Goal: Transaction & Acquisition: Purchase product/service

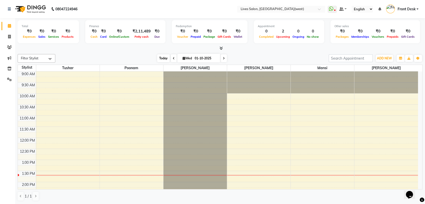
click at [159, 60] on span "Today" at bounding box center [163, 58] width 13 height 8
click at [386, 56] on span "ADD NEW" at bounding box center [384, 58] width 15 height 4
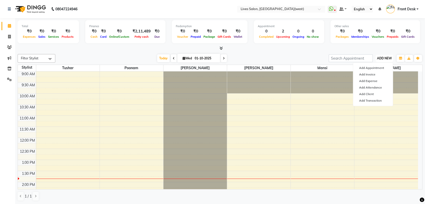
click at [386, 56] on span "ADD NEW" at bounding box center [384, 58] width 15 height 4
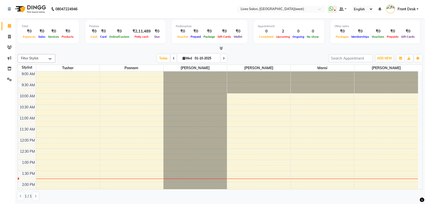
click at [183, 58] on icon at bounding box center [184, 58] width 3 height 3
select select "10"
select select "2025"
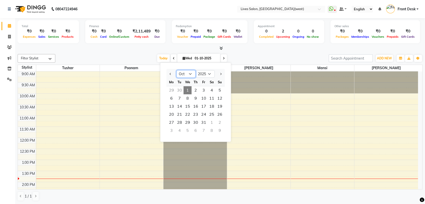
click at [186, 72] on select "Jan Feb Mar Apr May Jun [DATE] Aug Sep Oct Nov Dec" at bounding box center [186, 74] width 19 height 8
select select "9"
click at [177, 70] on select "Jan Feb Mar Apr May Jun [DATE] Aug Sep Oct Nov Dec" at bounding box center [186, 74] width 19 height 8
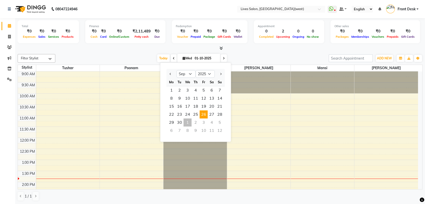
click at [202, 115] on span "26" at bounding box center [204, 115] width 8 height 8
type input "26-09-2025"
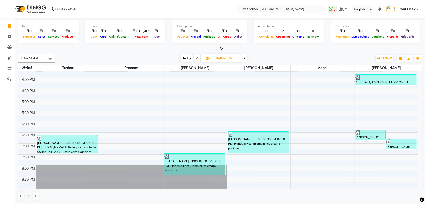
scroll to position [150, 0]
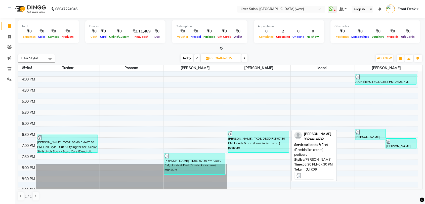
click at [251, 148] on div "[PERSON_NAME], TK06, 06:30 PM-07:30 PM, Hands & Feet (Bombini ice cream) pedicu…" at bounding box center [258, 141] width 61 height 21
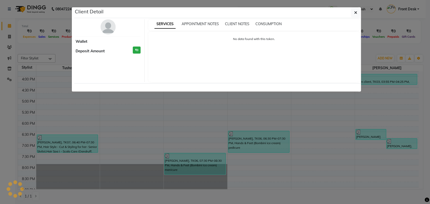
select select "3"
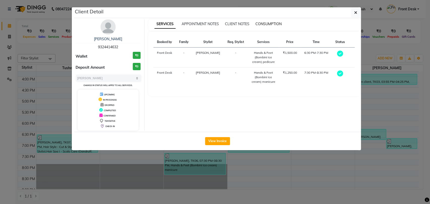
click at [267, 22] on span "CONSUMPTION" at bounding box center [268, 24] width 26 height 5
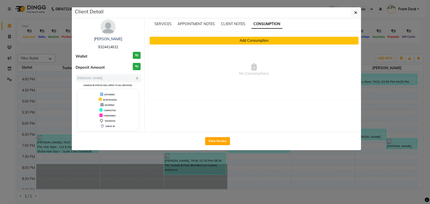
click at [250, 40] on button "Add Consumption" at bounding box center [254, 41] width 209 height 8
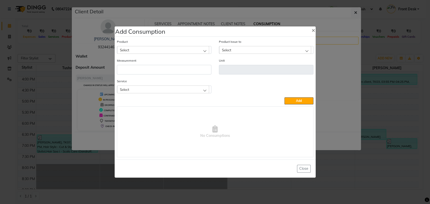
click at [173, 51] on div "Select" at bounding box center [163, 50] width 92 height 8
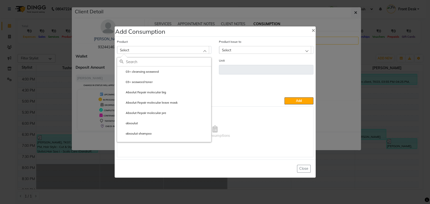
click at [150, 63] on input "text" at bounding box center [168, 62] width 85 height 9
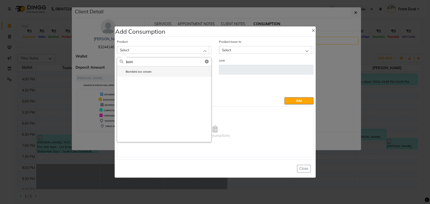
type input "bom"
click at [151, 72] on li "Bombini ice cream" at bounding box center [164, 71] width 94 height 10
type input "pc"
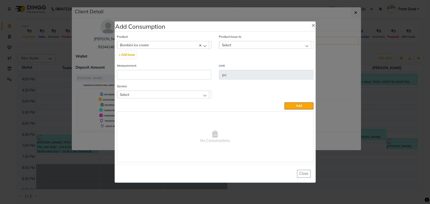
click at [240, 44] on div "Select" at bounding box center [265, 45] width 92 height 8
click at [247, 44] on div "Select" at bounding box center [265, 45] width 92 height 8
click at [302, 173] on button "Close" at bounding box center [304, 174] width 14 height 8
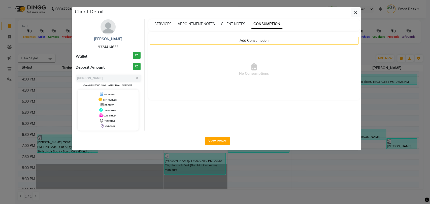
click at [10, 70] on ngb-modal-window "Client Detail Stella morais 9324414632 Wallet ₹0 Deposit Amount ₹0 Select MARK …" at bounding box center [215, 102] width 430 height 204
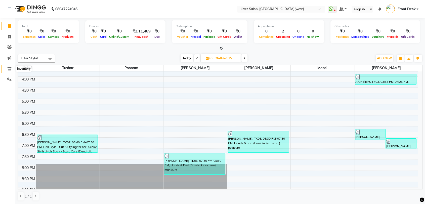
click at [10, 70] on icon at bounding box center [9, 69] width 4 height 4
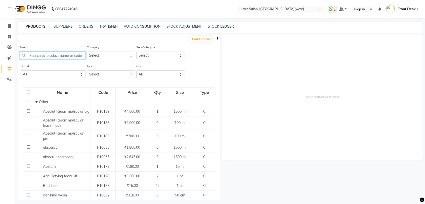
click at [55, 53] on input "text" at bounding box center [53, 56] width 66 height 8
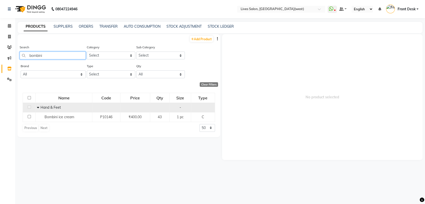
scroll to position [3, 0]
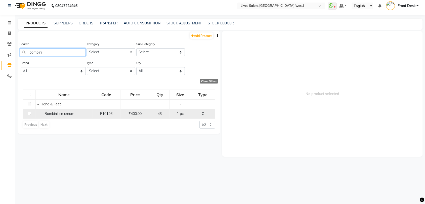
type input "bombini"
click at [30, 112] on input "checkbox" at bounding box center [29, 113] width 3 height 3
checkbox input "true"
select select
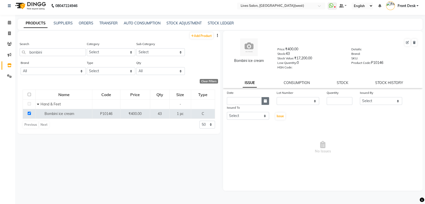
click at [263, 102] on button "button" at bounding box center [266, 101] width 8 height 8
select select "10"
select select "2025"
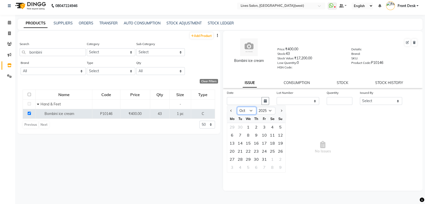
click at [244, 110] on select "Jan Feb Mar Apr May Jun Jul Aug Sep Oct Nov Dec" at bounding box center [246, 111] width 19 height 8
select select "9"
click at [237, 107] on select "Jan Feb Mar Apr May Jun Jul Aug Sep Oct Nov Dec" at bounding box center [246, 111] width 19 height 8
click at [264, 151] on div "26" at bounding box center [265, 151] width 8 height 8
type input "26-09-2025"
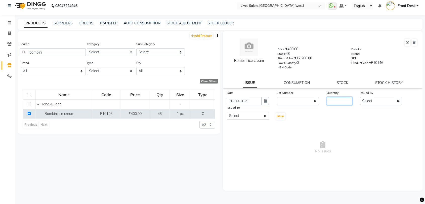
click at [346, 102] on input "number" at bounding box center [340, 101] width 26 height 8
type input "2"
click at [371, 99] on select "Select Akshata Sarange Front Desk mansi Poonam Ratna Singh sameer salman Tushar" at bounding box center [381, 101] width 42 height 8
select select "75505"
click at [360, 97] on select "Select Akshata Sarange Front Desk mansi Poonam Ratna Singh sameer salman Tushar" at bounding box center [381, 101] width 42 height 8
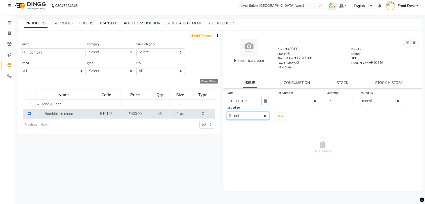
click at [257, 116] on select "Select Akshata Sarange Front Desk mansi Poonam Ratna Singh sameer salman Tushar" at bounding box center [248, 116] width 42 height 8
select select "50742"
click at [227, 112] on select "Select Akshata Sarange Front Desk mansi Poonam Ratna Singh sameer salman Tushar" at bounding box center [248, 116] width 42 height 8
click at [278, 117] on span "Issue" at bounding box center [280, 116] width 7 height 4
select select
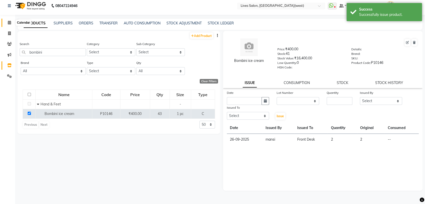
click at [11, 23] on span at bounding box center [9, 23] width 9 height 6
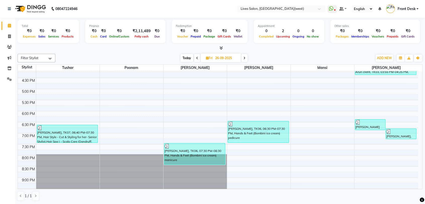
scroll to position [160, 0]
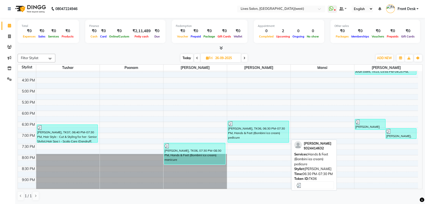
click at [254, 130] on div "Stella morais, TK06, 06:30 PM-07:30 PM, Hands & Feet (Bombini ice cream) pedicu…" at bounding box center [258, 131] width 61 height 21
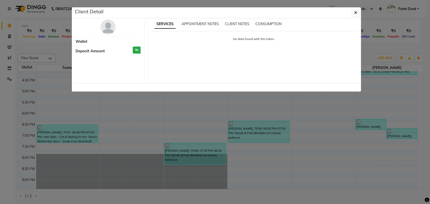
select select "3"
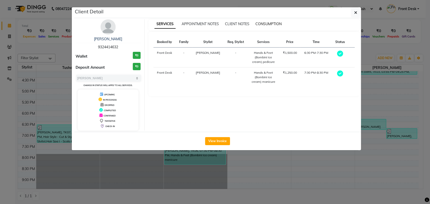
click at [270, 25] on span "CONSUMPTION" at bounding box center [268, 24] width 26 height 5
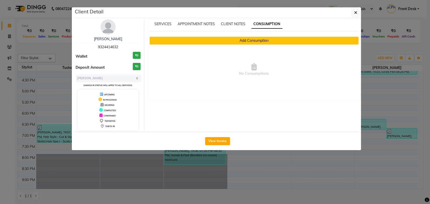
click at [260, 40] on button "Add Consumption" at bounding box center [254, 41] width 209 height 8
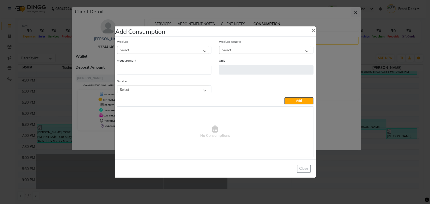
click at [175, 49] on div "Select" at bounding box center [163, 50] width 92 height 8
type input "bom"
click at [149, 74] on label "Bombini ice cream" at bounding box center [136, 71] width 32 height 5
type input "pc"
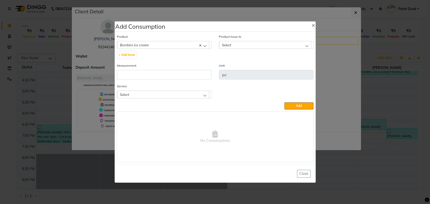
click at [245, 46] on div "Select" at bounding box center [265, 45] width 92 height 8
click at [241, 67] on label "2025-09-26, Issued to: Front Desk, Balance: 2" at bounding box center [253, 66] width 63 height 5
click at [155, 75] on input "number" at bounding box center [164, 75] width 94 height 10
type input "1"
click at [174, 95] on div "Select" at bounding box center [163, 95] width 92 height 8
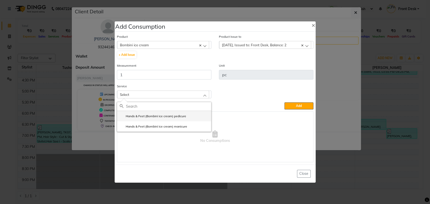
click at [165, 117] on label "Hands & Feet (Bombini ice cream) pedicure" at bounding box center [153, 116] width 66 height 5
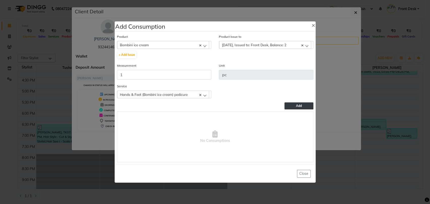
click at [296, 105] on span "Add" at bounding box center [299, 106] width 6 height 4
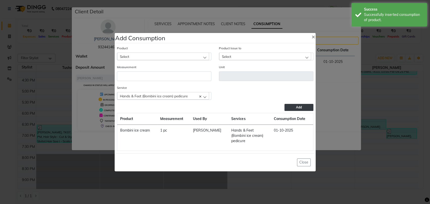
click at [179, 60] on div "Select" at bounding box center [163, 57] width 92 height 8
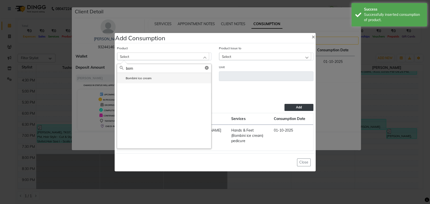
type input "bom"
click at [169, 80] on li "Bombini ice cream" at bounding box center [164, 78] width 94 height 10
type input "pc"
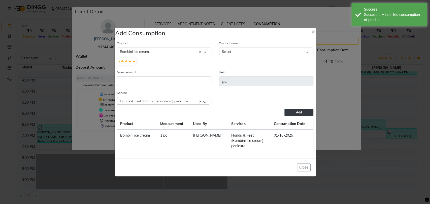
click at [247, 55] on div "Select" at bounding box center [265, 52] width 92 height 8
click at [242, 76] on label "2025-09-26, Issued to: Front Desk, Balance: 1" at bounding box center [253, 73] width 63 height 5
click at [151, 86] on input "number" at bounding box center [164, 82] width 94 height 10
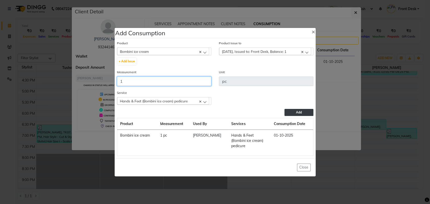
type input "1"
click at [204, 105] on div "Hands & Feet (Bombini ice cream) pedicure" at bounding box center [163, 101] width 92 height 8
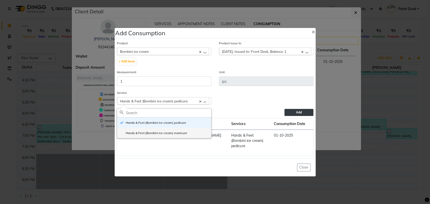
click at [177, 135] on label "Hands & Feet (Bombini ice cream) manicure" at bounding box center [153, 133] width 67 height 5
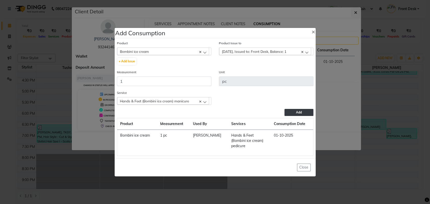
click at [299, 114] on span "Add" at bounding box center [299, 113] width 6 height 4
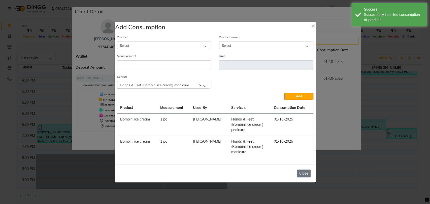
click at [302, 174] on button "Close" at bounding box center [304, 174] width 14 height 8
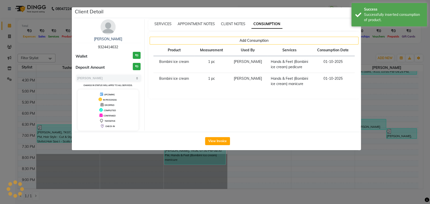
click at [11, 67] on ngb-modal-window "Client Detail Stella morais 9324414632 Wallet ₹0 Deposit Amount ₹0 Select MARK …" at bounding box center [215, 102] width 430 height 204
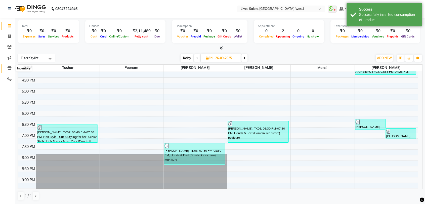
click at [9, 68] on icon at bounding box center [9, 68] width 4 height 4
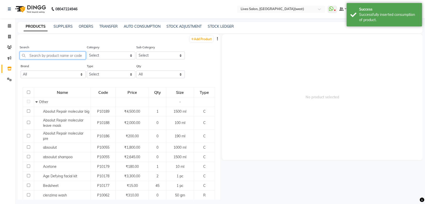
click at [43, 57] on input "text" at bounding box center [53, 56] width 66 height 8
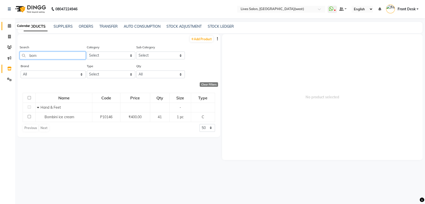
type input "bom"
click at [8, 25] on icon at bounding box center [9, 26] width 3 height 4
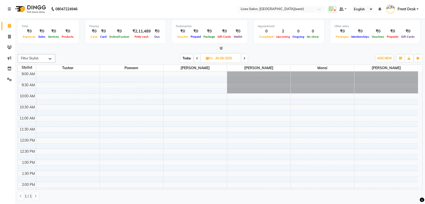
click at [184, 58] on span "Today" at bounding box center [187, 58] width 13 height 8
type input "01-10-2025"
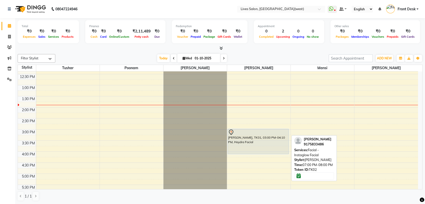
scroll to position [73, 0]
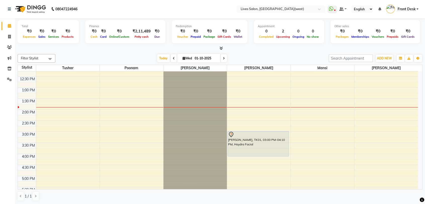
click at [183, 59] on icon at bounding box center [184, 58] width 3 height 3
select select "10"
select select "2025"
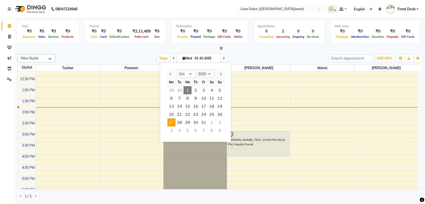
click at [170, 123] on span "27" at bounding box center [172, 123] width 8 height 8
type input "27-10-2025"
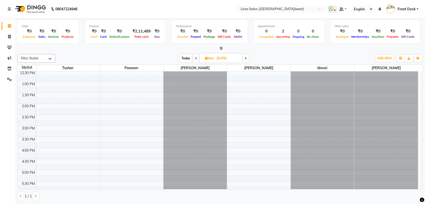
scroll to position [79, 0]
click at [211, 59] on span "Mon" at bounding box center [209, 58] width 11 height 4
select select "10"
select select "2025"
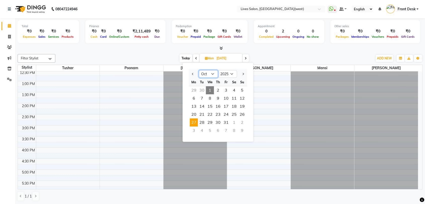
click at [212, 75] on select "Jan Feb Mar Apr May Jun Jul Aug Sep Oct Nov Dec" at bounding box center [208, 74] width 19 height 8
select select "9"
click at [199, 70] on select "Jan Feb Mar Apr May Jun Jul Aug Sep Oct Nov Dec" at bounding box center [208, 74] width 19 height 8
click at [236, 116] on span "27" at bounding box center [234, 115] width 8 height 8
type input "27-09-2025"
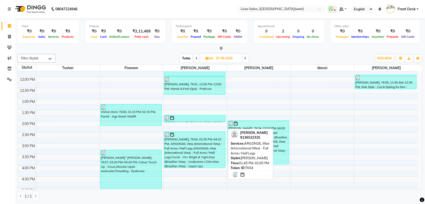
scroll to position [63, 0]
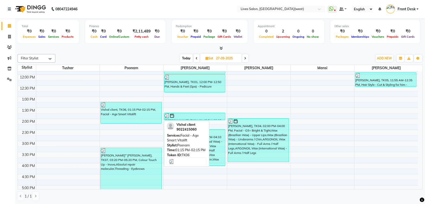
click at [109, 111] on div "Vishal client, TK06, 01:15 PM-02:15 PM, Facial - Age Smart Vitalift" at bounding box center [131, 112] width 61 height 21
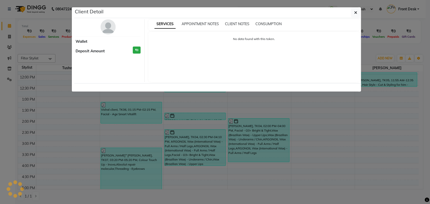
select select "3"
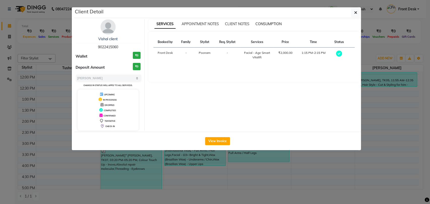
click at [269, 22] on span "CONSUMPTION" at bounding box center [268, 24] width 26 height 5
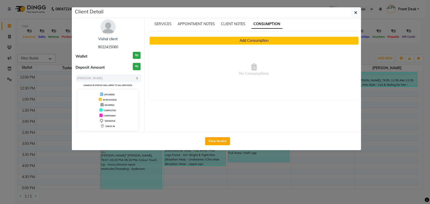
click at [238, 41] on button "Add Consumption" at bounding box center [254, 41] width 209 height 8
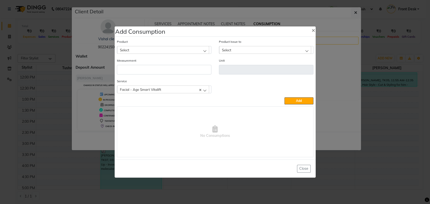
click at [196, 51] on div "Select" at bounding box center [163, 50] width 92 height 8
type input "vit"
click at [179, 95] on li "Vitalift Skin lifting Facial" at bounding box center [164, 92] width 94 height 10
type input "pc"
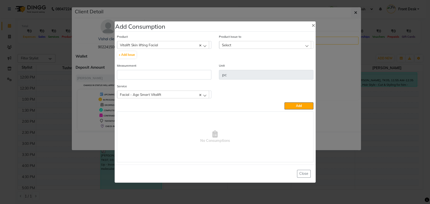
click at [246, 47] on div "Select" at bounding box center [265, 45] width 92 height 8
click at [9, 68] on ngb-modal-window "Add Consumption × Product Vitalift Skin lifting Facial 03+ cleansing seaweed + …" at bounding box center [215, 102] width 430 height 204
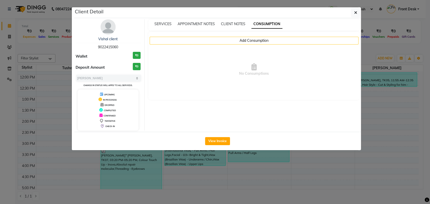
click at [9, 68] on ngb-modal-window "Client Detail Vishal client 9022415060 Wallet ₹0 Deposit Amount ₹0 Select MARK …" at bounding box center [215, 102] width 430 height 204
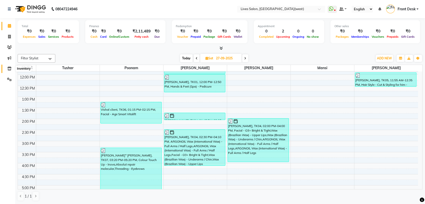
click at [9, 68] on icon at bounding box center [9, 69] width 4 height 4
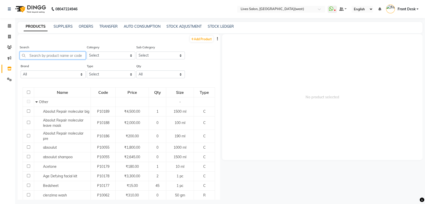
click at [53, 57] on input "text" at bounding box center [53, 56] width 66 height 8
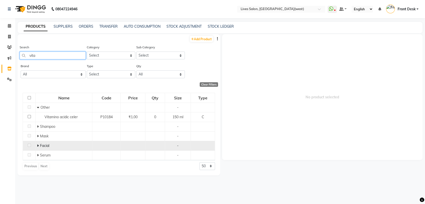
type input "vita"
click at [38, 147] on icon at bounding box center [38, 146] width 2 height 4
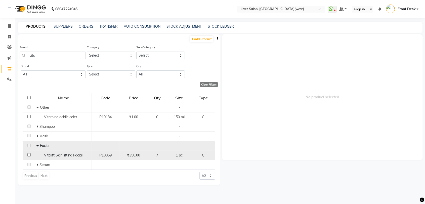
click at [25, 155] on td at bounding box center [29, 156] width 12 height 10
click at [28, 155] on input "checkbox" at bounding box center [28, 154] width 3 height 3
checkbox input "true"
select select
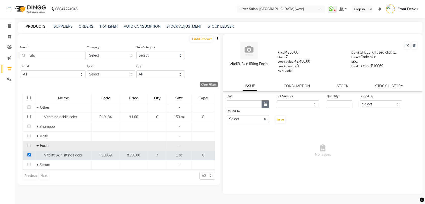
click at [265, 103] on icon "button" at bounding box center [265, 104] width 3 height 4
select select "10"
select select "2025"
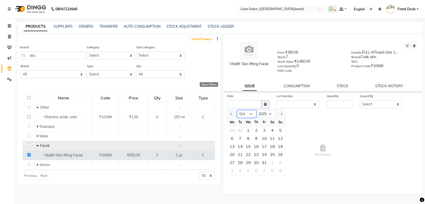
click at [250, 116] on select "Jan Feb Mar Apr May Jun Jul Aug Sep Oct Nov Dec" at bounding box center [246, 114] width 19 height 8
select select "9"
click at [237, 110] on select "Jan Feb Mar Apr May Jun Jul Aug Sep Oct Nov Dec" at bounding box center [246, 114] width 19 height 8
click at [272, 154] on div "27" at bounding box center [273, 155] width 8 height 8
type input "27-09-2025"
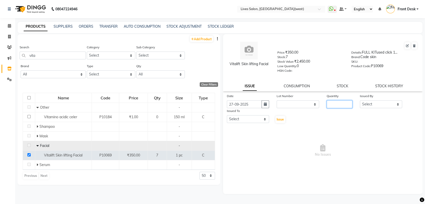
click at [339, 104] on input "number" at bounding box center [340, 104] width 26 height 8
type input "1"
click at [393, 105] on select "Select Akshata Sarange Front Desk mansi Poonam Ratna Singh sameer salman Tushar" at bounding box center [381, 104] width 42 height 8
select select "75505"
click at [360, 100] on select "Select Akshata Sarange Front Desk mansi Poonam Ratna Singh sameer salman Tushar" at bounding box center [381, 104] width 42 height 8
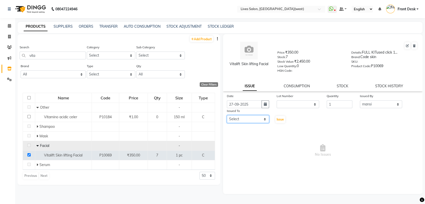
click at [259, 120] on select "Select Akshata Sarange Front Desk mansi Poonam Ratna Singh sameer salman Tushar" at bounding box center [248, 119] width 42 height 8
select select "50742"
click at [227, 115] on select "Select Akshata Sarange Front Desk mansi Poonam Ratna Singh sameer salman Tushar" at bounding box center [248, 119] width 42 height 8
click at [277, 121] on span "Issue" at bounding box center [280, 120] width 7 height 4
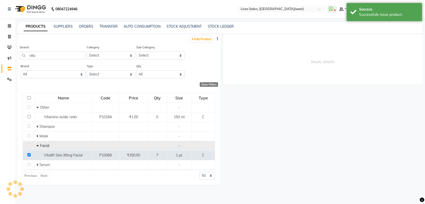
select select
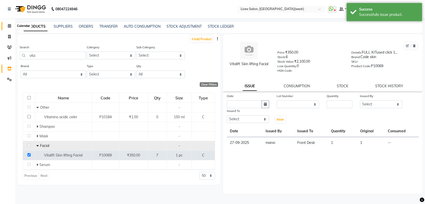
click at [10, 23] on span at bounding box center [9, 26] width 9 height 6
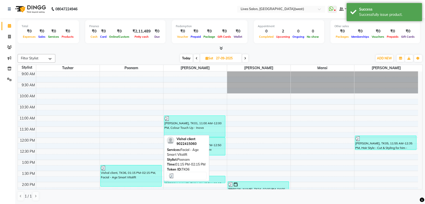
click at [128, 173] on div "Vishal client, TK06, 01:15 PM-02:15 PM, Facial - Age Smart Vitalift" at bounding box center [131, 175] width 61 height 21
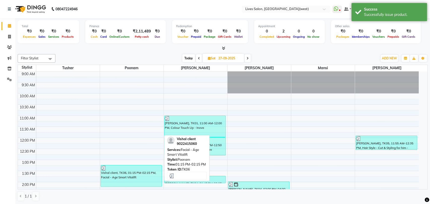
select select "3"
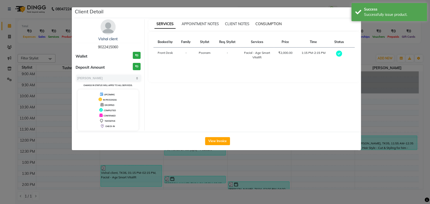
click at [268, 23] on span "CONSUMPTION" at bounding box center [268, 24] width 26 height 5
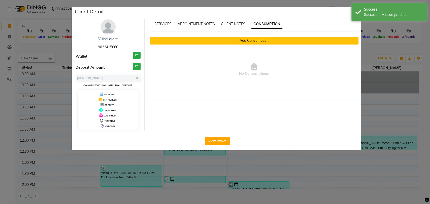
click at [263, 38] on button "Add Consumption" at bounding box center [254, 41] width 209 height 8
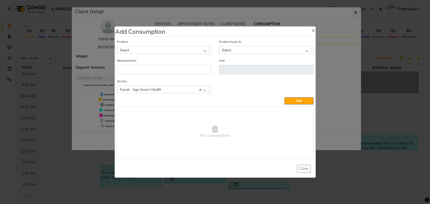
click at [173, 49] on div "Select" at bounding box center [163, 50] width 92 height 8
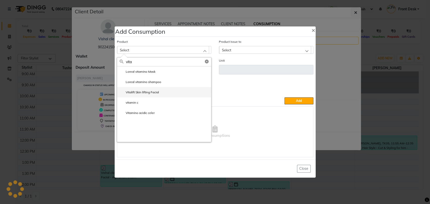
type input "vita"
click at [152, 92] on label "Vitalift Skin lifting Facial" at bounding box center [139, 92] width 39 height 5
type input "pc"
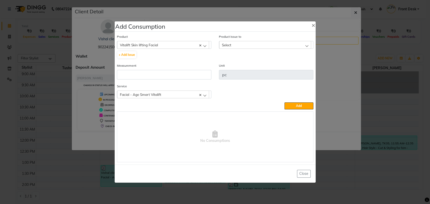
click at [250, 47] on div "Select" at bounding box center [265, 45] width 92 height 8
click at [250, 65] on label "2025-09-27, Issued to: Front Desk, Balance: 1" at bounding box center [253, 66] width 63 height 5
click at [171, 77] on input "number" at bounding box center [164, 75] width 94 height 10
type input "1"
click at [186, 93] on div "Facial - Age Smart Vitalift" at bounding box center [163, 95] width 92 height 8
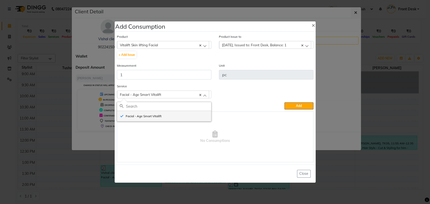
click at [159, 117] on label "Facial - Age Smart Vitalift" at bounding box center [141, 116] width 42 height 5
checkbox input "false"
click at [159, 117] on label "Facial - Age Smart Vitalift" at bounding box center [141, 116] width 42 height 5
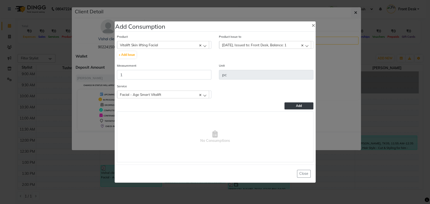
click at [297, 105] on span "Add" at bounding box center [299, 106] width 6 height 4
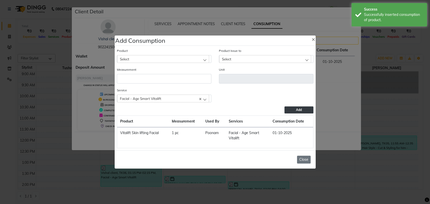
click at [302, 161] on button "Close" at bounding box center [304, 160] width 14 height 8
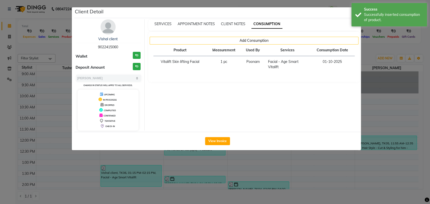
click at [3, 102] on ngb-modal-window "Client Detail Vishal client 9022415060 Wallet ₹0 Deposit Amount ₹0 Select MARK …" at bounding box center [215, 102] width 430 height 204
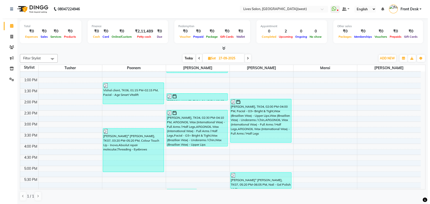
scroll to position [83, 0]
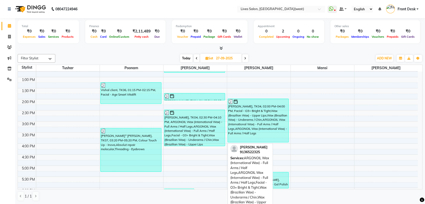
click at [203, 144] on div "shilpa Singh, TK04, 02:30 PM-04:10 PM, ARGONOIL Wax (International Wax) - Full …" at bounding box center [194, 128] width 61 height 36
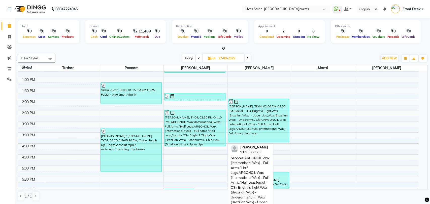
select select "3"
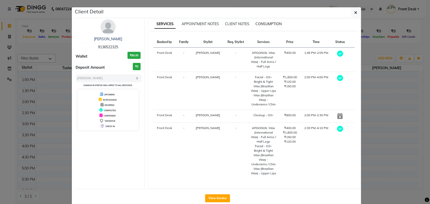
click at [266, 22] on span "CONSUMPTION" at bounding box center [268, 24] width 26 height 5
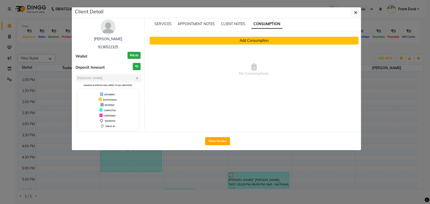
click at [236, 41] on button "Add Consumption" at bounding box center [254, 41] width 209 height 8
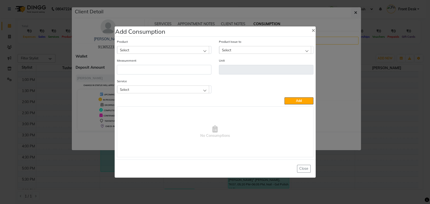
click at [199, 51] on div "Select" at bounding box center [163, 50] width 92 height 8
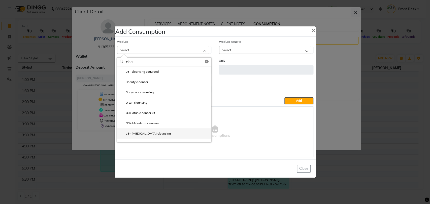
type input "clea"
click at [156, 135] on label "o3+ whitening cleansing" at bounding box center [145, 133] width 51 height 5
type input "ml"
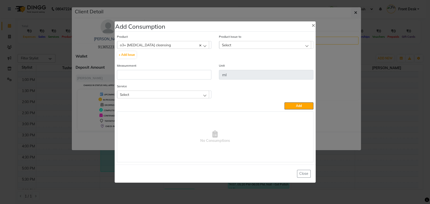
click at [242, 46] on div "Select" at bounding box center [265, 45] width 92 height 8
click at [234, 69] on label "2025-09-20, Issued to: Front Desk, Balance: 144" at bounding box center [255, 66] width 66 height 5
click at [163, 73] on input "number" at bounding box center [164, 75] width 94 height 10
type input "4"
click at [200, 94] on div "Select" at bounding box center [163, 95] width 92 height 8
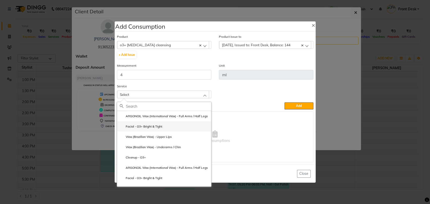
scroll to position [0, 0]
click at [175, 132] on li "Facial - O3+ Bright & Tight" at bounding box center [164, 126] width 94 height 10
click at [175, 132] on span "No Consumptions" at bounding box center [215, 137] width 196 height 50
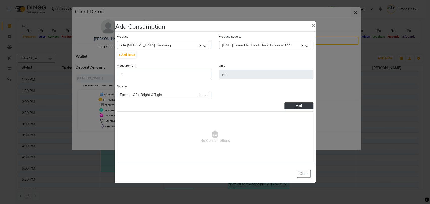
click at [294, 106] on button "Add" at bounding box center [298, 105] width 29 height 7
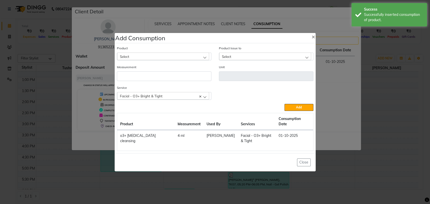
click at [200, 57] on div "Select" at bounding box center [163, 57] width 92 height 8
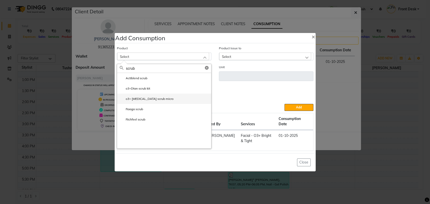
type input "scrub"
click at [161, 101] on label "o3+ whitening scrub micro" at bounding box center [147, 99] width 54 height 5
type input "g"
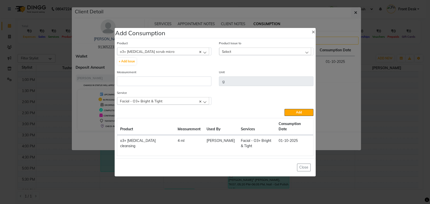
click at [252, 53] on div "Select" at bounding box center [265, 52] width 92 height 8
click at [248, 75] on label "2025-09-20, Issued to: Front Desk, Balance: 144" at bounding box center [255, 73] width 66 height 5
click at [173, 85] on input "number" at bounding box center [164, 82] width 94 height 10
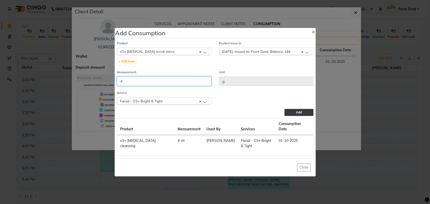
type input "4"
click at [291, 114] on button "Add" at bounding box center [298, 112] width 29 height 7
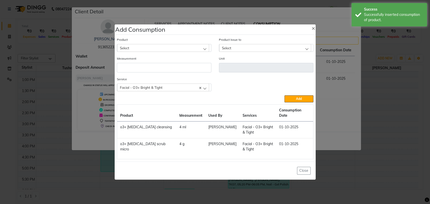
click at [203, 52] on div "Select" at bounding box center [163, 48] width 92 height 8
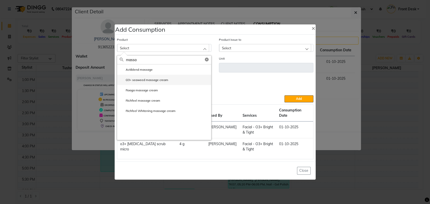
type input "massa"
click at [166, 82] on label "O3+ seaweed massage cream" at bounding box center [144, 80] width 49 height 5
type input "gms"
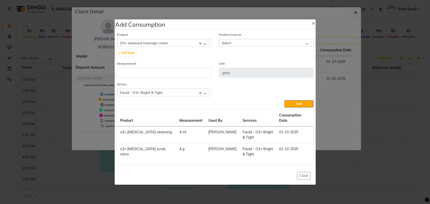
click at [248, 47] on div "Select" at bounding box center [265, 43] width 92 height 8
click at [243, 47] on div "Select" at bounding box center [265, 43] width 92 height 8
click at [201, 46] on div "O3+ seaweed massage cream" at bounding box center [163, 43] width 92 height 8
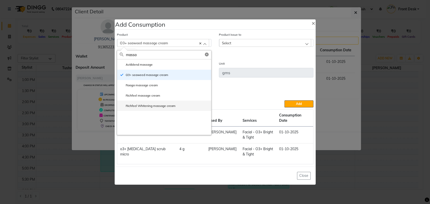
click at [142, 108] on label "Richfeel Whitening massage cream" at bounding box center [148, 106] width 56 height 5
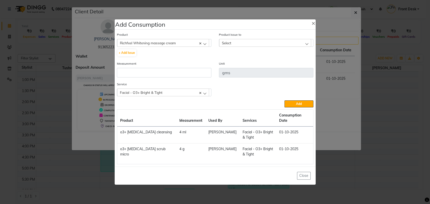
click at [231, 46] on div "Select" at bounding box center [265, 43] width 92 height 8
click at [202, 45] on div "Richfeel Whitening massage cream" at bounding box center [163, 43] width 92 height 8
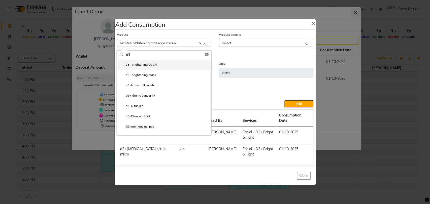
type input "o3"
click at [158, 69] on li "o3+ brightening cream" at bounding box center [164, 64] width 94 height 10
type input "g"
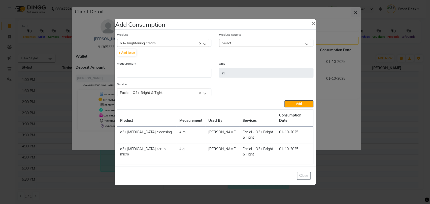
click at [232, 47] on div "Select" at bounding box center [265, 43] width 92 height 8
click at [235, 67] on label "2025-09-03, Issued to: Front Desk, Balance: 294" at bounding box center [255, 64] width 66 height 5
click at [151, 75] on input "number" at bounding box center [164, 73] width 94 height 10
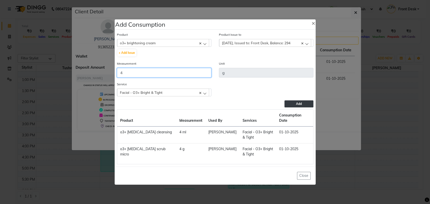
type input "4"
click at [298, 106] on span "Add" at bounding box center [299, 104] width 6 height 4
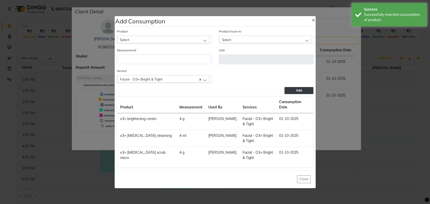
click at [203, 39] on div "Select" at bounding box center [163, 40] width 92 height 8
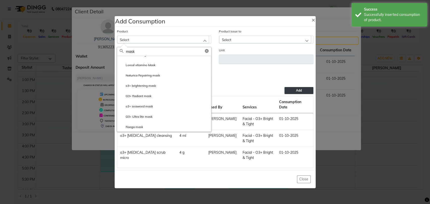
scroll to position [89, 0]
type input "mask"
click at [161, 91] on li "o3+ brightening mask" at bounding box center [164, 85] width 94 height 10
type input "g"
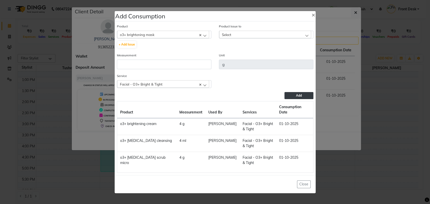
click at [270, 37] on div "Select" at bounding box center [265, 35] width 92 height 8
click at [251, 58] on label "2025-09-03, Issued to: Front Desk, Balance: 294" at bounding box center [255, 56] width 66 height 5
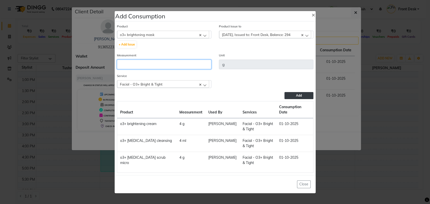
click at [130, 69] on input "number" at bounding box center [164, 65] width 94 height 10
type input "4"
click at [298, 97] on span "Add" at bounding box center [299, 96] width 6 height 4
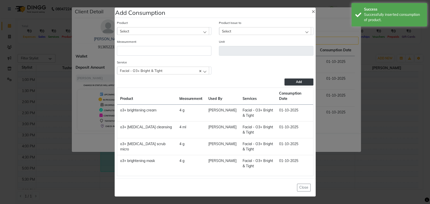
click at [199, 32] on div "Select" at bounding box center [163, 31] width 92 height 8
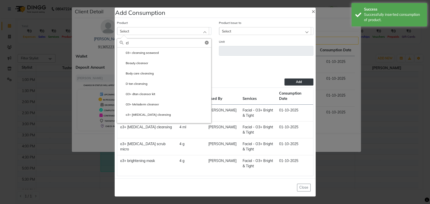
type input "cl"
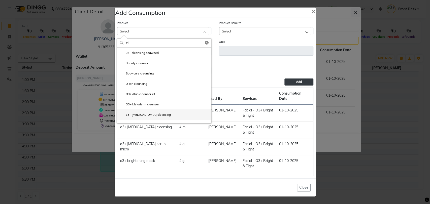
click at [161, 117] on li "o3+ whitening cleansing" at bounding box center [164, 115] width 94 height 10
type input "ml"
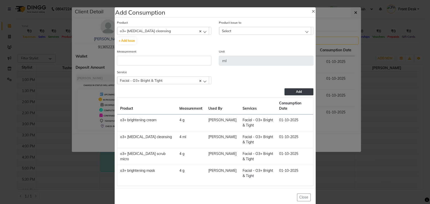
click at [241, 32] on div "Select" at bounding box center [265, 31] width 92 height 8
click at [236, 49] on li "2025-09-20, Issued to: Front Desk, Balance: 140" at bounding box center [266, 52] width 94 height 10
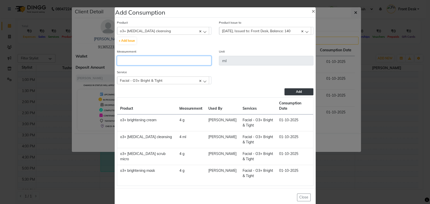
click at [154, 61] on input "number" at bounding box center [164, 61] width 94 height 10
type input "4"
click at [297, 92] on span "Add" at bounding box center [299, 92] width 6 height 4
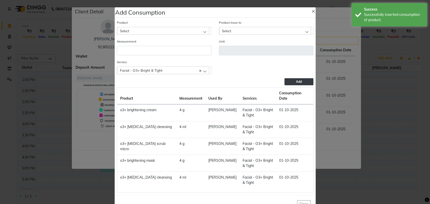
click at [201, 71] on div "Facial - O3+ Bright & Tight" at bounding box center [163, 70] width 92 height 8
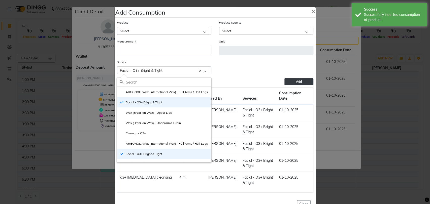
click at [200, 70] on div "Facial - O3+ Bright & Tight" at bounding box center [163, 70] width 92 height 8
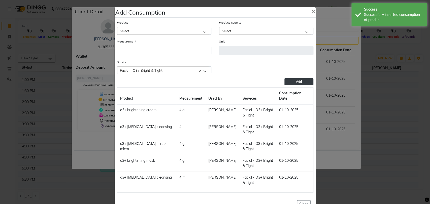
scroll to position [10, 0]
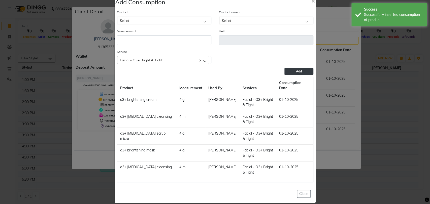
click at [179, 20] on div "Select" at bounding box center [163, 21] width 92 height 8
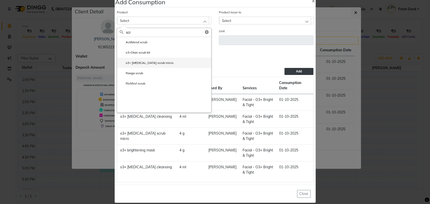
type input "scr"
click at [157, 63] on label "o3+ whitening scrub micro" at bounding box center [147, 63] width 54 height 5
type input "g"
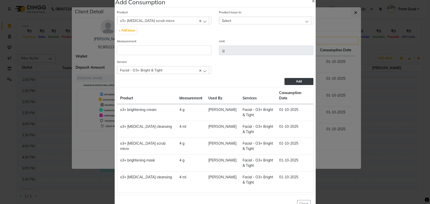
click at [237, 22] on div "Select" at bounding box center [265, 21] width 92 height 8
click at [238, 38] on li "2025-09-20, Issued to: Front Desk, Balance: 140" at bounding box center [266, 42] width 94 height 10
click at [165, 52] on input "number" at bounding box center [164, 51] width 94 height 10
type input "4"
click at [297, 80] on span "Add" at bounding box center [299, 82] width 6 height 4
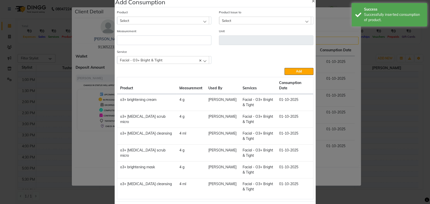
click at [202, 19] on div "Select" at bounding box center [163, 21] width 92 height 8
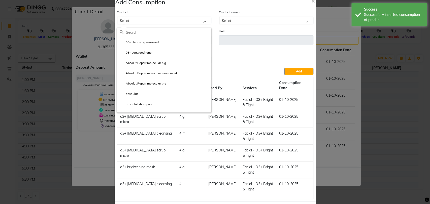
type input "m"
type input "cre"
click at [165, 54] on li "o3+ brightening cream" at bounding box center [164, 52] width 94 height 10
type input "g"
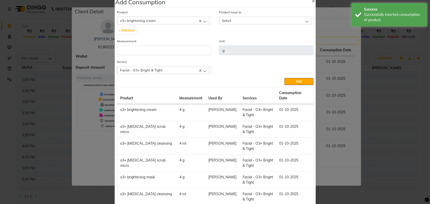
click at [239, 22] on div "Select" at bounding box center [265, 21] width 92 height 8
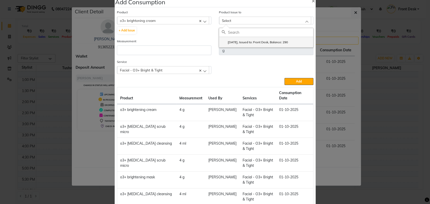
click at [233, 38] on li "2025-09-03, Issued to: Front Desk, Balance: 290" at bounding box center [266, 42] width 94 height 10
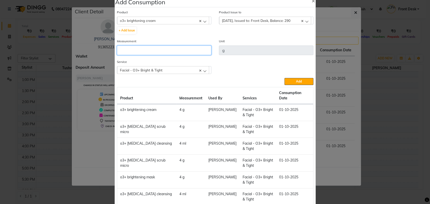
click at [159, 50] on input "number" at bounding box center [164, 51] width 94 height 10
type input "4"
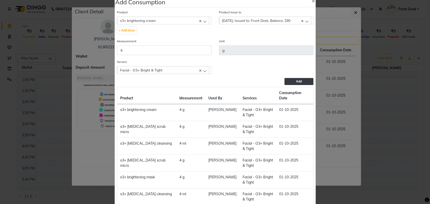
click at [299, 81] on span "Add" at bounding box center [299, 82] width 6 height 4
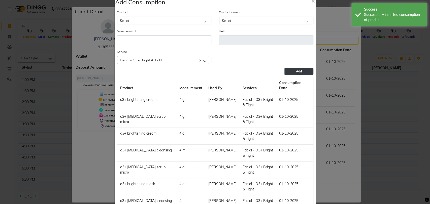
click at [201, 22] on div "Select" at bounding box center [163, 21] width 92 height 8
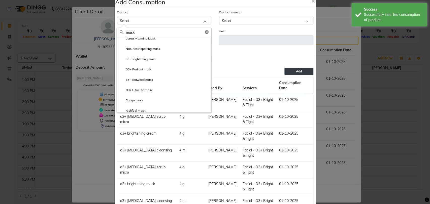
scroll to position [97, 0]
type input "mask"
click at [150, 61] on li "o3+ brightening mask" at bounding box center [164, 59] width 94 height 10
type input "g"
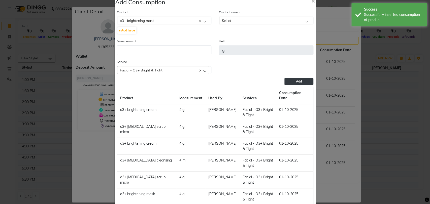
click at [231, 18] on div "Select" at bounding box center [265, 21] width 92 height 8
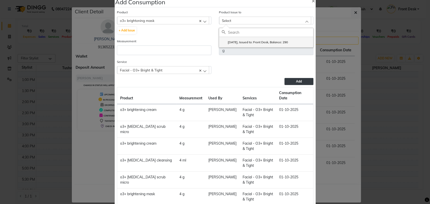
click at [248, 43] on label "2025-09-03, Issued to: Front Desk, Balance: 290" at bounding box center [255, 42] width 66 height 5
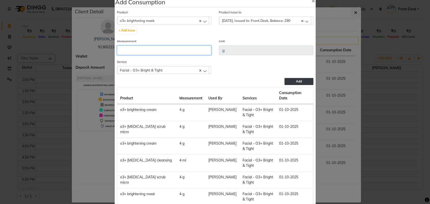
click at [149, 48] on input "number" at bounding box center [164, 51] width 94 height 10
type input "4"
click at [288, 79] on button "Add" at bounding box center [298, 81] width 29 height 7
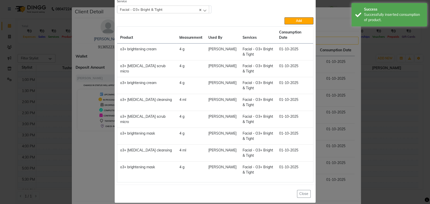
scroll to position [0, 0]
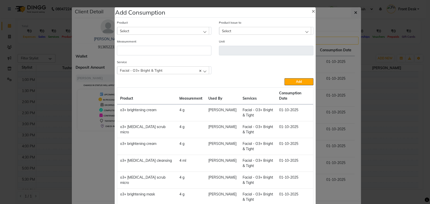
click at [196, 32] on div "Select" at bounding box center [163, 31] width 92 height 8
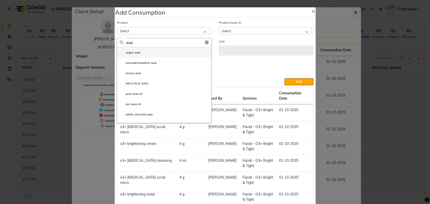
type input "wax"
click at [147, 55] on li "argen wax" at bounding box center [164, 52] width 94 height 10
type input "ml"
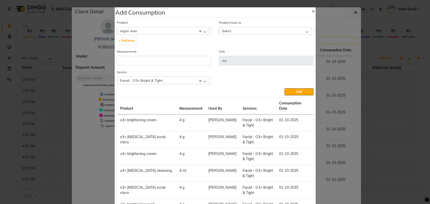
click at [239, 29] on div "Select" at bounding box center [265, 31] width 92 height 8
click at [241, 51] on label "2025-09-17, Issued to: Front Desk, Balance: 715" at bounding box center [255, 52] width 66 height 5
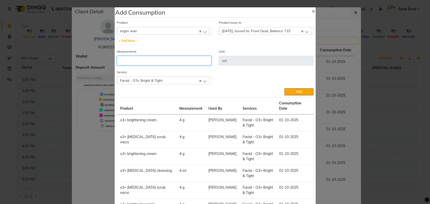
click at [139, 60] on input "number" at bounding box center [164, 61] width 94 height 10
type input "15"
click at [202, 82] on div "Facial - O3+ Bright & Tight" at bounding box center [163, 81] width 92 height 8
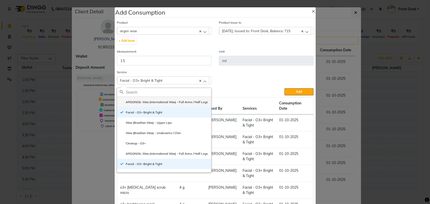
click at [178, 103] on label "ARGONOIL Wax (International Wax) - Full Arms / Half Legs" at bounding box center [164, 102] width 88 height 5
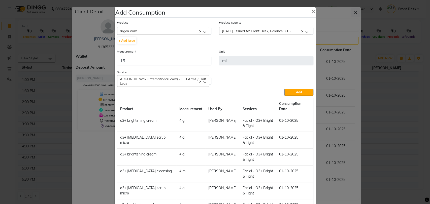
click at [201, 83] on span "ARGONOIL Wax (International Wax) - Full Arms / Half Legs" at bounding box center [163, 81] width 86 height 9
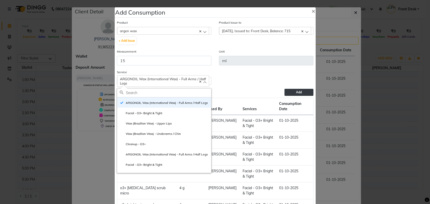
click at [301, 92] on button "Add" at bounding box center [298, 92] width 29 height 7
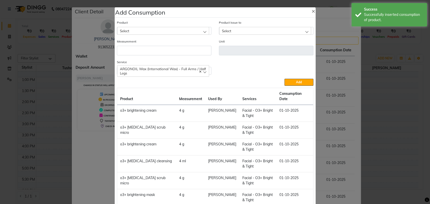
click at [167, 31] on div "Select" at bounding box center [163, 31] width 92 height 8
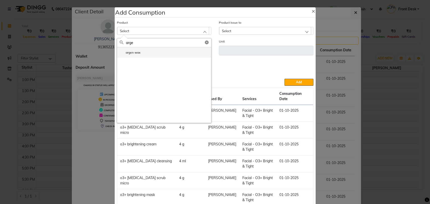
type input "arge"
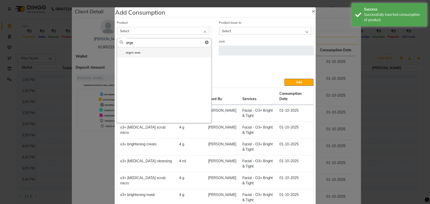
click at [151, 52] on li "argen wax" at bounding box center [164, 52] width 94 height 10
type input "ml"
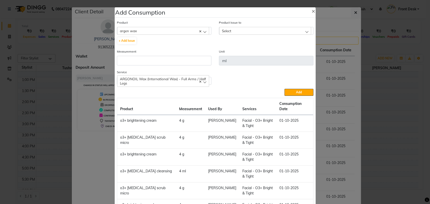
click at [243, 29] on div "Select" at bounding box center [265, 31] width 92 height 8
click at [234, 52] on label "2025-09-17, Issued to: Front Desk, Balance: 700" at bounding box center [255, 52] width 66 height 5
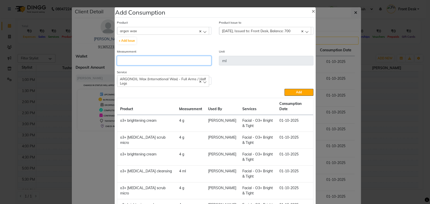
click at [155, 57] on input "number" at bounding box center [164, 61] width 94 height 10
type input "20"
click at [200, 80] on span "ARGONOIL Wax (International Wax) - Full Arms / Half Legs" at bounding box center [163, 81] width 86 height 9
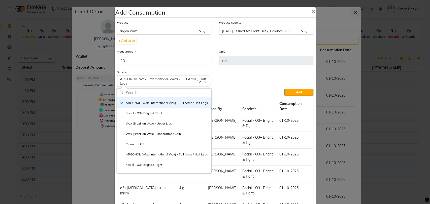
click at [200, 80] on span "ARGONOIL Wax (International Wax) - Full Arms / Half Legs" at bounding box center [163, 81] width 86 height 9
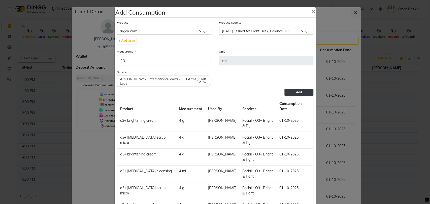
click at [293, 94] on button "Add" at bounding box center [298, 92] width 29 height 7
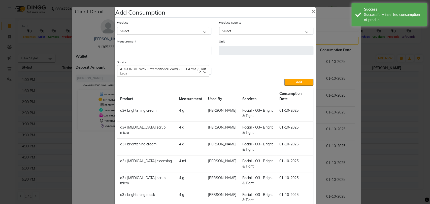
click at [200, 29] on div "Select" at bounding box center [163, 31] width 92 height 8
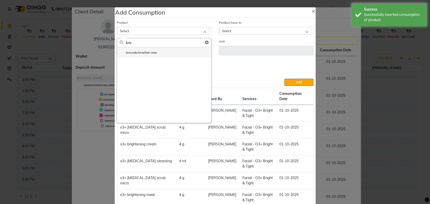
type input "bra"
click at [143, 55] on li "avocada brazilian wax" at bounding box center [164, 52] width 94 height 10
type input "g"
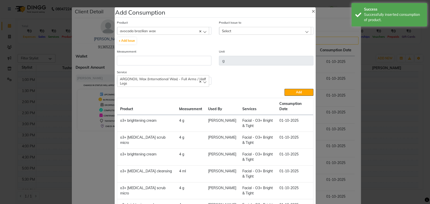
click at [246, 33] on div "Select" at bounding box center [265, 31] width 92 height 8
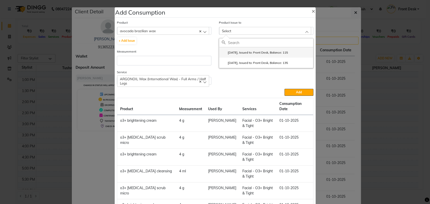
click at [233, 53] on label "2025-09-20, Issued to: Front Desk, Balance: 115" at bounding box center [255, 52] width 66 height 5
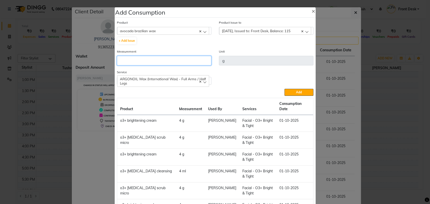
click at [154, 63] on input "number" at bounding box center [164, 61] width 94 height 10
click at [199, 81] on span "ARGONOIL Wax (International Wax) - Full Arms / Half Legs" at bounding box center [163, 81] width 86 height 9
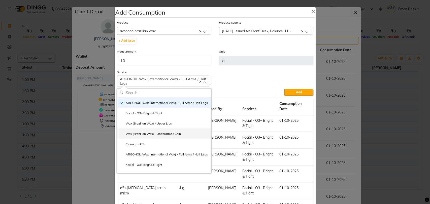
click at [165, 136] on label "Wax (Brazilian Wax) - Underarms / Chin" at bounding box center [150, 134] width 61 height 5
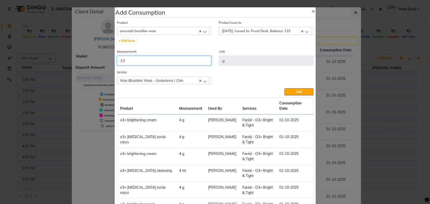
click at [145, 63] on input "10" at bounding box center [164, 61] width 94 height 10
type input "15"
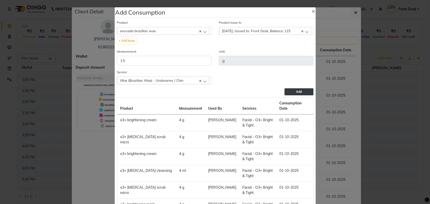
click at [297, 91] on span "Add" at bounding box center [299, 92] width 6 height 4
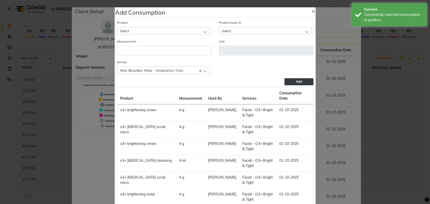
click at [204, 33] on div "Select" at bounding box center [163, 31] width 92 height 8
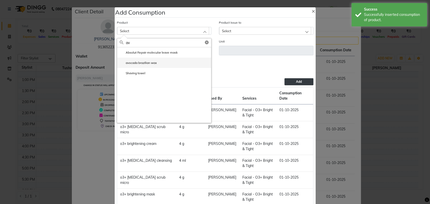
type input "av"
click at [161, 61] on li "avocada brazilian wax" at bounding box center [164, 63] width 94 height 10
type input "g"
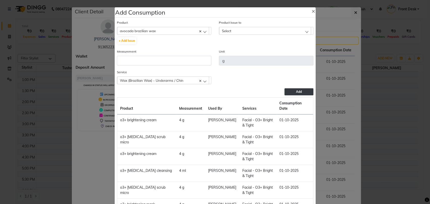
click at [235, 32] on div "Select" at bounding box center [265, 31] width 92 height 8
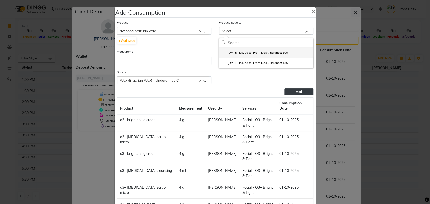
click at [230, 54] on label "2025-09-20, Issued to: Front Desk, Balance: 100" at bounding box center [255, 52] width 66 height 5
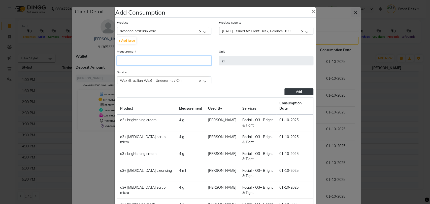
click at [139, 64] on input "number" at bounding box center [164, 61] width 94 height 10
type input "5"
type input "10"
click at [203, 81] on div "Wax (Brazilian Wax) - Underarms / Chin" at bounding box center [163, 81] width 92 height 8
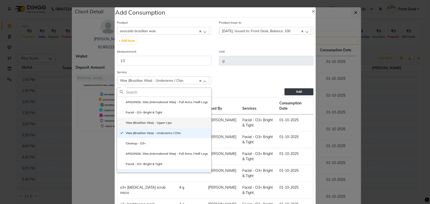
click at [159, 125] on label "Wax (Brazilian Wax) - Upper Lips" at bounding box center [146, 123] width 52 height 5
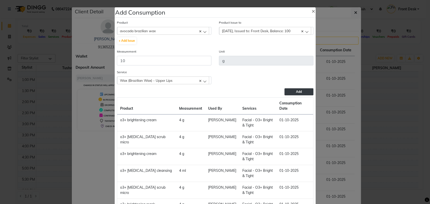
click at [293, 90] on button "Add" at bounding box center [298, 91] width 29 height 7
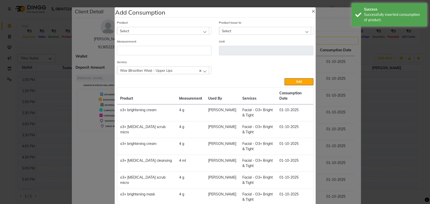
click at [199, 30] on div "Select" at bounding box center [163, 31] width 92 height 8
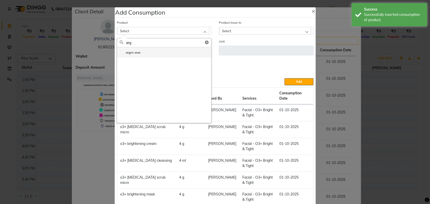
type input "arg"
click at [157, 54] on li "argen wax" at bounding box center [164, 52] width 94 height 10
type input "ml"
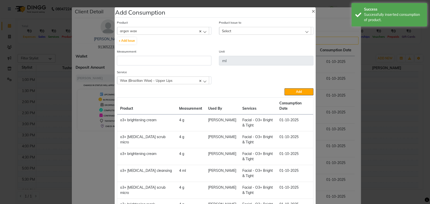
click at [256, 31] on div "Select" at bounding box center [265, 31] width 92 height 8
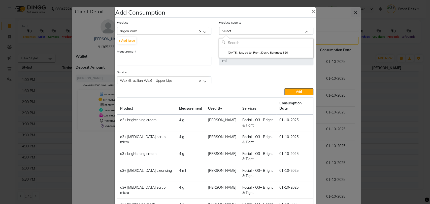
click at [232, 32] on div "Select" at bounding box center [265, 31] width 92 height 8
click at [236, 33] on div "Select" at bounding box center [265, 31] width 92 height 8
click at [223, 55] on label "2025-09-17, Issued to: Front Desk, Balance: 680" at bounding box center [255, 52] width 66 height 5
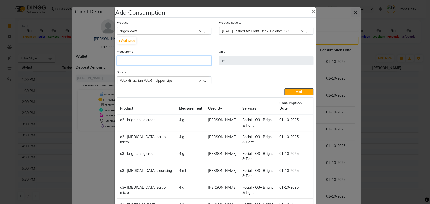
click at [169, 59] on input "number" at bounding box center [164, 61] width 94 height 10
type input "10"
click at [199, 81] on div "Wax (Brazilian Wax) - Upper Lips" at bounding box center [163, 81] width 92 height 8
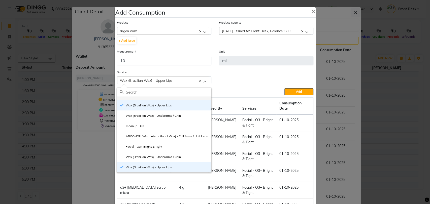
scroll to position [25, 0]
click at [141, 134] on label "ARGONOIL Wax (International Wax) - Full Arms / Half Legs" at bounding box center [164, 136] width 88 height 5
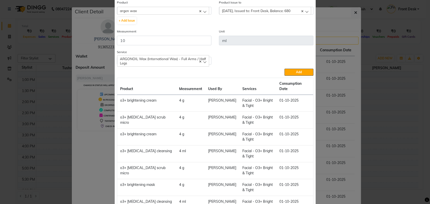
scroll to position [17, 0]
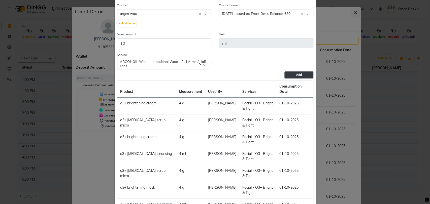
click at [296, 75] on span "Add" at bounding box center [299, 75] width 6 height 4
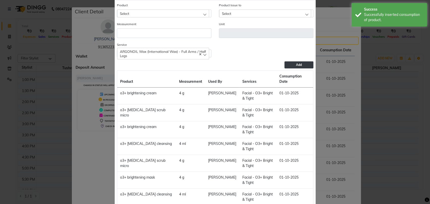
click at [192, 12] on div "Select" at bounding box center [163, 14] width 92 height 8
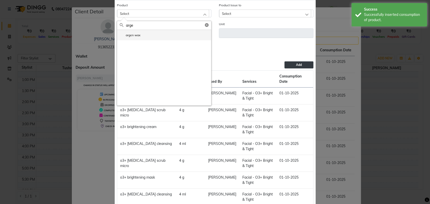
type input "arge"
click at [145, 36] on li "argen wax" at bounding box center [164, 35] width 94 height 10
type input "ml"
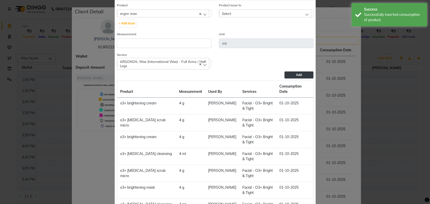
click at [262, 14] on div "Select" at bounding box center [265, 14] width 92 height 8
click at [245, 35] on label "2025-09-17, Issued to: Front Desk, Balance: 670" at bounding box center [255, 35] width 66 height 5
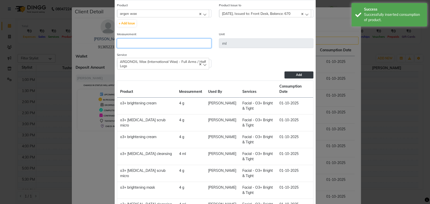
click at [160, 42] on input "number" at bounding box center [164, 44] width 94 height 10
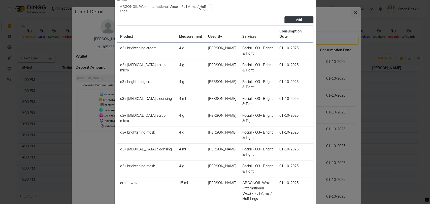
scroll to position [0, 0]
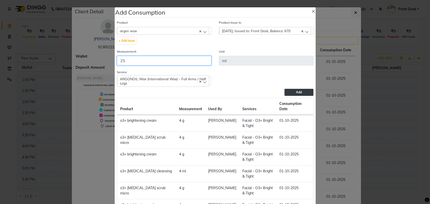
type input "25"
click at [202, 81] on span "ARGONOIL Wax (International Wax) - Full Arms / Half Legs" at bounding box center [163, 81] width 86 height 9
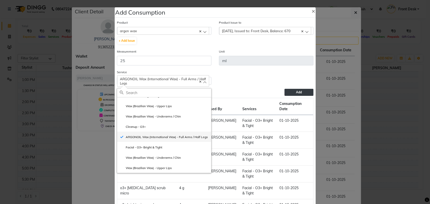
click at [165, 137] on label "ARGONOIL Wax (International Wax) - Full Arms / Half Legs" at bounding box center [164, 137] width 88 height 5
checkbox input "false"
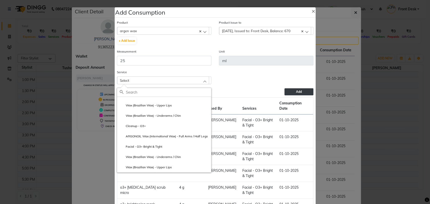
click at [196, 80] on div "Select" at bounding box center [163, 81] width 92 height 8
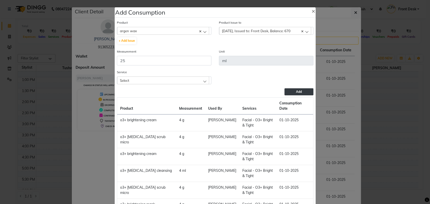
click at [196, 80] on div "Select" at bounding box center [163, 81] width 92 height 8
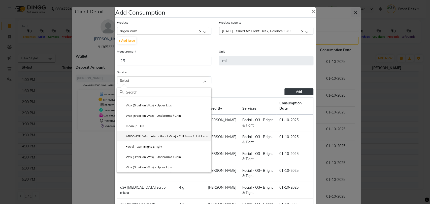
click at [175, 134] on label "ARGONOIL Wax (International Wax) - Full Arms / Half Legs" at bounding box center [164, 136] width 88 height 5
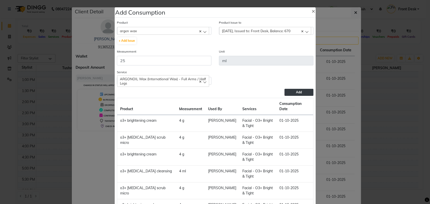
click at [291, 91] on button "Add" at bounding box center [298, 92] width 29 height 7
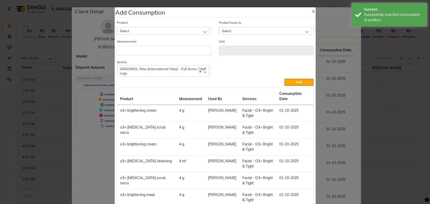
click at [195, 33] on div "Select" at bounding box center [163, 31] width 92 height 8
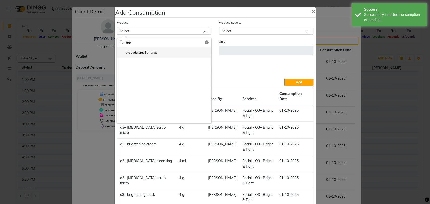
type input "bra"
click at [148, 53] on label "avocada brazilian wax" at bounding box center [138, 52] width 37 height 5
type input "g"
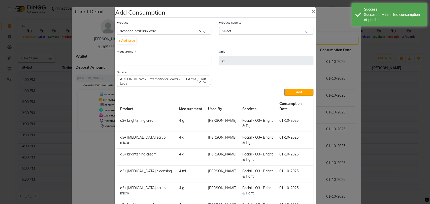
click at [259, 29] on div "Select" at bounding box center [265, 31] width 92 height 8
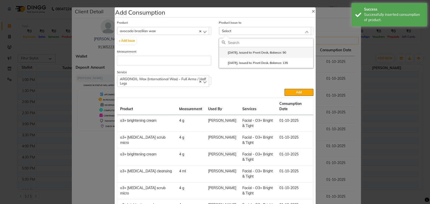
click at [233, 50] on label "2025-09-20, Issued to: Front Desk, Balance: 90" at bounding box center [254, 52] width 64 height 5
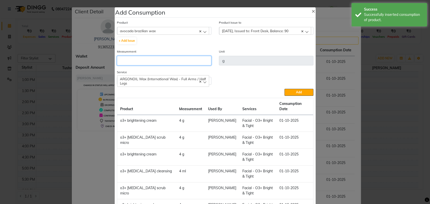
click at [145, 65] on input "number" at bounding box center [164, 61] width 94 height 10
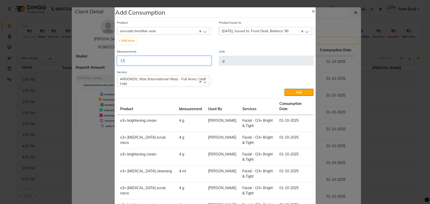
type input "15"
click at [203, 81] on span "ARGONOIL Wax (International Wax) - Full Arms / Half Legs" at bounding box center [163, 81] width 86 height 9
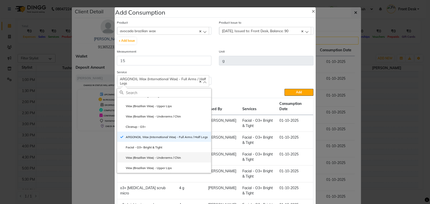
click at [155, 157] on label "Wax (Brazilian Wax) - Underarms / Chin" at bounding box center [150, 158] width 61 height 5
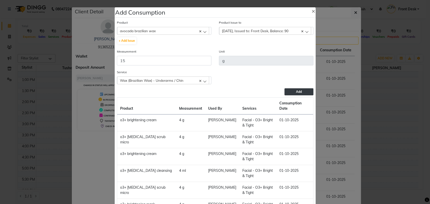
click at [290, 91] on button "Add" at bounding box center [298, 91] width 29 height 7
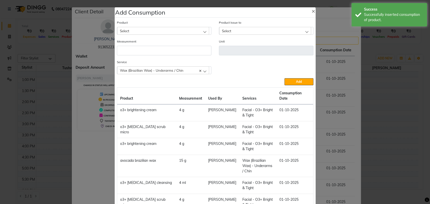
click at [198, 31] on div "Select" at bounding box center [163, 31] width 92 height 8
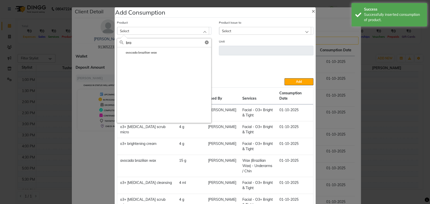
type input "bra"
click at [157, 50] on li "avocada brazilian wax" at bounding box center [164, 52] width 94 height 10
type input "g"
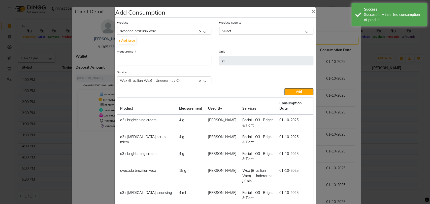
click at [265, 32] on div "Select" at bounding box center [265, 31] width 92 height 8
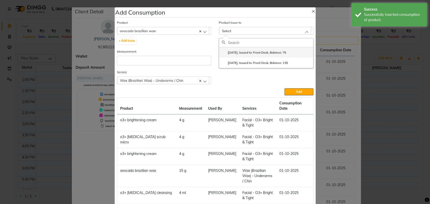
click at [258, 53] on label "2025-09-20, Issued to: Front Desk, Balance: 75" at bounding box center [254, 52] width 64 height 5
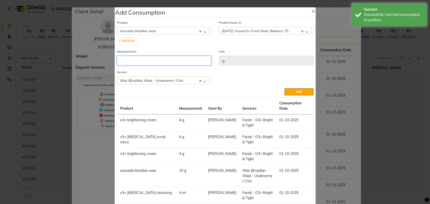
click at [144, 58] on input "number" at bounding box center [164, 61] width 94 height 10
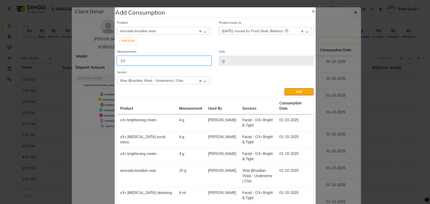
type input "10"
click at [199, 82] on c-icon at bounding box center [200, 80] width 2 height 4
click at [202, 82] on div "Select" at bounding box center [163, 81] width 92 height 8
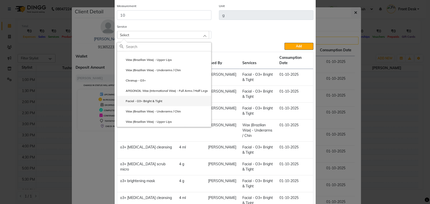
scroll to position [48, 0]
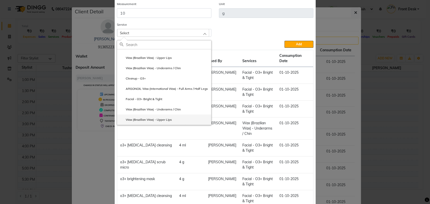
click at [152, 121] on label "Wax (Brazilian Wax) - Upper Lips" at bounding box center [146, 120] width 52 height 5
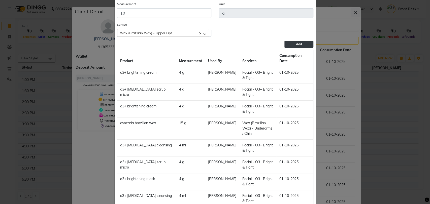
click at [292, 43] on button "Add" at bounding box center [298, 44] width 29 height 7
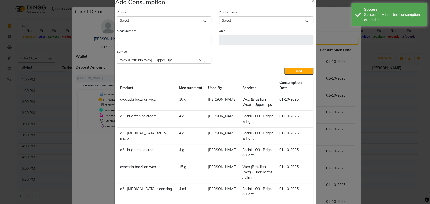
scroll to position [0, 0]
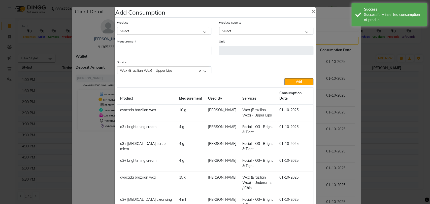
click at [193, 30] on div "Select" at bounding box center [163, 31] width 92 height 8
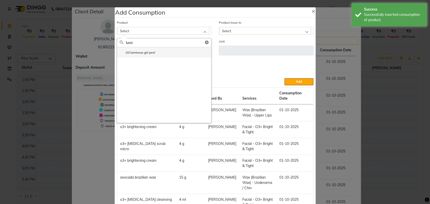
type input "lumi"
click at [148, 50] on label "O3 luminous gel peel" at bounding box center [137, 52] width 35 height 5
type input "ml"
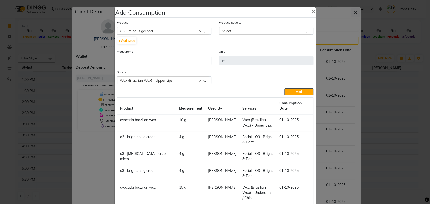
click at [262, 28] on div "Select" at bounding box center [265, 31] width 92 height 8
click at [256, 50] on label "2025-09-17, Issued to: Front Desk, Balance: 45" at bounding box center [254, 52] width 64 height 5
click at [166, 65] on div "Measurement" at bounding box center [164, 59] width 102 height 21
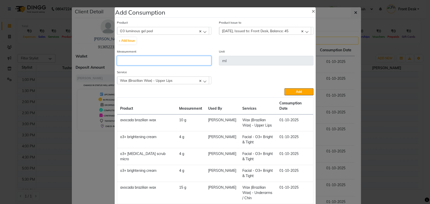
click at [159, 58] on input "number" at bounding box center [164, 61] width 94 height 10
type input "5"
click at [202, 79] on div "Wax (Brazilian Wax) - Upper Lips" at bounding box center [163, 81] width 92 height 8
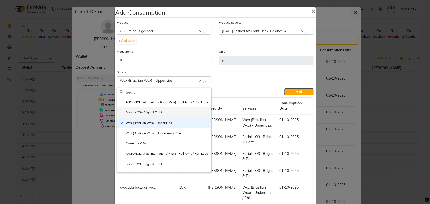
click at [154, 115] on label "Facial - O3+ Bright & Tight" at bounding box center [141, 112] width 43 height 5
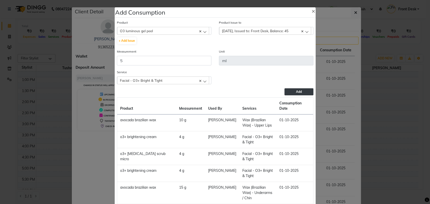
click at [299, 90] on span "Add" at bounding box center [299, 92] width 6 height 4
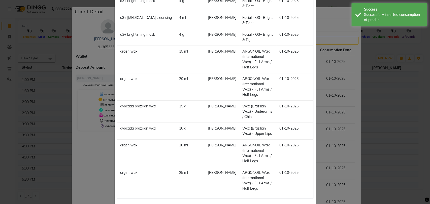
scroll to position [266, 0]
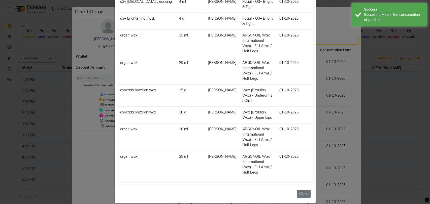
click at [301, 190] on button "Close" at bounding box center [304, 194] width 14 height 8
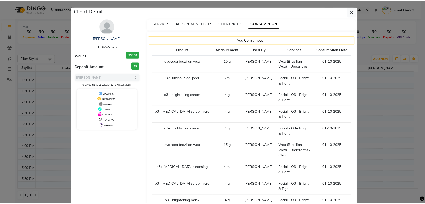
scroll to position [0, 0]
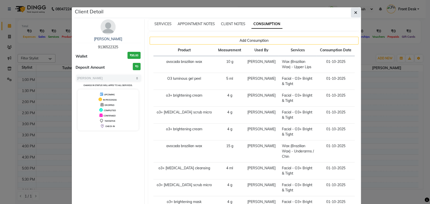
click at [354, 13] on icon "button" at bounding box center [355, 13] width 3 height 4
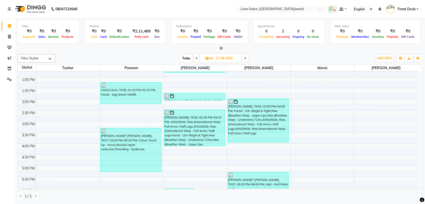
click at [247, 58] on span at bounding box center [245, 58] width 6 height 8
type input "28-09-2025"
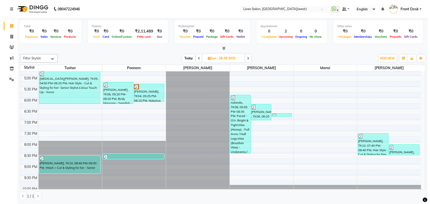
scroll to position [173, 0]
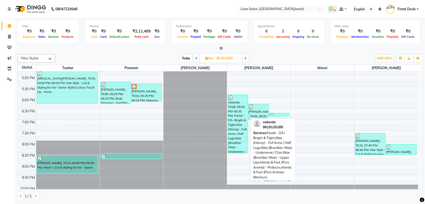
click at [237, 114] on div "nalanda, TK08, 05:55 PM-08:35 PM, Facial - O3+ Bright & Tight,Wax (Honey) - Ful…" at bounding box center [238, 124] width 20 height 58
select select "3"
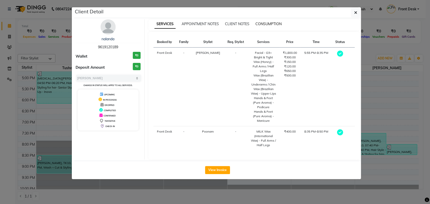
click at [272, 24] on span "CONSUMPTION" at bounding box center [268, 24] width 26 height 5
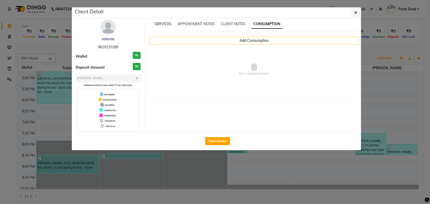
click at [167, 25] on span "SERVICES" at bounding box center [162, 24] width 17 height 5
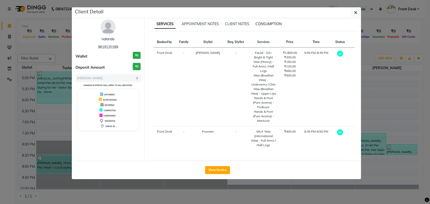
click at [265, 24] on span "CONSUMPTION" at bounding box center [268, 24] width 26 height 5
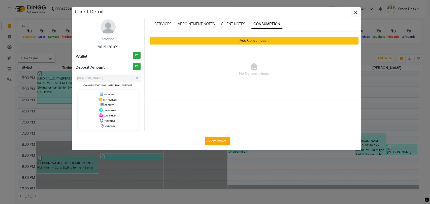
click at [216, 39] on button "Add Consumption" at bounding box center [254, 41] width 209 height 8
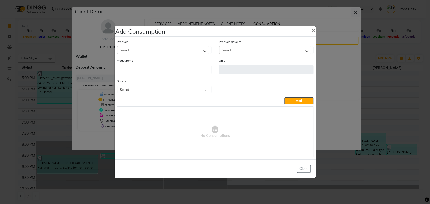
click at [164, 47] on div "Select" at bounding box center [163, 50] width 92 height 8
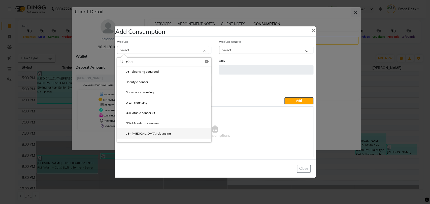
type input "clea"
click at [143, 133] on label "o3+ whitening cleansing" at bounding box center [145, 133] width 51 height 5
type input "ml"
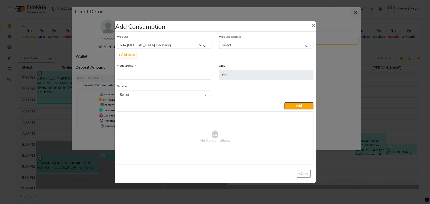
click at [251, 49] on div "Product Issue to Select 2025-09-20, Issued to: Front Desk, Balance: 136" at bounding box center [266, 48] width 102 height 29
click at [262, 45] on div "Select" at bounding box center [265, 45] width 92 height 8
click at [251, 65] on label "2025-09-20, Issued to: Front Desk, Balance: 136" at bounding box center [255, 66] width 66 height 5
click at [154, 73] on input "number" at bounding box center [164, 75] width 94 height 10
type input "4"
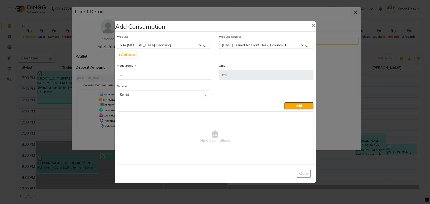
click at [166, 97] on div "Select" at bounding box center [163, 95] width 92 height 8
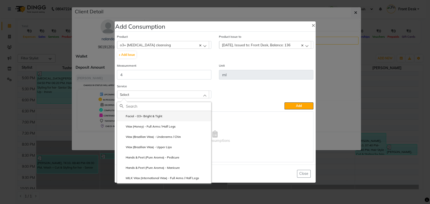
click at [157, 118] on label "Facial - O3+ Bright & Tight" at bounding box center [141, 116] width 43 height 5
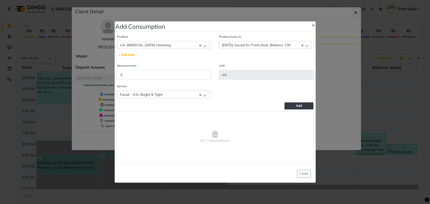
click at [297, 104] on span "Add" at bounding box center [299, 106] width 6 height 4
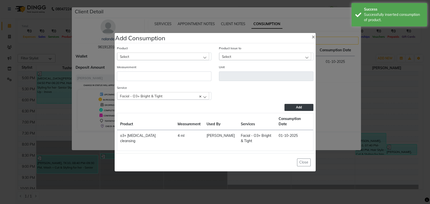
click at [200, 60] on div "Select" at bounding box center [163, 57] width 92 height 8
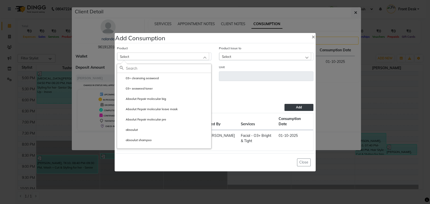
click at [151, 60] on div "Select" at bounding box center [163, 57] width 92 height 8
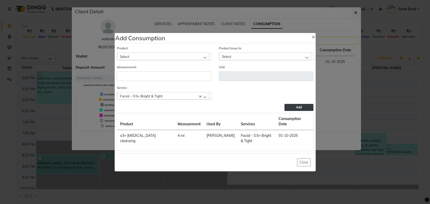
click at [133, 59] on div "Select" at bounding box center [163, 57] width 92 height 8
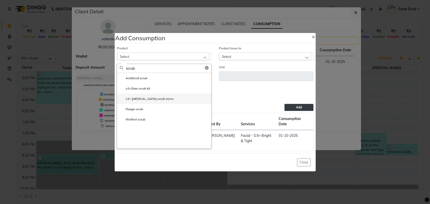
type input "scrub"
click at [145, 101] on label "o3+ whitening scrub micro" at bounding box center [147, 99] width 54 height 5
type input "g"
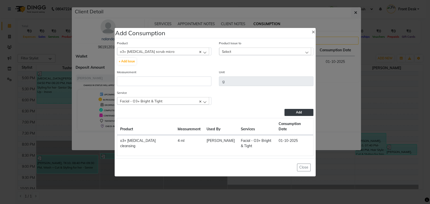
click at [263, 54] on div "Select" at bounding box center [265, 52] width 92 height 8
click at [248, 74] on label "2025-09-20, Issued to: Front Desk, Balance: 136" at bounding box center [255, 73] width 66 height 5
click at [146, 86] on input "number" at bounding box center [164, 82] width 94 height 10
type input "4"
click at [292, 116] on button "Add" at bounding box center [298, 112] width 29 height 7
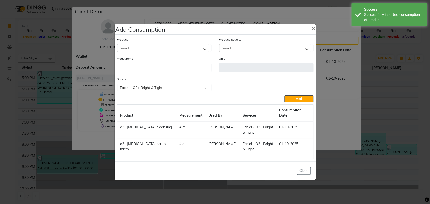
click at [179, 60] on div "Measurement" at bounding box center [164, 64] width 94 height 17
click at [190, 52] on div "Select" at bounding box center [163, 48] width 92 height 8
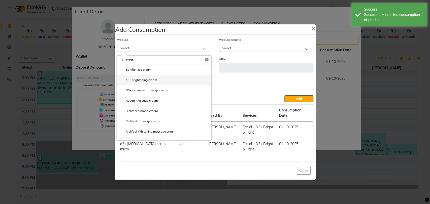
type input "crea"
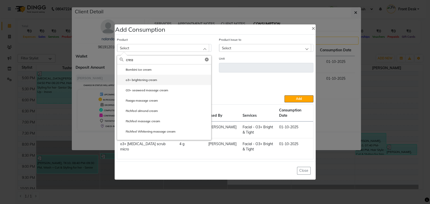
click at [150, 81] on label "o3+ brightening cream" at bounding box center [139, 80] width 38 height 5
type input "g"
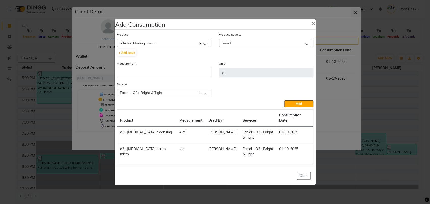
click at [252, 47] on div "Select" at bounding box center [265, 43] width 92 height 8
click at [251, 65] on label "2025-09-03, Issued to: Front Desk, Balance: 286" at bounding box center [255, 64] width 66 height 5
click at [153, 78] on input "number" at bounding box center [164, 73] width 94 height 10
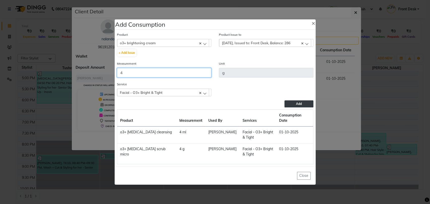
type input "4"
click at [294, 105] on button "Add" at bounding box center [298, 103] width 29 height 7
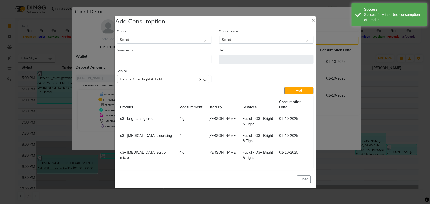
click at [189, 43] on div "Select" at bounding box center [163, 40] width 92 height 8
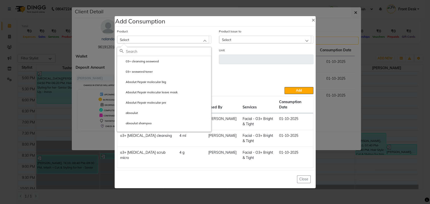
click at [233, 72] on div "Service Facial - O3+ Bright & Tight Facial - O3+ Bright & Tight Wax (Honey) - F…" at bounding box center [215, 77] width 204 height 19
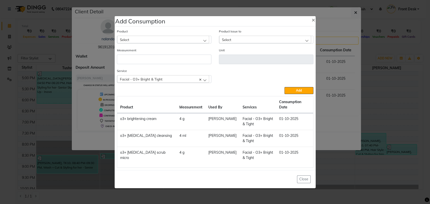
click at [192, 42] on div "Select" at bounding box center [163, 40] width 92 height 8
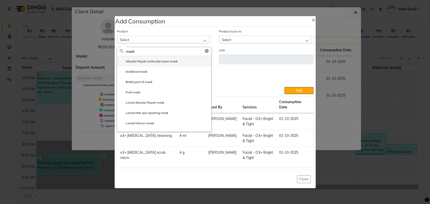
type input "mask"
click at [161, 95] on li "Fruit mask" at bounding box center [164, 92] width 94 height 10
type input "gms"
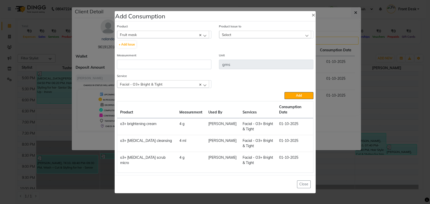
click at [204, 36] on div "Fruit mask" at bounding box center [163, 35] width 92 height 8
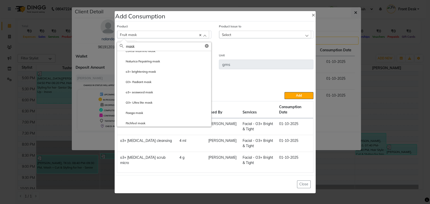
scroll to position [110, 0]
type input "mask"
click at [153, 65] on li "o3+ brightening mask" at bounding box center [164, 60] width 94 height 10
type input "g"
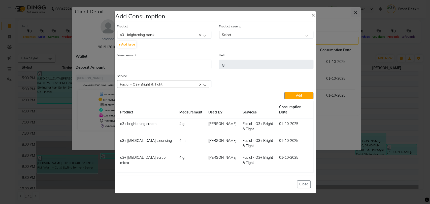
click at [235, 36] on div "Select" at bounding box center [265, 35] width 92 height 8
click at [238, 59] on label "2025-09-03, Issued to: Front Desk, Balance: 286" at bounding box center [255, 56] width 66 height 5
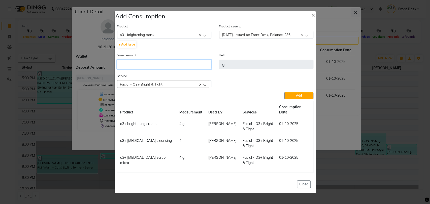
click at [151, 67] on input "number" at bounding box center [164, 65] width 94 height 10
type input "4"
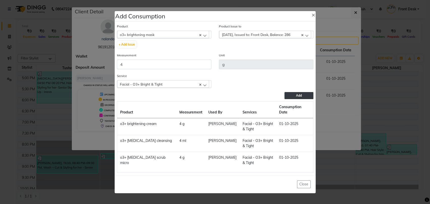
click at [295, 99] on button "Add" at bounding box center [298, 95] width 29 height 7
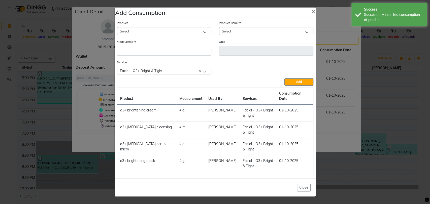
click at [171, 35] on div "Select" at bounding box center [163, 31] width 92 height 8
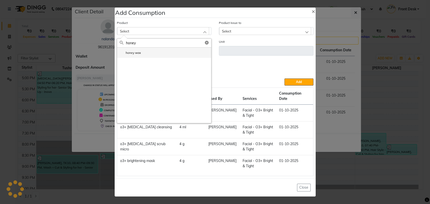
type input "honey"
click at [153, 55] on li "honey wax" at bounding box center [164, 53] width 94 height 10
type input "gm"
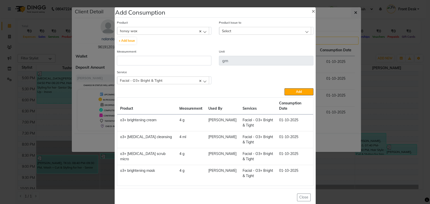
click at [244, 28] on div "Select" at bounding box center [265, 31] width 92 height 8
click at [234, 51] on label "2025-09-17, Issued to: Front Desk, Balance: 725" at bounding box center [255, 52] width 66 height 5
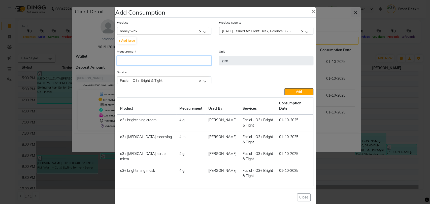
click at [118, 62] on input "number" at bounding box center [164, 61] width 94 height 10
type input "20"
click at [202, 81] on div "Facial - O3+ Bright & Tight" at bounding box center [163, 81] width 92 height 8
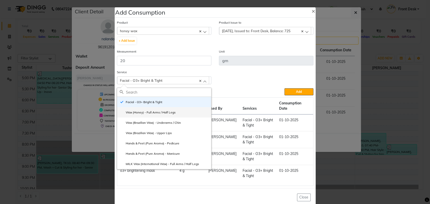
click at [159, 114] on label "Wax (Honey) - Full Arms / Half Legs" at bounding box center [148, 112] width 56 height 5
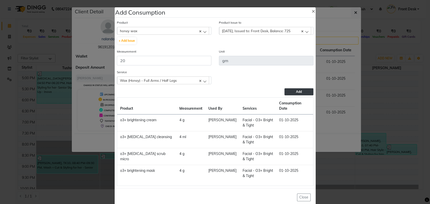
click at [296, 93] on span "Add" at bounding box center [299, 92] width 6 height 4
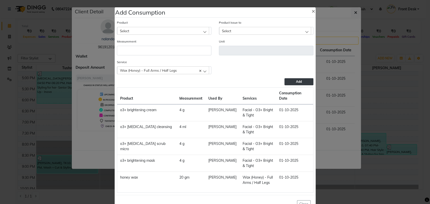
click at [197, 32] on div "Select" at bounding box center [163, 31] width 92 height 8
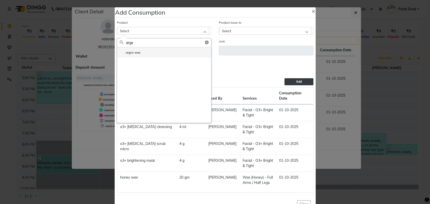
type input "arge"
click at [155, 48] on li "argen wax" at bounding box center [164, 52] width 94 height 10
type input "ml"
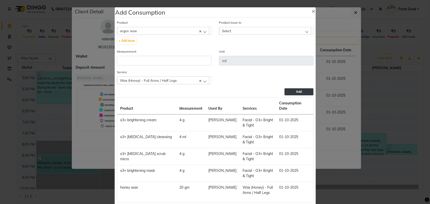
click at [233, 30] on div "Select" at bounding box center [265, 31] width 92 height 8
click at [235, 52] on label "2025-09-17, Issued to: Front Desk, Balance: 645" at bounding box center [255, 52] width 66 height 5
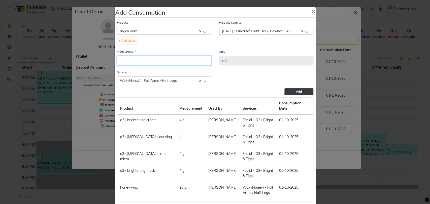
click at [138, 61] on input "number" at bounding box center [164, 61] width 94 height 10
type input "15"
click at [202, 79] on div "Wax (Honey) - Full Arms / Half Legs" at bounding box center [163, 81] width 92 height 8
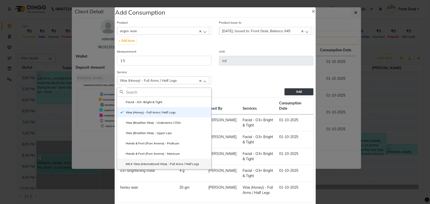
click at [161, 165] on label "MILK Wax (International Wax) - Full Arms / Half Legs" at bounding box center [159, 164] width 79 height 5
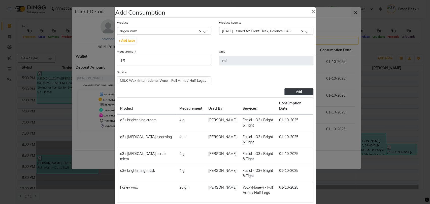
click at [296, 90] on span "Add" at bounding box center [299, 92] width 6 height 4
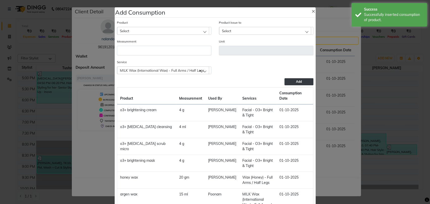
click at [186, 30] on div "Select" at bounding box center [163, 31] width 92 height 8
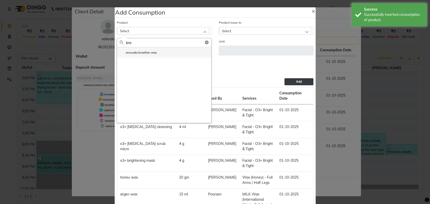
type input "bra"
click at [147, 54] on label "avocada brazilian wax" at bounding box center [138, 52] width 37 height 5
type input "g"
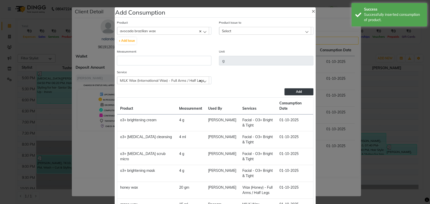
click at [244, 28] on div "Select" at bounding box center [265, 31] width 92 height 8
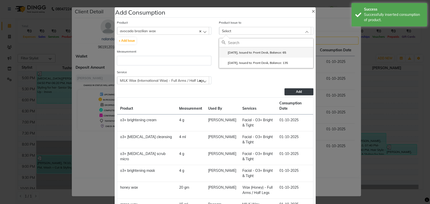
click at [238, 50] on label "2025-09-20, Issued to: Front Desk, Balance: 65" at bounding box center [254, 52] width 64 height 5
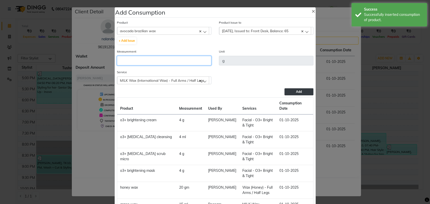
click at [138, 63] on input "number" at bounding box center [164, 61] width 94 height 10
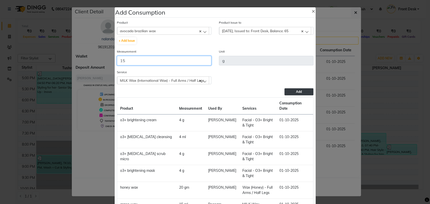
type input "15"
click at [199, 81] on icon at bounding box center [200, 81] width 2 height 2
checkbox input "false"
click at [199, 82] on div "Select" at bounding box center [163, 81] width 92 height 8
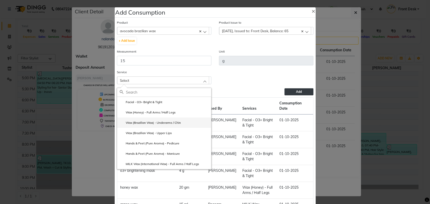
click at [172, 125] on li "Wax (Brazilian Wax) - Underarms / Chin" at bounding box center [164, 123] width 94 height 10
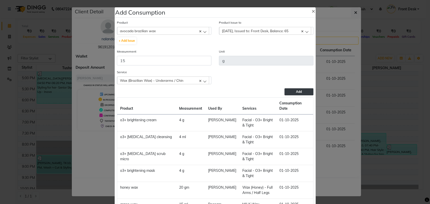
click at [291, 90] on button "Add" at bounding box center [298, 91] width 29 height 7
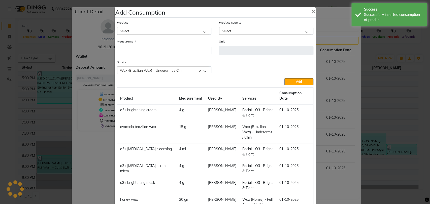
click at [192, 31] on div "Select" at bounding box center [163, 31] width 92 height 8
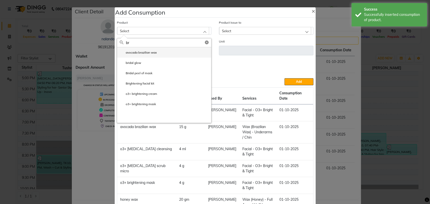
type input "br"
click at [150, 53] on label "avocada brazilian wax" at bounding box center [138, 52] width 37 height 5
type input "g"
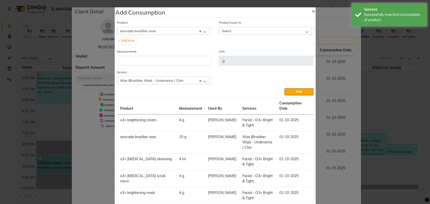
click at [246, 31] on div "Select" at bounding box center [265, 31] width 92 height 8
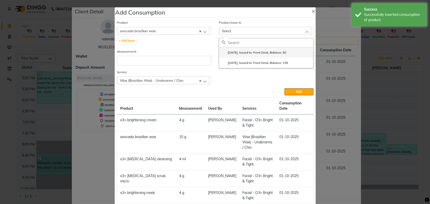
click at [240, 54] on label "2025-09-20, Issued to: Front Desk, Balance: 50" at bounding box center [254, 52] width 64 height 5
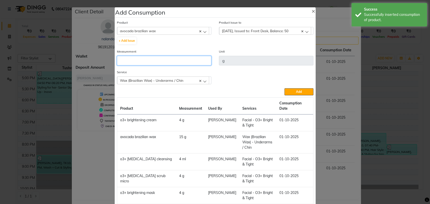
click at [160, 63] on input "number" at bounding box center [164, 61] width 94 height 10
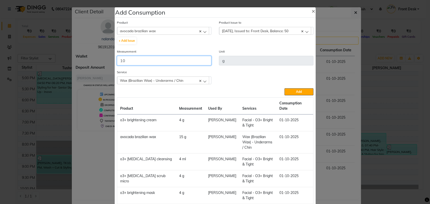
type input "10"
click at [182, 79] on div "Wax (Brazilian Wax) - Underarms / Chin" at bounding box center [163, 81] width 92 height 8
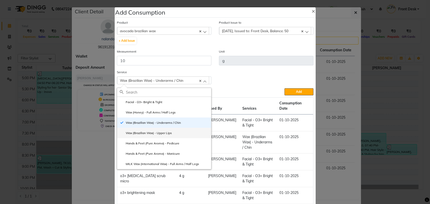
click at [167, 134] on label "Wax (Brazilian Wax) - Upper Lips" at bounding box center [146, 133] width 52 height 5
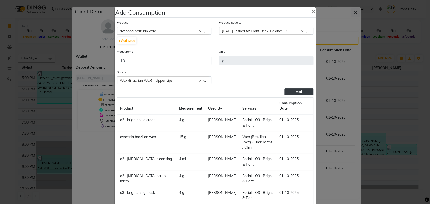
click at [297, 92] on span "Add" at bounding box center [299, 92] width 6 height 4
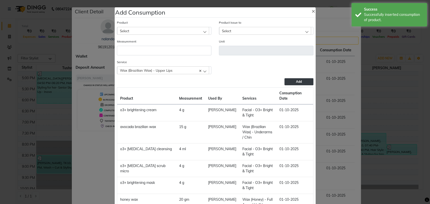
scroll to position [66, 0]
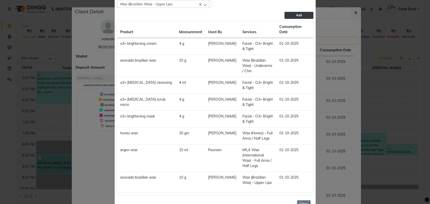
click at [303, 200] on button "Close" at bounding box center [304, 204] width 14 height 8
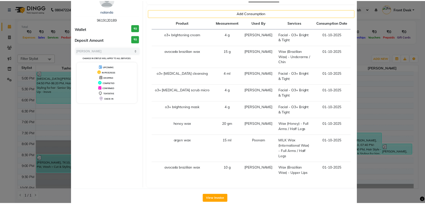
scroll to position [0, 0]
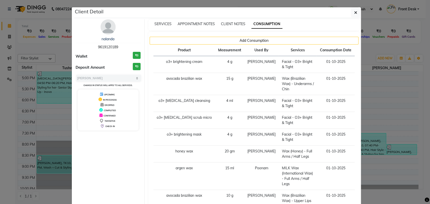
click at [0, 109] on ngb-modal-window "Client Detail nalanda 9619120189 Wallet ₹0 Deposit Amount ₹0 Select MARK DONE U…" at bounding box center [215, 102] width 430 height 204
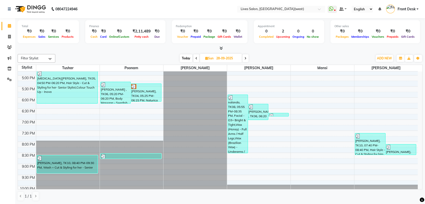
click at [246, 58] on icon at bounding box center [246, 58] width 2 height 3
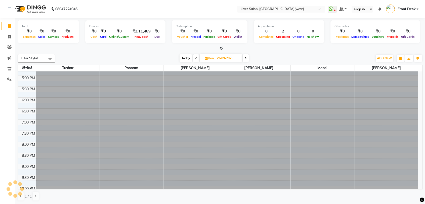
scroll to position [111, 0]
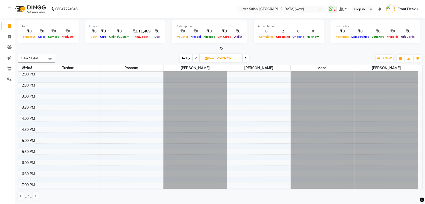
click at [246, 56] on span at bounding box center [246, 58] width 6 height 8
type input "30-09-2025"
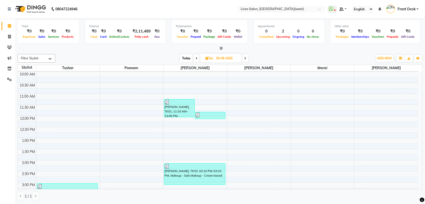
scroll to position [6, 0]
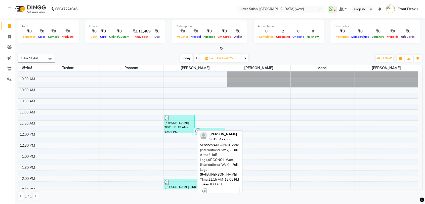
click at [173, 129] on div "Jyoti Vishekh, TK01, 11:15 AM-12:05 PM, ARGONOIL Wax (International Wax) - Full…" at bounding box center [179, 124] width 30 height 18
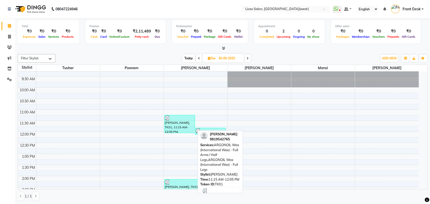
select select "3"
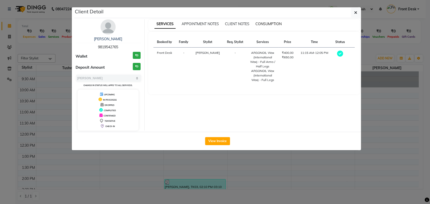
click at [270, 25] on span "CONSUMPTION" at bounding box center [268, 24] width 26 height 5
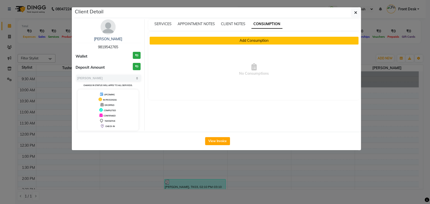
click at [246, 40] on button "Add Consumption" at bounding box center [254, 41] width 209 height 8
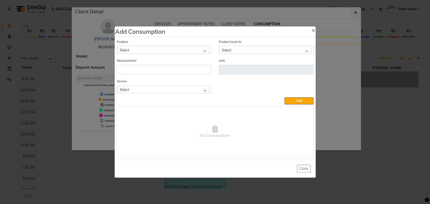
click at [201, 48] on div "Select" at bounding box center [163, 50] width 92 height 8
type input "arge"
click at [148, 75] on li "argen wax" at bounding box center [164, 71] width 94 height 10
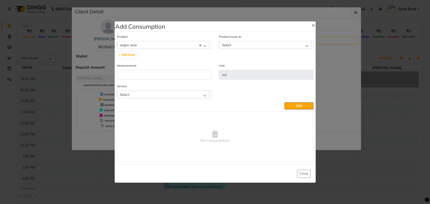
click at [254, 45] on div "Select" at bounding box center [265, 45] width 92 height 8
click at [258, 64] on li "2025-09-17, Issued to: Front Desk, Balance: 630" at bounding box center [266, 66] width 94 height 10
click at [155, 73] on input "number" at bounding box center [164, 75] width 94 height 10
click at [201, 94] on div "Select" at bounding box center [163, 95] width 92 height 8
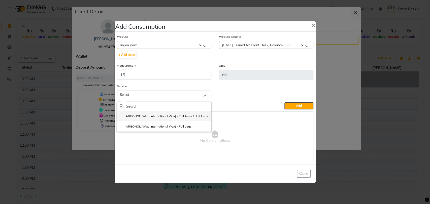
click at [179, 119] on li "ARGONOIL Wax (International Wax) - Full Arms / Half Legs" at bounding box center [164, 116] width 94 height 10
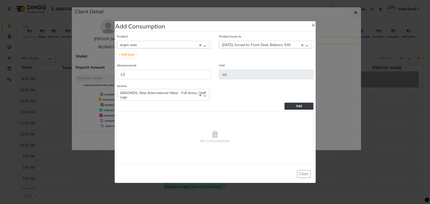
click at [286, 106] on button "Add" at bounding box center [298, 106] width 29 height 7
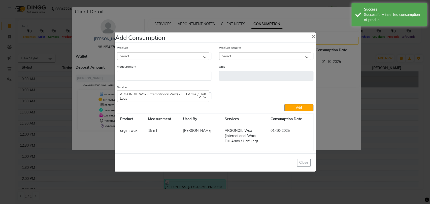
click at [202, 54] on div "Select" at bounding box center [163, 56] width 92 height 8
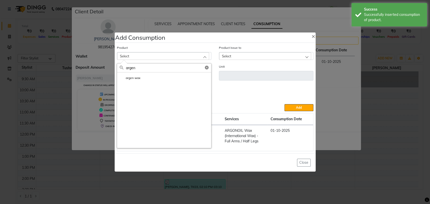
click at [149, 78] on li "argen wax" at bounding box center [164, 78] width 94 height 10
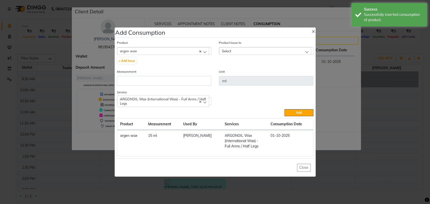
click at [255, 55] on angular2-multiselect "Select 2025-09-17, Issued to: Front Desk, Balance: 615" at bounding box center [266, 51] width 94 height 8
click at [260, 51] on div "Select" at bounding box center [265, 51] width 92 height 8
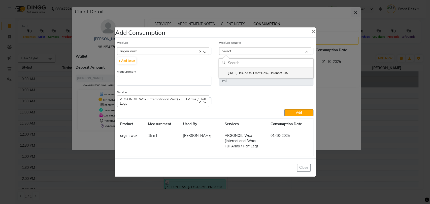
click at [238, 73] on label "2025-09-17, Issued to: Front Desk, Balance: 615" at bounding box center [255, 73] width 66 height 5
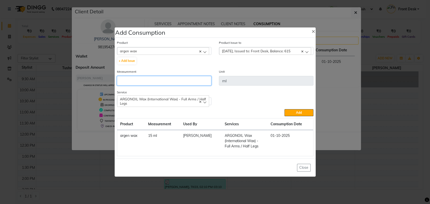
click at [153, 80] on input "number" at bounding box center [164, 81] width 94 height 10
click at [206, 101] on div "ARGONOIL Wax (International Wax) - Full Arms / Half Legs" at bounding box center [163, 101] width 92 height 12
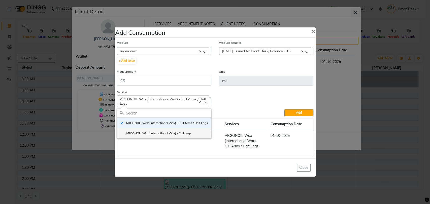
click at [197, 131] on li "ARGONOIL Wax (International Wax) - Full Legs" at bounding box center [164, 133] width 94 height 10
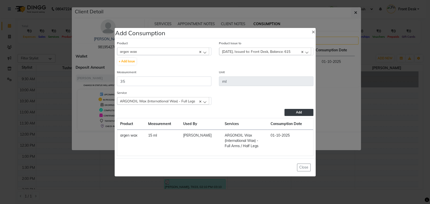
click at [293, 109] on button "Add" at bounding box center [298, 112] width 29 height 7
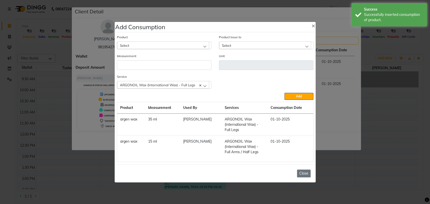
click at [304, 174] on button "Close" at bounding box center [304, 174] width 14 height 8
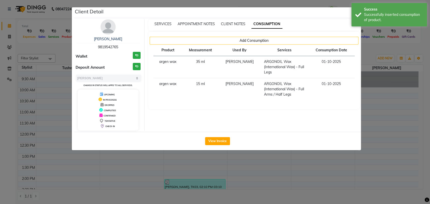
click at [6, 112] on ngb-modal-window "Client Detail Jyoti Vishekh 9819542765 Wallet ₹0 Deposit Amount ₹0 Select MARK …" at bounding box center [215, 102] width 430 height 204
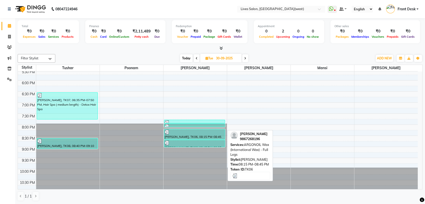
scroll to position [190, 0]
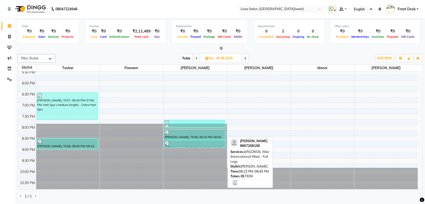
click at [189, 135] on div "Samruddhi Vishe, TK06, 08:15 PM-08:45 PM, ARGONOIL Wax (International Wax) - Fu…" at bounding box center [194, 135] width 61 height 10
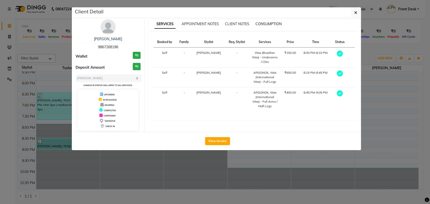
click at [273, 23] on span "CONSUMPTION" at bounding box center [268, 24] width 26 height 5
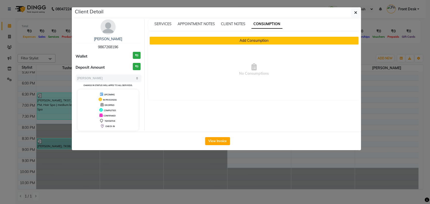
click at [236, 38] on button "Add Consumption" at bounding box center [254, 41] width 209 height 8
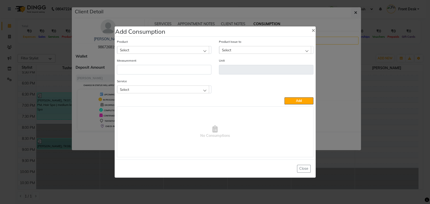
click at [173, 49] on div "Select" at bounding box center [163, 50] width 92 height 8
click at [161, 70] on li "argen wax" at bounding box center [164, 71] width 94 height 10
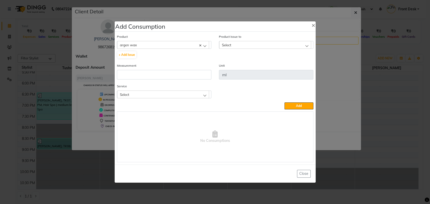
click at [264, 44] on div "Select" at bounding box center [265, 45] width 92 height 8
click at [238, 67] on label "2025-09-17, Issued to: Front Desk, Balance: 580" at bounding box center [255, 66] width 66 height 5
click at [143, 72] on input "number" at bounding box center [164, 75] width 94 height 10
click at [173, 92] on div "Select" at bounding box center [163, 95] width 92 height 8
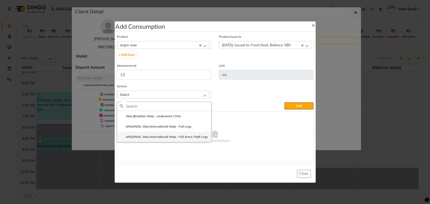
click at [178, 139] on li "ARGONOIL Wax (International Wax) - Full Arms / Half Legs" at bounding box center [164, 137] width 94 height 10
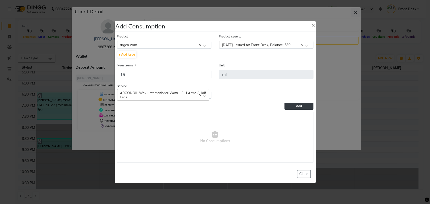
click at [295, 106] on button "Add" at bounding box center [298, 106] width 29 height 7
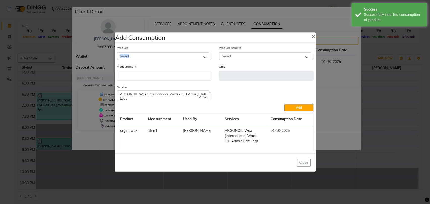
drag, startPoint x: 201, startPoint y: 45, endPoint x: 203, endPoint y: 55, distance: 10.0
click at [203, 55] on div "Product Select 03+ cleansing seaweed" at bounding box center [164, 52] width 94 height 15
click at [203, 55] on div "Select" at bounding box center [163, 56] width 92 height 8
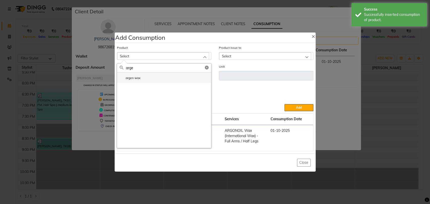
click at [155, 76] on li "argen wax" at bounding box center [164, 78] width 94 height 10
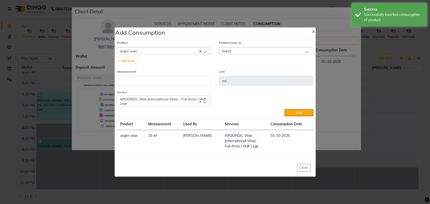
click at [245, 51] on div "Select" at bounding box center [265, 51] width 92 height 8
click at [244, 75] on label "2025-09-17, Issued to: Front Desk, Balance: 565" at bounding box center [255, 73] width 66 height 5
click at [165, 82] on input "number" at bounding box center [164, 81] width 94 height 10
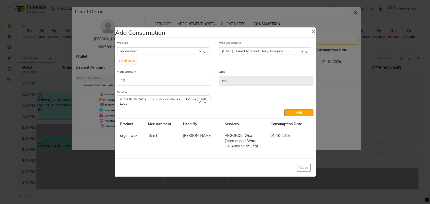
click at [201, 103] on span "ARGONOIL Wax (International Wax) - Full Arms / Half Legs" at bounding box center [163, 101] width 86 height 9
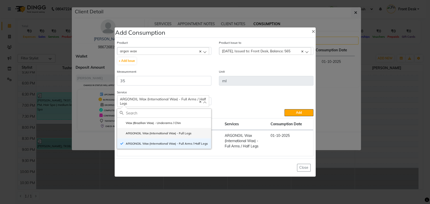
click at [182, 136] on li "ARGONOIL Wax (International Wax) - Full Legs" at bounding box center [164, 133] width 94 height 10
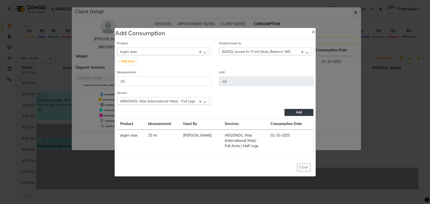
click at [299, 111] on span "Add" at bounding box center [299, 113] width 6 height 4
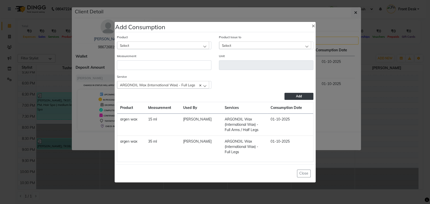
click at [189, 44] on div "Select" at bounding box center [163, 46] width 92 height 8
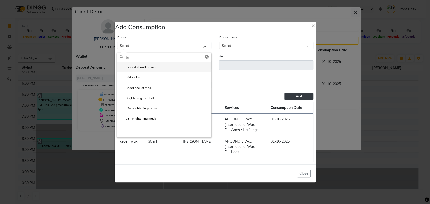
click at [154, 71] on li "avocada brazilian wax" at bounding box center [164, 67] width 94 height 10
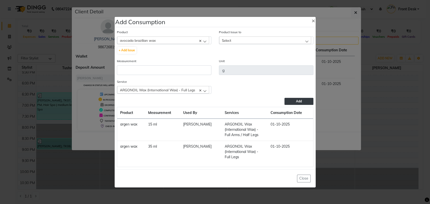
click at [234, 41] on div "Select" at bounding box center [265, 41] width 92 height 8
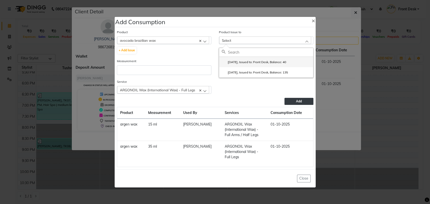
click at [234, 62] on label "2025-09-20, Issued to: Front Desk, Balance: 40" at bounding box center [254, 62] width 64 height 5
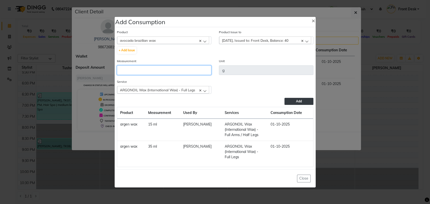
click at [167, 72] on input "number" at bounding box center [164, 70] width 94 height 10
click at [199, 91] on icon at bounding box center [200, 90] width 2 height 2
click at [202, 91] on div "Select" at bounding box center [163, 90] width 92 height 8
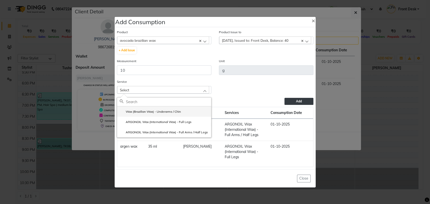
click at [161, 110] on label "Wax (Brazilian Wax) - Underarms / Chin" at bounding box center [150, 112] width 61 height 5
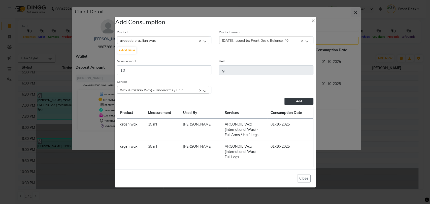
click at [297, 100] on span "Add" at bounding box center [299, 101] width 6 height 4
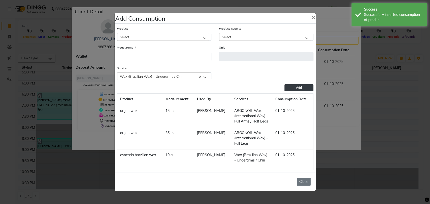
click at [302, 181] on button "Close" at bounding box center [304, 182] width 14 height 8
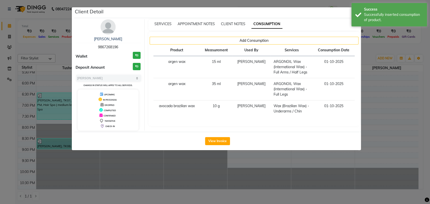
click at [6, 110] on ngb-modal-window "Client Detail Samruddhi Vishe 9867268196 Wallet ₹0 Deposit Amount ₹0 Select MAR…" at bounding box center [215, 102] width 430 height 204
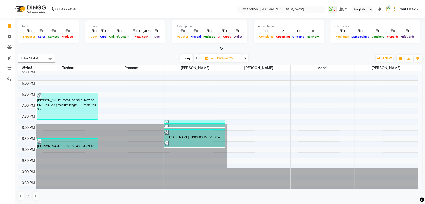
click at [184, 60] on span "Today" at bounding box center [186, 58] width 13 height 8
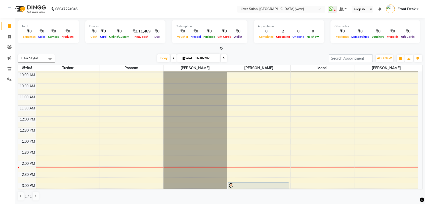
scroll to position [0, 0]
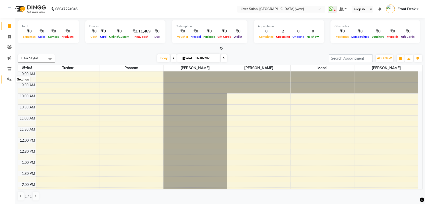
click at [10, 79] on icon at bounding box center [9, 80] width 5 height 4
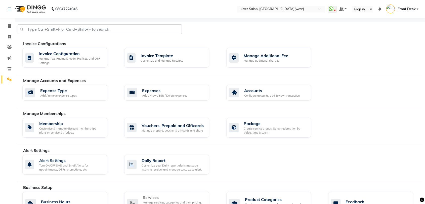
scroll to position [124, 0]
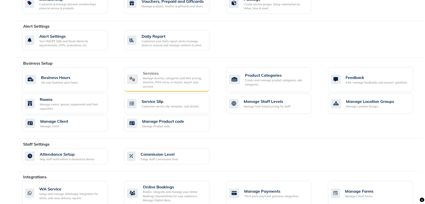
click at [155, 73] on div "Services" at bounding box center [174, 73] width 62 height 6
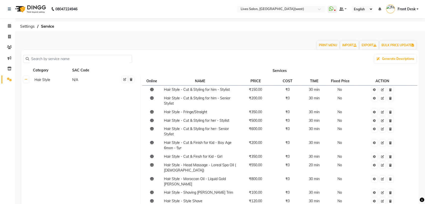
click at [66, 58] on input "text" at bounding box center [79, 59] width 101 height 8
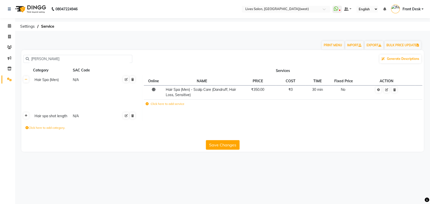
click at [26, 117] on link at bounding box center [25, 116] width 5 height 6
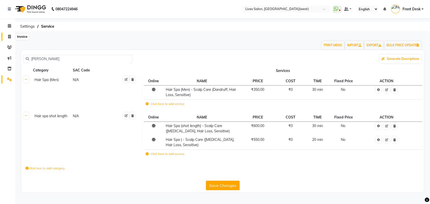
click at [9, 35] on icon at bounding box center [9, 37] width 3 height 4
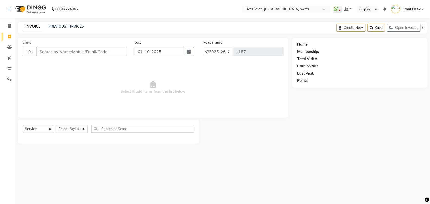
click at [47, 48] on input "Client" at bounding box center [81, 52] width 91 height 10
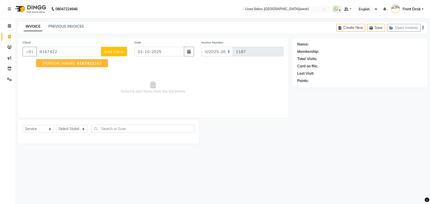
click at [63, 65] on span "tanish shetty" at bounding box center [58, 63] width 32 height 5
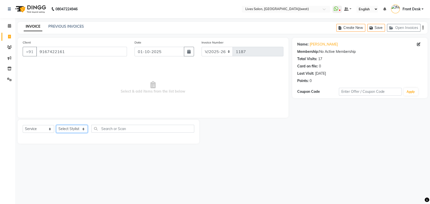
click at [71, 128] on select "Select Stylist Akshata Sarange Front Desk mansi Poonam Ratna Singh sameer salma…" at bounding box center [71, 129] width 31 height 8
click at [56, 125] on select "Select Stylist Akshata Sarange Front Desk mansi Poonam Ratna Singh sameer salma…" at bounding box center [71, 129] width 31 height 8
click at [71, 127] on select "Select Stylist Akshata Sarange Front Desk mansi Poonam Ratna Singh sameer salma…" at bounding box center [71, 129] width 31 height 8
click at [56, 125] on select "Select Stylist Akshata Sarange Front Desk mansi Poonam Ratna Singh sameer salma…" at bounding box center [71, 129] width 31 height 8
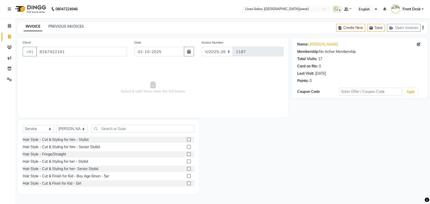
click at [187, 147] on label at bounding box center [189, 147] width 4 height 4
click at [187, 147] on input "checkbox" at bounding box center [188, 147] width 3 height 3
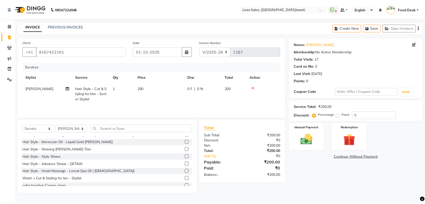
scroll to position [55, 0]
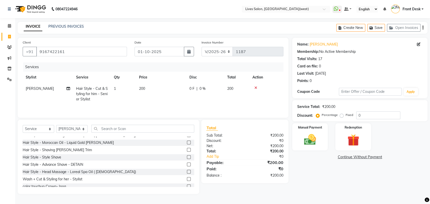
click at [187, 149] on label at bounding box center [189, 150] width 4 height 4
click at [187, 149] on input "checkbox" at bounding box center [188, 150] width 3 height 3
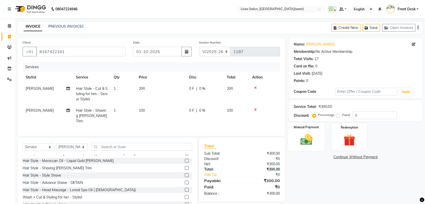
click at [309, 130] on div "Manual Payment" at bounding box center [307, 137] width 37 height 28
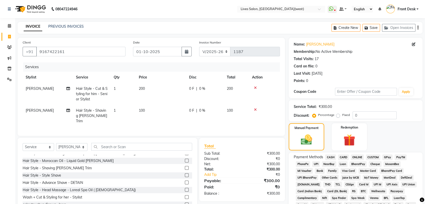
click at [329, 156] on span "CASH" at bounding box center [331, 158] width 11 height 6
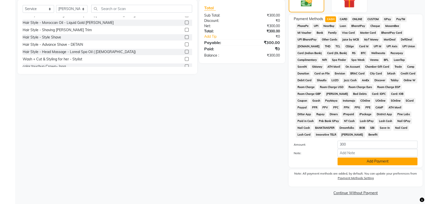
click at [372, 160] on button "Add Payment" at bounding box center [378, 162] width 80 height 8
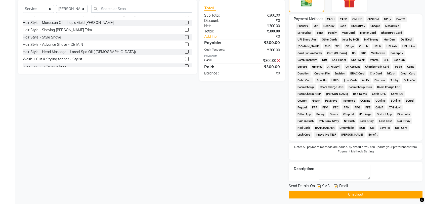
click at [366, 190] on div "Send Details On SMS Email Checkout" at bounding box center [356, 191] width 134 height 15
click at [374, 193] on button "Checkout" at bounding box center [356, 195] width 134 height 8
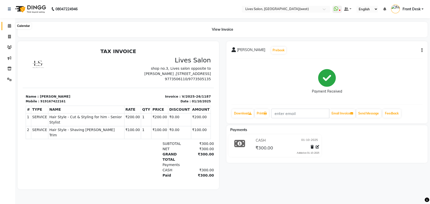
click at [9, 28] on icon at bounding box center [9, 26] width 3 height 4
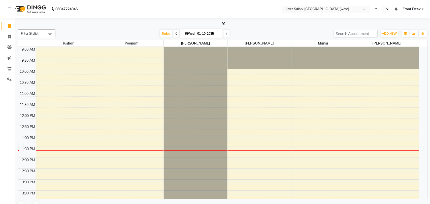
select select "en"
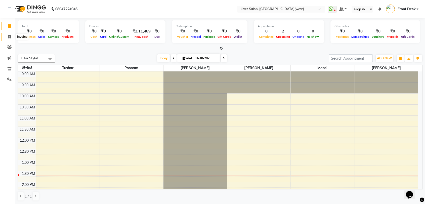
click at [9, 39] on icon at bounding box center [9, 37] width 3 height 4
select select "4342"
select select "service"
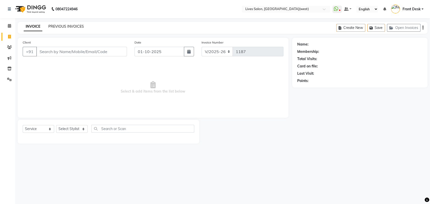
click at [73, 28] on link "PREVIOUS INVOICES" at bounding box center [65, 26] width 35 height 5
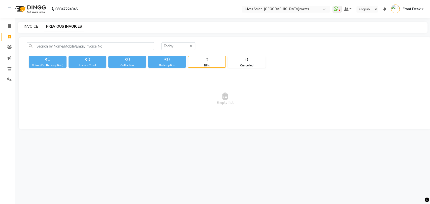
click at [32, 25] on link "INVOICE" at bounding box center [31, 26] width 14 height 5
select select "4342"
select select "service"
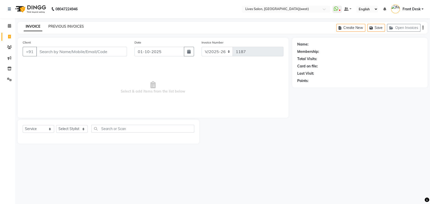
click at [68, 25] on link "PREVIOUS INVOICES" at bounding box center [65, 26] width 35 height 5
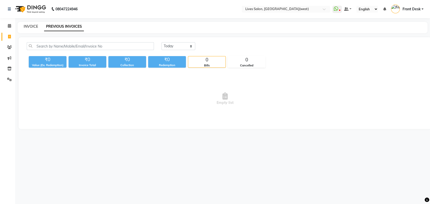
click at [32, 26] on link "INVOICE" at bounding box center [31, 26] width 14 height 5
select select "4342"
select select "service"
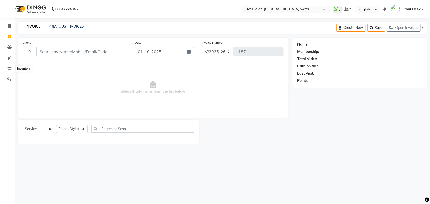
click at [8, 68] on icon at bounding box center [9, 69] width 4 height 4
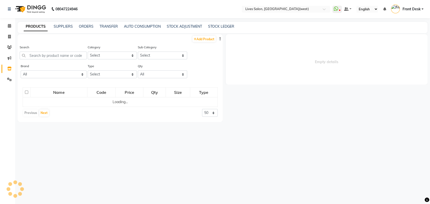
select select
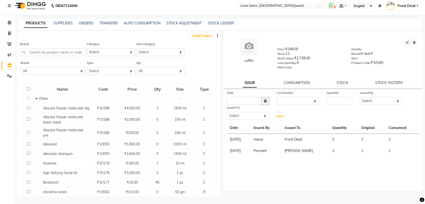
scroll to position [3, 0]
click at [55, 54] on input "text" at bounding box center [53, 53] width 66 height 8
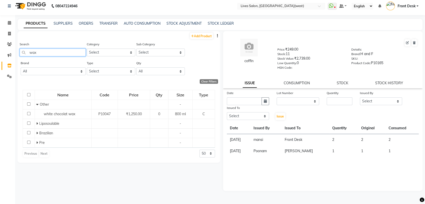
scroll to position [3, 0]
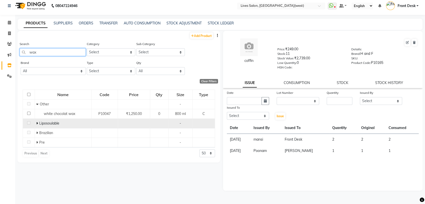
type input "wax"
click at [37, 123] on icon at bounding box center [37, 124] width 2 height 4
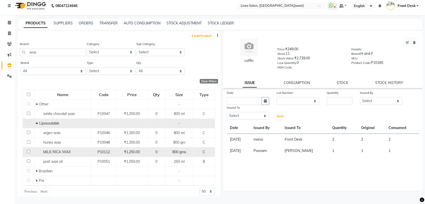
click at [28, 151] on input "checkbox" at bounding box center [28, 151] width 3 height 3
checkbox input "true"
select select
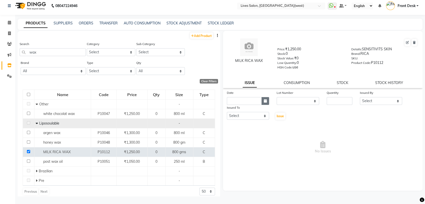
click at [263, 99] on button "button" at bounding box center [266, 101] width 8 height 8
select select "10"
select select "2025"
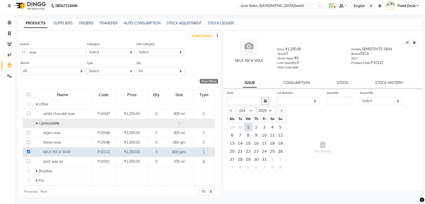
click at [249, 126] on div "1" at bounding box center [248, 127] width 8 height 8
type input "01-10-2025"
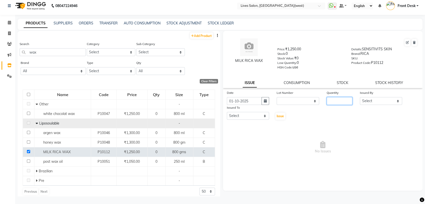
click at [334, 100] on input "number" at bounding box center [340, 101] width 26 height 8
type input "3"
click at [390, 99] on select "Select Akshata Sarange Front Desk mansi Poonam Ratna Singh sameer salman Tushar" at bounding box center [381, 101] width 42 height 8
click at [342, 81] on link "STOCK" at bounding box center [343, 83] width 12 height 5
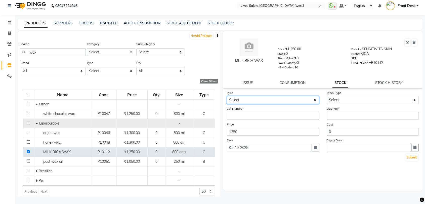
click at [282, 99] on select "Select In Out" at bounding box center [273, 100] width 92 height 8
select select "in"
click at [227, 96] on select "Select In Out" at bounding box center [273, 100] width 92 height 8
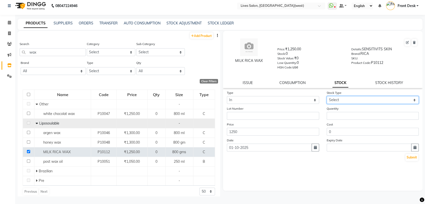
click at [351, 100] on select "Select New Stock Adjustment Return Other" at bounding box center [373, 100] width 92 height 8
select select "new stock"
click at [327, 96] on select "Select New Stock Adjustment Return Other" at bounding box center [373, 100] width 92 height 8
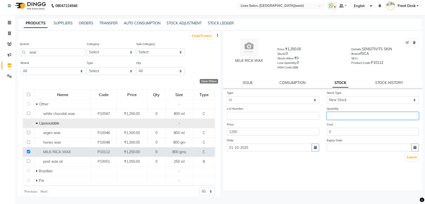
click at [332, 117] on input "number" at bounding box center [373, 116] width 92 height 8
type input "3"
click at [415, 158] on button "Submit" at bounding box center [412, 157] width 13 height 7
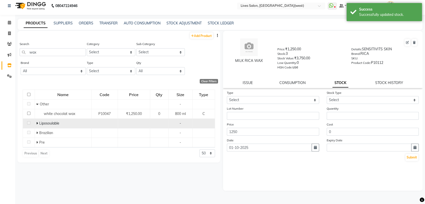
click at [35, 122] on td "Liposoulable" at bounding box center [63, 124] width 57 height 10
click at [37, 125] on span at bounding box center [37, 123] width 2 height 5
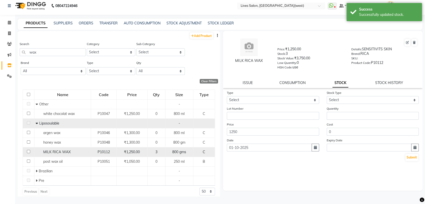
click at [33, 149] on td at bounding box center [29, 152] width 12 height 10
click at [29, 150] on input "checkbox" at bounding box center [28, 151] width 3 height 3
checkbox input "true"
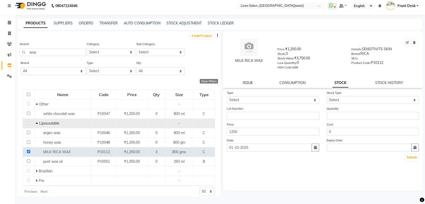
click at [249, 81] on link "ISSUE" at bounding box center [248, 83] width 10 height 5
select select
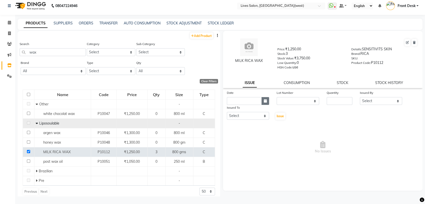
click at [263, 101] on button "button" at bounding box center [266, 101] width 8 height 8
select select "10"
select select "2025"
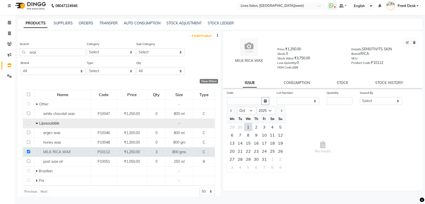
click at [249, 127] on div "1" at bounding box center [248, 127] width 8 height 8
type input "01-10-2025"
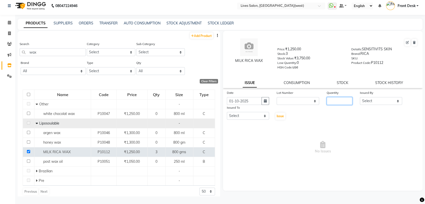
click at [337, 97] on input "number" at bounding box center [340, 101] width 26 height 8
type input "1"
drag, startPoint x: 373, startPoint y: 101, endPoint x: 367, endPoint y: 130, distance: 29.4
click at [367, 130] on div "Date 01-10-2025 Lot Number None Quantity 1 Issued By Select Akshata Sarange Fro…" at bounding box center [323, 131] width 200 height 83
select select "75505"
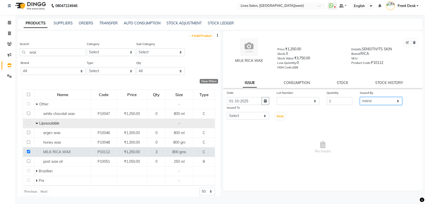
click at [360, 97] on select "Select Akshata Sarange Front Desk mansi Poonam Ratna Singh sameer salman Tushar" at bounding box center [381, 101] width 42 height 8
click at [254, 116] on select "Select Akshata Sarange Front Desk mansi Poonam Ratna Singh sameer salman Tushar" at bounding box center [248, 116] width 42 height 8
select select "50742"
click at [227, 112] on select "Select Akshata Sarange Front Desk mansi Poonam Ratna Singh sameer salman Tushar" at bounding box center [248, 116] width 42 height 8
click at [279, 115] on span "Issue" at bounding box center [280, 116] width 7 height 4
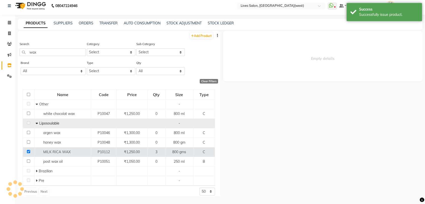
select select
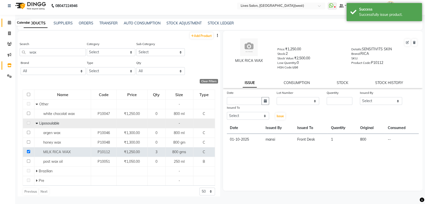
click at [9, 22] on icon at bounding box center [9, 23] width 3 height 4
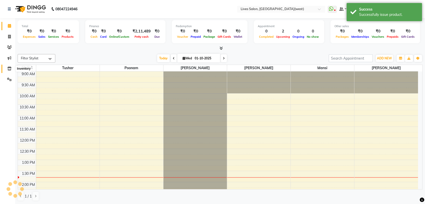
click at [8, 69] on icon at bounding box center [9, 69] width 4 height 4
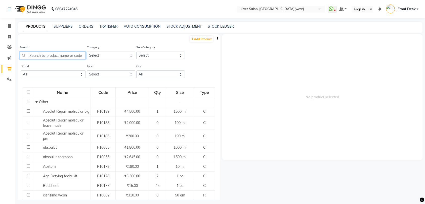
click at [41, 55] on input "text" at bounding box center [53, 56] width 66 height 8
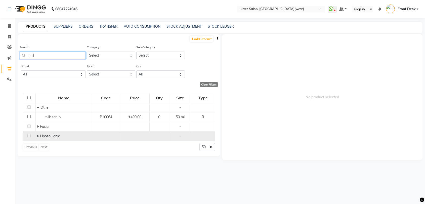
type input "mil"
click at [37, 134] on icon at bounding box center [38, 136] width 2 height 4
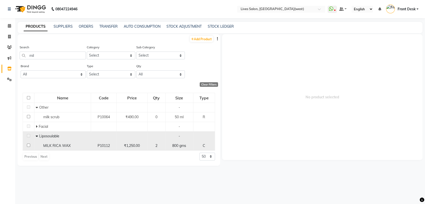
click at [37, 148] on div "MILK RICA WAX" at bounding box center [63, 145] width 54 height 5
select select
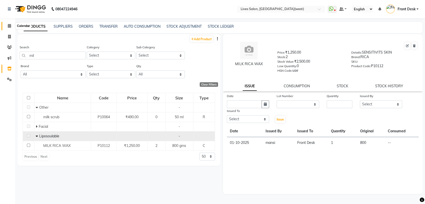
click at [9, 24] on icon at bounding box center [9, 26] width 3 height 4
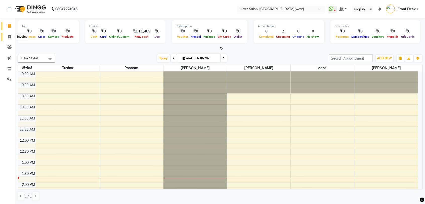
click at [10, 37] on icon at bounding box center [9, 37] width 3 height 4
select select "service"
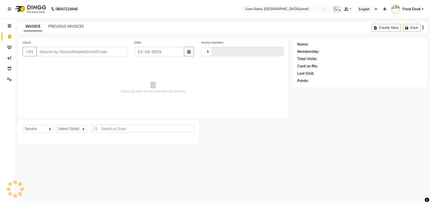
type input "1187"
select select "4342"
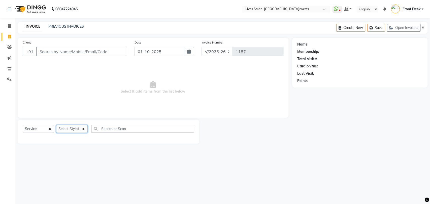
click at [68, 129] on select "Select Stylist Akshata Sarange Front Desk mansi Poonam Ratna Singh sameer salma…" at bounding box center [71, 129] width 31 height 8
select select "26838"
click at [56, 125] on select "Select Stylist Akshata Sarange Front Desk mansi Poonam Ratna Singh sameer salma…" at bounding box center [71, 129] width 31 height 8
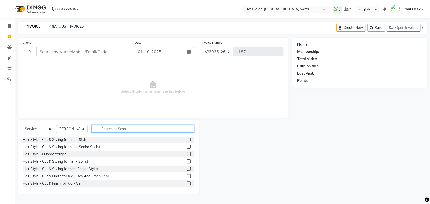
click at [110, 129] on input "text" at bounding box center [142, 129] width 103 height 8
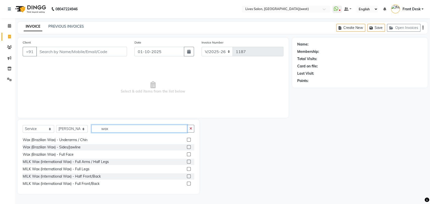
scroll to position [94, 0]
type input "wax"
click at [187, 156] on label at bounding box center [189, 155] width 4 height 4
click at [187, 156] on input "checkbox" at bounding box center [188, 155] width 3 height 3
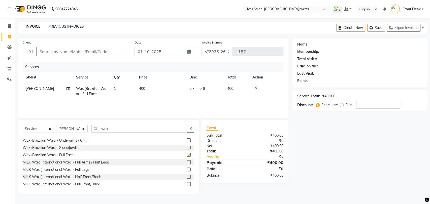
checkbox input "false"
click at [256, 87] on icon at bounding box center [255, 88] width 3 height 4
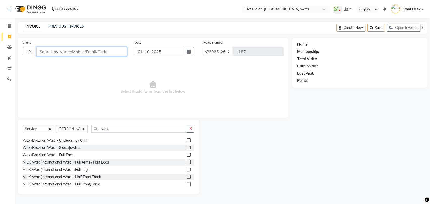
click at [67, 50] on input "Client" at bounding box center [81, 52] width 91 height 10
click at [68, 25] on link "PREVIOUS INVOICES" at bounding box center [65, 26] width 35 height 5
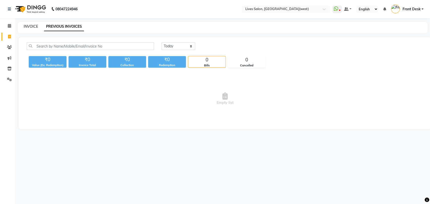
click at [34, 26] on link "INVOICE" at bounding box center [31, 26] width 14 height 5
select select "service"
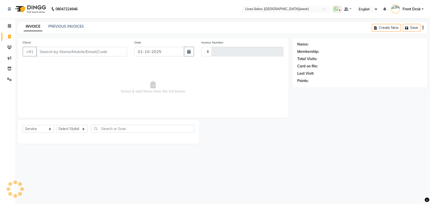
type input "1187"
select select "4342"
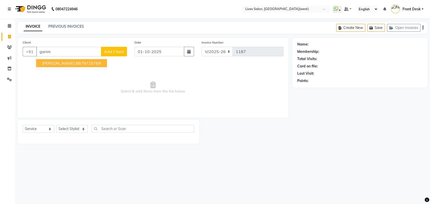
click at [77, 61] on ngb-highlight "8879710769" at bounding box center [88, 63] width 25 height 5
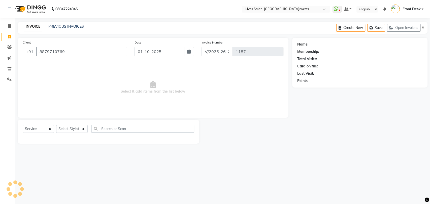
type input "8879710769"
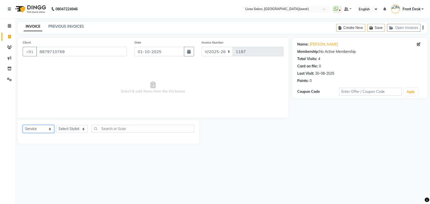
click at [41, 128] on select "Select Service Product Membership Package Voucher Prepaid Gift Card" at bounding box center [38, 129] width 31 height 8
click at [23, 125] on select "Select Service Product Membership Package Voucher Prepaid Gift Card" at bounding box center [38, 129] width 31 height 8
click at [81, 129] on select "Select Stylist Akshata Sarange Front Desk mansi Poonam Ratna Singh sameer salma…" at bounding box center [71, 129] width 31 height 8
select select "26838"
click at [56, 125] on select "Select Stylist Akshata Sarange Front Desk mansi Poonam Ratna Singh sameer salma…" at bounding box center [71, 129] width 31 height 8
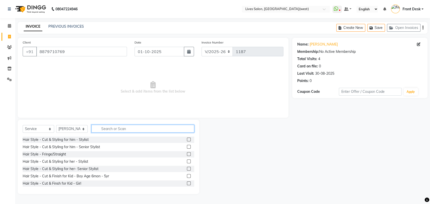
click at [116, 129] on input "text" at bounding box center [142, 129] width 103 height 8
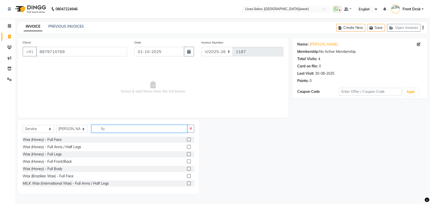
type input "f"
type input "inte"
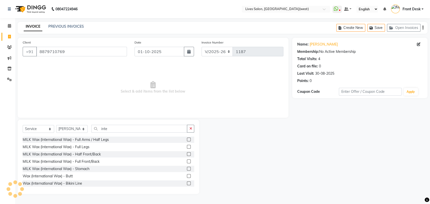
click at [187, 140] on label at bounding box center [189, 140] width 4 height 4
click at [187, 140] on input "checkbox" at bounding box center [188, 139] width 3 height 3
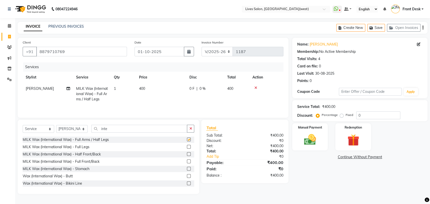
checkbox input "false"
click at [113, 132] on input "inte" at bounding box center [139, 129] width 96 height 8
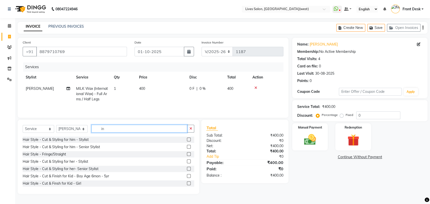
type input "i"
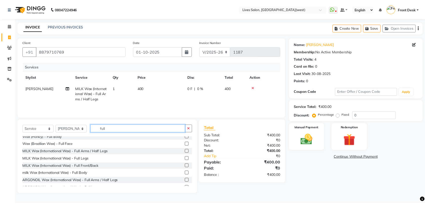
scroll to position [31, 0]
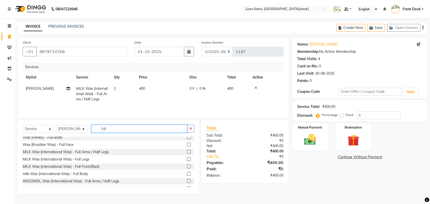
type input "full"
click at [187, 145] on label at bounding box center [189, 145] width 4 height 4
click at [187, 145] on input "checkbox" at bounding box center [188, 144] width 3 height 3
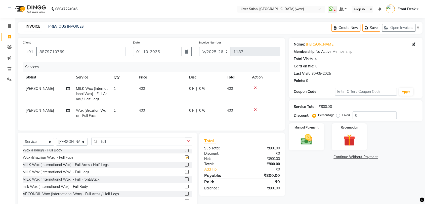
checkbox input "false"
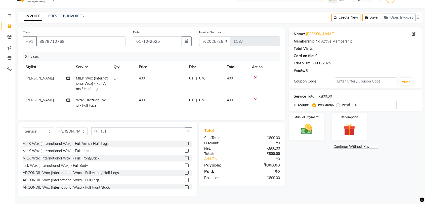
scroll to position [50, 0]
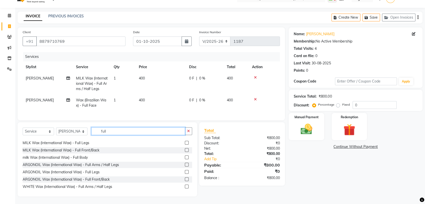
click at [118, 129] on input "full" at bounding box center [138, 131] width 94 height 8
type input "f"
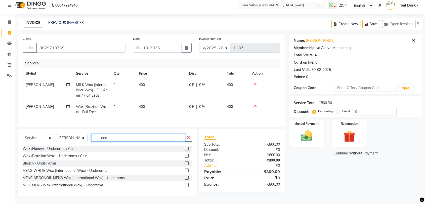
scroll to position [0, 0]
type input "unde"
click at [187, 155] on label at bounding box center [187, 156] width 4 height 4
click at [187, 155] on input "checkbox" at bounding box center [186, 156] width 3 height 3
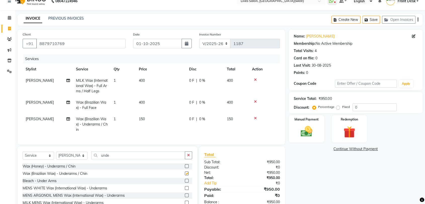
checkbox input "false"
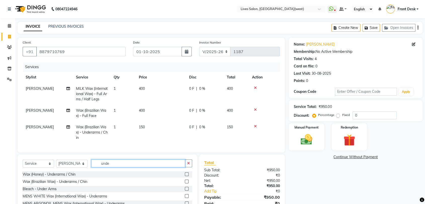
click at [113, 167] on input "unde" at bounding box center [138, 164] width 94 height 8
type input "u"
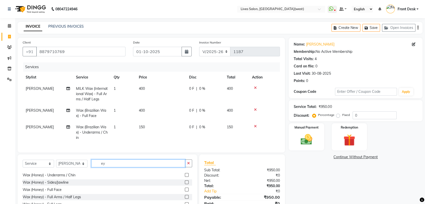
scroll to position [7, 0]
type input "e"
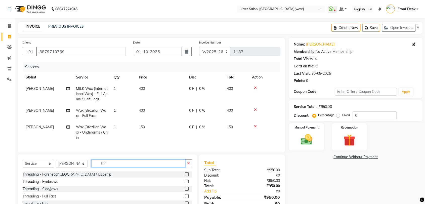
scroll to position [0, 0]
type input "thre"
click at [186, 184] on label at bounding box center [187, 182] width 4 height 4
click at [186, 184] on input "checkbox" at bounding box center [186, 181] width 3 height 3
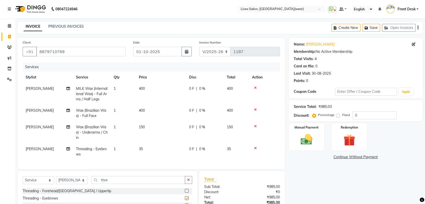
checkbox input "false"
click at [336, 145] on div "Redemption" at bounding box center [349, 137] width 37 height 28
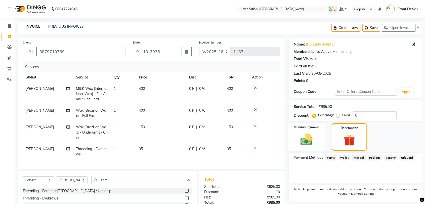
click at [300, 148] on div "Manual Payment" at bounding box center [307, 137] width 37 height 29
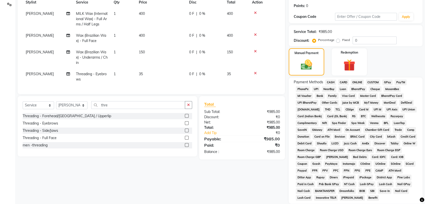
scroll to position [76, 0]
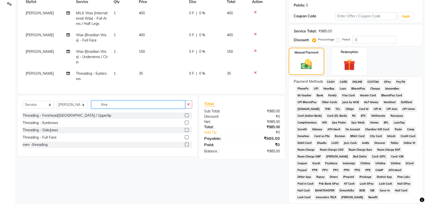
click at [113, 108] on input "thre" at bounding box center [138, 105] width 94 height 8
type input "t"
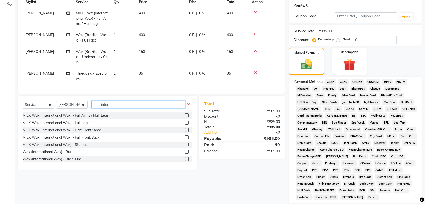
type input "inter"
click at [185, 117] on label at bounding box center [187, 116] width 4 height 4
click at [185, 117] on input "checkbox" at bounding box center [186, 115] width 3 height 3
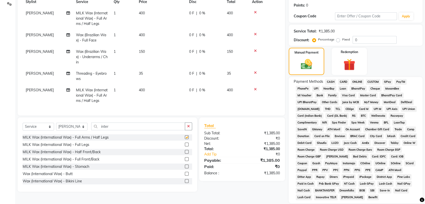
checkbox input "false"
click at [185, 146] on label at bounding box center [187, 145] width 4 height 4
click at [185, 146] on input "checkbox" at bounding box center [186, 144] width 3 height 3
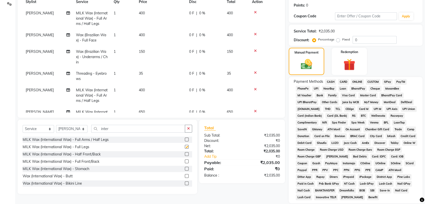
checkbox input "false"
click at [119, 127] on input "inter" at bounding box center [138, 129] width 94 height 8
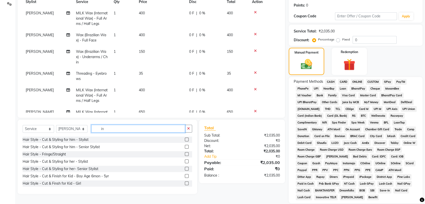
type input "i"
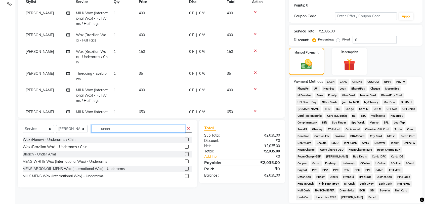
type input "under"
click at [187, 146] on label at bounding box center [187, 147] width 4 height 4
click at [187, 146] on input "checkbox" at bounding box center [186, 147] width 3 height 3
checkbox input "false"
click at [122, 127] on input "under" at bounding box center [138, 129] width 94 height 8
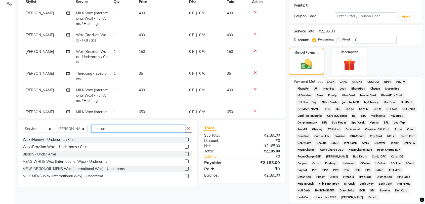
type input "u"
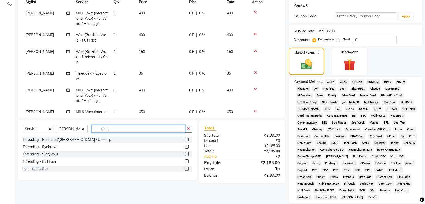
type input "thre"
click at [188, 146] on label at bounding box center [187, 147] width 4 height 4
click at [188, 146] on input "checkbox" at bounding box center [186, 147] width 3 height 3
checkbox input "false"
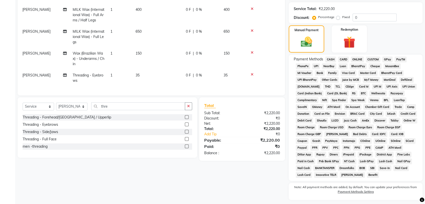
scroll to position [97, 0]
click at [398, 59] on span "PayTM" at bounding box center [401, 60] width 12 height 6
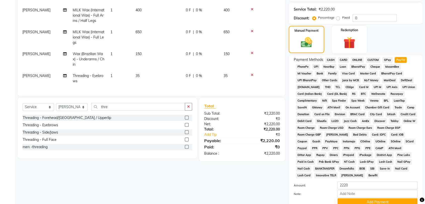
scroll to position [138, 0]
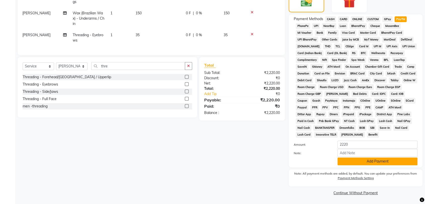
click at [380, 160] on button "Add Payment" at bounding box center [378, 162] width 80 height 8
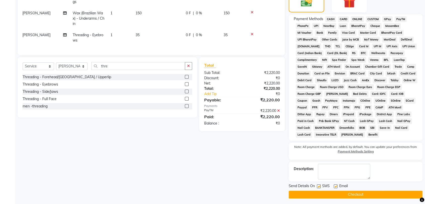
click at [381, 193] on button "Checkout" at bounding box center [356, 195] width 134 height 8
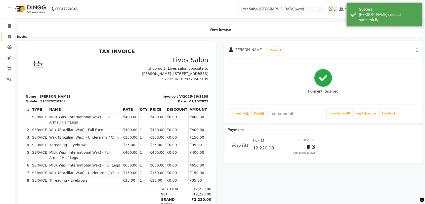
click at [10, 38] on icon at bounding box center [9, 37] width 3 height 4
select select "service"
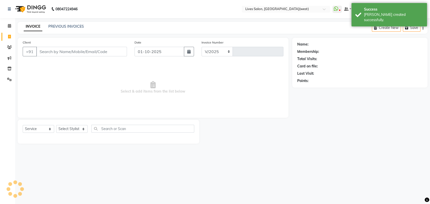
select select "4342"
type input "1189"
click at [76, 25] on link "PREVIOUS INVOICES" at bounding box center [65, 26] width 35 height 5
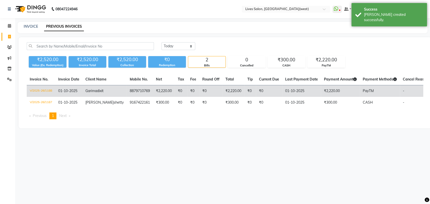
click at [222, 89] on td "₹2,220.00" at bounding box center [233, 91] width 22 height 12
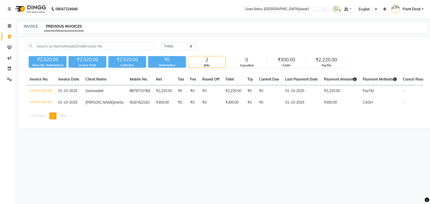
click at [31, 23] on div "INVOICE PREVIOUS INVOICES" at bounding box center [223, 27] width 410 height 11
click at [32, 25] on link "INVOICE" at bounding box center [31, 26] width 14 height 5
select select "service"
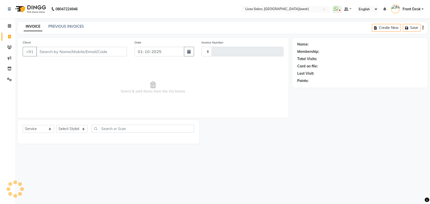
type input "1189"
select select "4342"
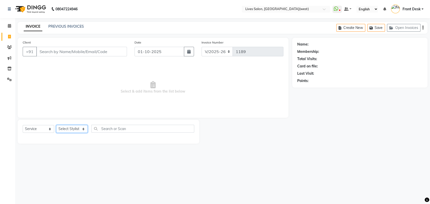
click at [72, 128] on select "Select Stylist Akshata Sarange Front Desk mansi Poonam Ratna Singh sameer salma…" at bounding box center [71, 129] width 31 height 8
select select "26838"
click at [56, 125] on select "Select Stylist Akshata Sarange Front Desk mansi Poonam Ratna Singh sameer salma…" at bounding box center [71, 129] width 31 height 8
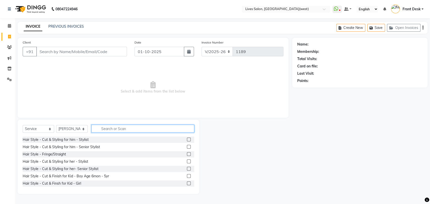
click at [115, 130] on input "text" at bounding box center [142, 129] width 103 height 8
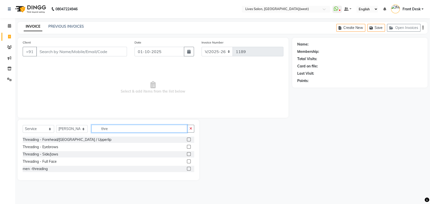
type input "thre"
click at [188, 146] on label at bounding box center [189, 147] width 4 height 4
click at [188, 146] on input "checkbox" at bounding box center [188, 147] width 3 height 3
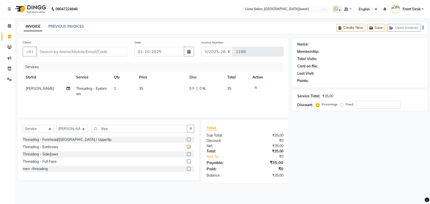
checkbox input "false"
click at [85, 51] on input "Client" at bounding box center [81, 52] width 91 height 10
click at [51, 51] on input "Client" at bounding box center [81, 52] width 91 height 10
type input "8"
type input "0"
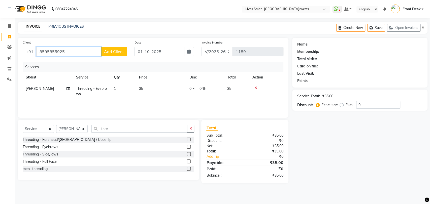
type input "8595855925"
click at [113, 53] on span "Add Client" at bounding box center [114, 51] width 20 height 5
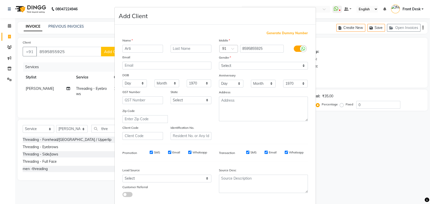
type input "Arti"
click at [183, 50] on input "text" at bounding box center [190, 49] width 41 height 8
type input "[PERSON_NAME]"
click at [262, 66] on select "Select Male Female Other Prefer Not To Say" at bounding box center [263, 66] width 89 height 8
select select "[DEMOGRAPHIC_DATA]"
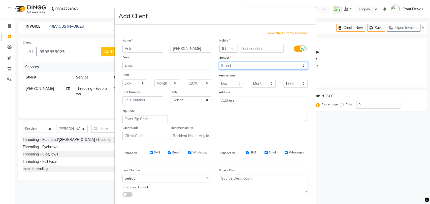
click at [219, 62] on select "Select Male Female Other Prefer Not To Say" at bounding box center [263, 66] width 89 height 8
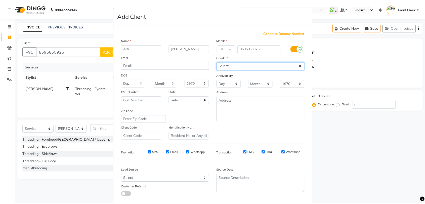
scroll to position [27, 0]
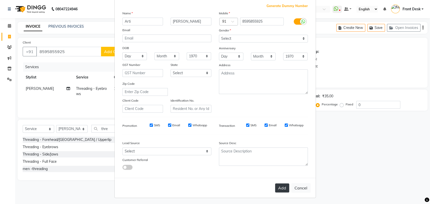
click at [280, 184] on button "Add" at bounding box center [282, 188] width 14 height 9
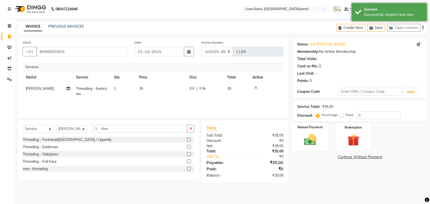
click at [307, 141] on img at bounding box center [310, 140] width 20 height 14
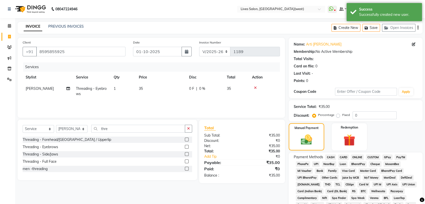
click at [402, 157] on span "PayTM" at bounding box center [401, 158] width 12 height 6
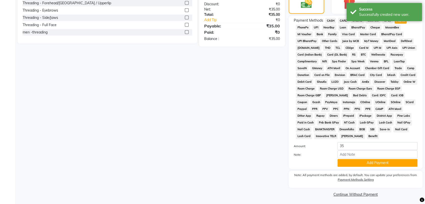
scroll to position [138, 0]
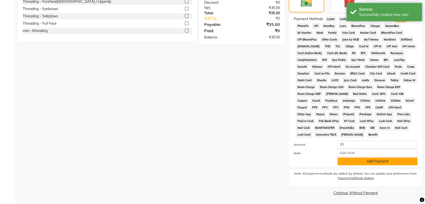
click at [393, 159] on button "Add Payment" at bounding box center [378, 162] width 80 height 8
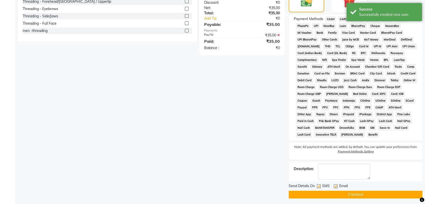
click at [363, 192] on button "Checkout" at bounding box center [356, 195] width 134 height 8
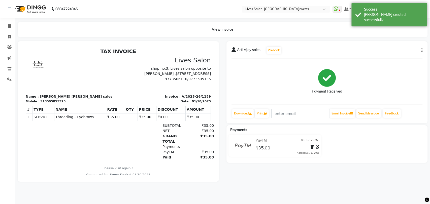
click at [421, 49] on button "button" at bounding box center [420, 50] width 3 height 5
click at [393, 44] on div "Split Service Amount" at bounding box center [396, 44] width 34 height 6
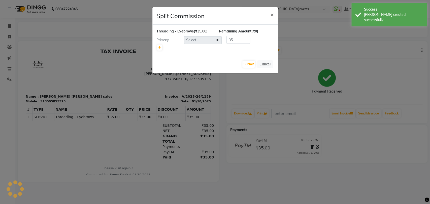
select select "26838"
click at [243, 64] on button "Submit" at bounding box center [248, 64] width 13 height 7
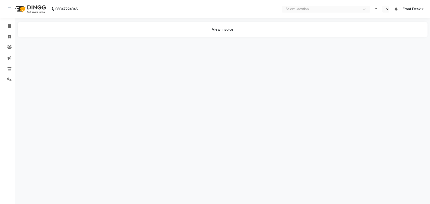
select select "en"
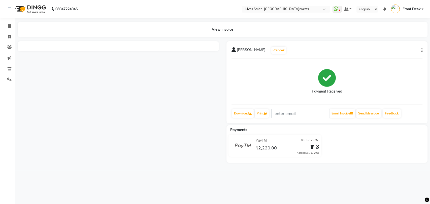
click at [421, 50] on icon "button" at bounding box center [421, 50] width 1 height 0
click at [391, 43] on div "Split Service Amount" at bounding box center [396, 44] width 34 height 6
select select "26838"
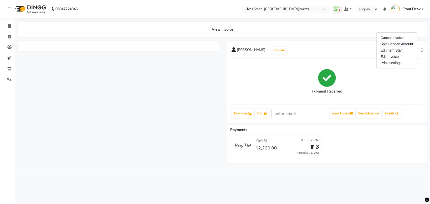
select select "26838"
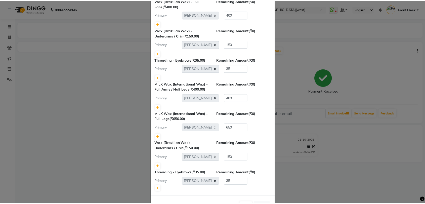
scroll to position [78, 0]
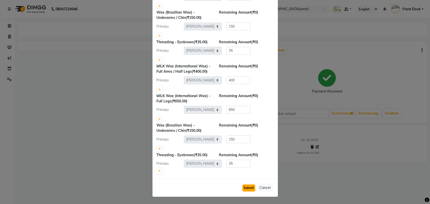
click at [242, 188] on button "Submit" at bounding box center [248, 188] width 13 height 7
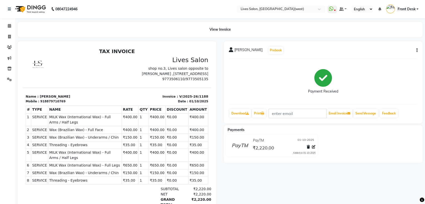
scroll to position [36, 0]
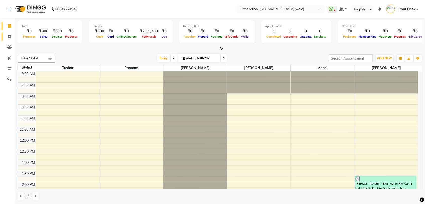
drag, startPoint x: 0, startPoint y: 0, endPoint x: 10, endPoint y: 35, distance: 36.2
click at [10, 35] on icon at bounding box center [9, 37] width 3 height 4
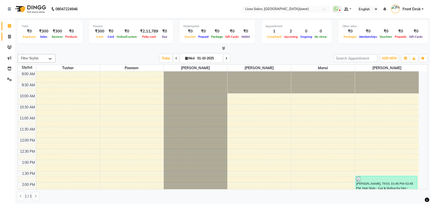
select select "service"
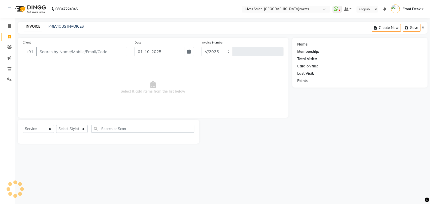
select select "4342"
type input "1190"
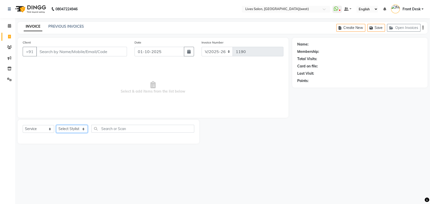
click at [71, 128] on select "Select Stylist [PERSON_NAME] Front Desk [PERSON_NAME] [PERSON_NAME] sameer [PER…" at bounding box center [71, 129] width 31 height 8
select select "26838"
click at [56, 125] on select "Select Stylist [PERSON_NAME] Front Desk [PERSON_NAME] [PERSON_NAME] sameer [PER…" at bounding box center [71, 129] width 31 height 8
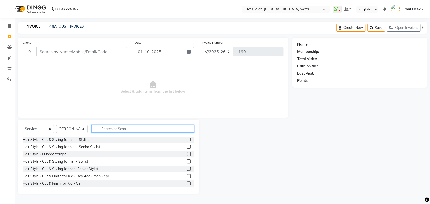
click at [109, 128] on input "text" at bounding box center [142, 129] width 103 height 8
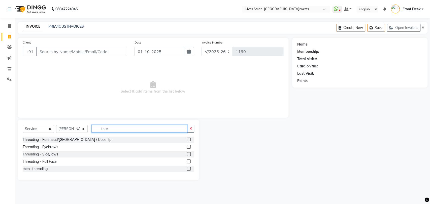
type input "thre"
click at [187, 147] on label at bounding box center [189, 147] width 4 height 4
click at [187, 147] on input "checkbox" at bounding box center [188, 147] width 3 height 3
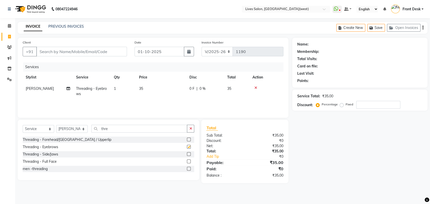
checkbox input "false"
click at [190, 140] on label at bounding box center [189, 140] width 4 height 4
click at [190, 140] on input "checkbox" at bounding box center [188, 139] width 3 height 3
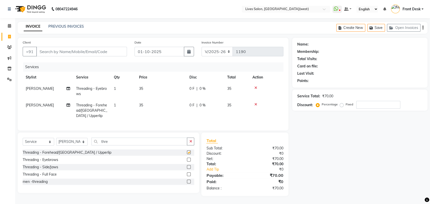
checkbox input "false"
click at [49, 52] on input "Client" at bounding box center [81, 52] width 91 height 10
type input "8"
type input "0"
type input "8591622497"
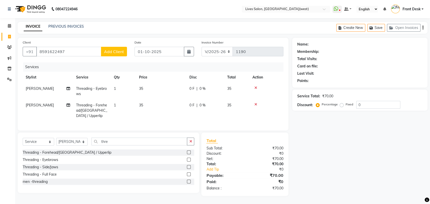
click at [120, 51] on span "Add Client" at bounding box center [114, 51] width 20 height 5
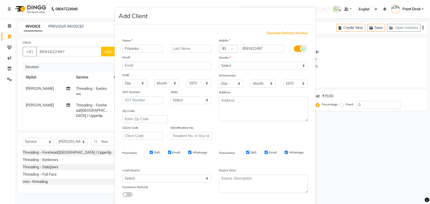
type input "Priyanka"
click at [195, 49] on input "text" at bounding box center [190, 49] width 41 height 8
type input "vijay sales"
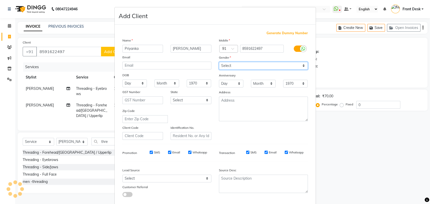
click at [251, 65] on select "Select Male Female Other Prefer Not To Say" at bounding box center [263, 66] width 89 height 8
select select "female"
click at [219, 62] on select "Select Male Female Other Prefer Not To Say" at bounding box center [263, 66] width 89 height 8
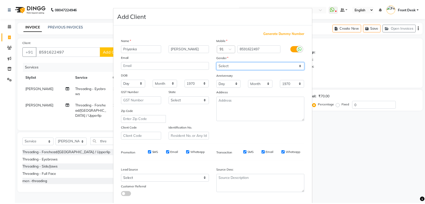
scroll to position [27, 0]
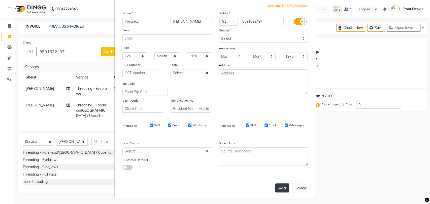
click at [284, 186] on button "Add" at bounding box center [282, 188] width 14 height 9
select select
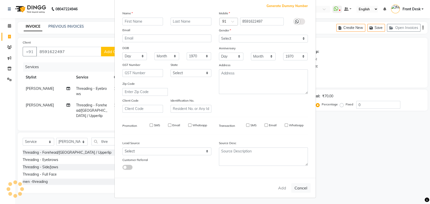
select select
checkbox input "false"
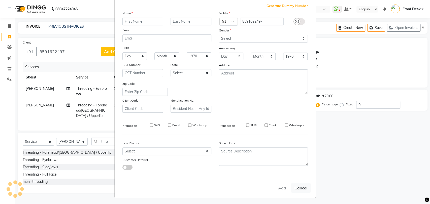
checkbox input "false"
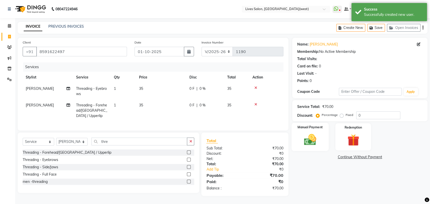
click at [308, 128] on label "Manual Payment" at bounding box center [309, 127] width 25 height 5
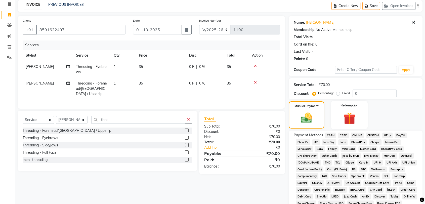
scroll to position [21, 0]
click at [400, 134] on span "PayTM" at bounding box center [401, 136] width 12 height 6
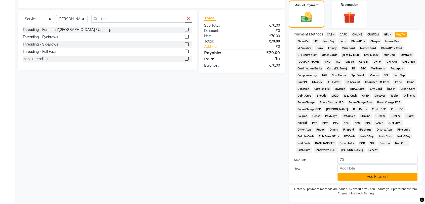
click at [365, 176] on button "Add Payment" at bounding box center [378, 177] width 80 height 8
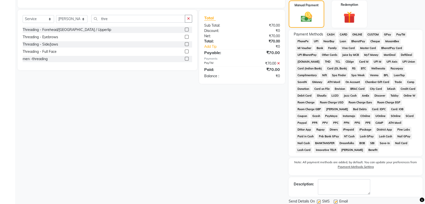
scroll to position [140, 0]
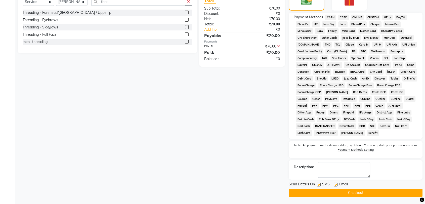
click at [370, 192] on button "Checkout" at bounding box center [356, 193] width 134 height 8
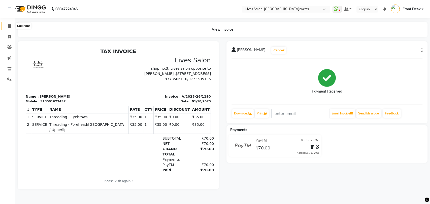
click at [9, 25] on icon at bounding box center [9, 26] width 3 height 4
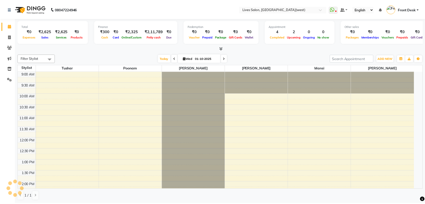
scroll to position [155, 0]
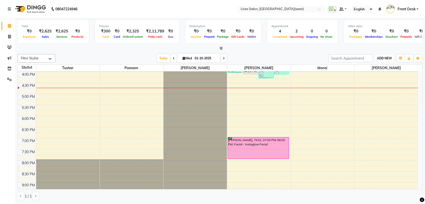
click at [387, 61] on button "ADD NEW Toggle Dropdown" at bounding box center [384, 58] width 17 height 7
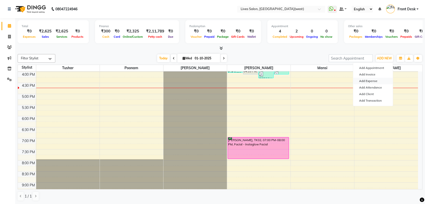
click at [374, 82] on link "Add Expense" at bounding box center [373, 81] width 40 height 7
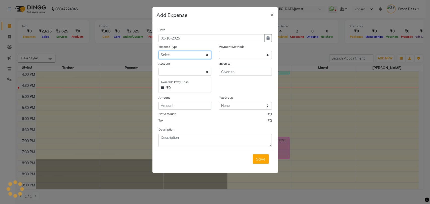
click at [185, 53] on select "Select Advance Salary Bank charges Cash Deposited to bank Cash Handed Over to O…" at bounding box center [184, 55] width 53 height 8
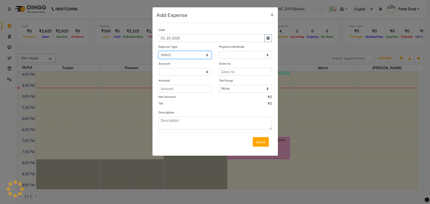
select select "1"
select select "3147"
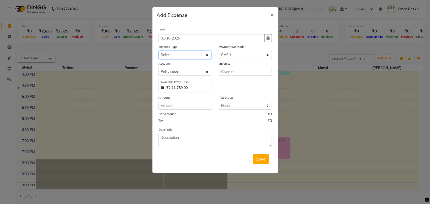
select select "7293"
click at [158, 51] on select "Select Advance Salary Bank charges Cash Deposited to bank Cash Handed Over to O…" at bounding box center [184, 55] width 53 height 8
click at [232, 69] on input "text" at bounding box center [245, 72] width 53 height 8
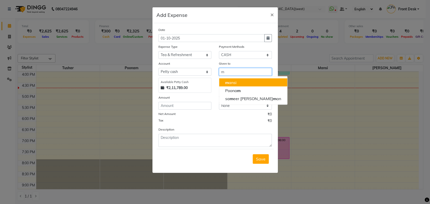
click at [238, 80] on button "m ansi" at bounding box center [253, 82] width 68 height 8
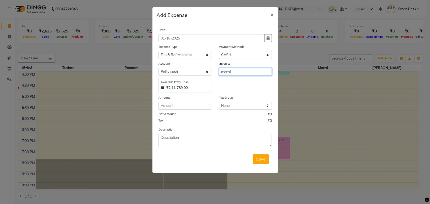
type input "mansi"
click at [183, 107] on input "number" at bounding box center [184, 106] width 53 height 8
type input "20"
click at [257, 160] on span "Save" at bounding box center [261, 159] width 10 height 5
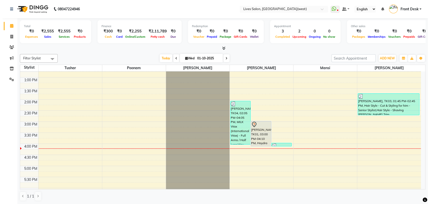
scroll to position [82, 0]
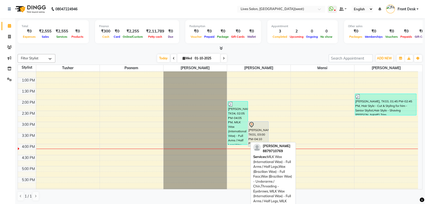
click at [237, 120] on div "[PERSON_NAME], TK04, 02:05 PM-04:05 PM, MILK Wax (International Wax) - Full Arm…" at bounding box center [238, 122] width 20 height 43
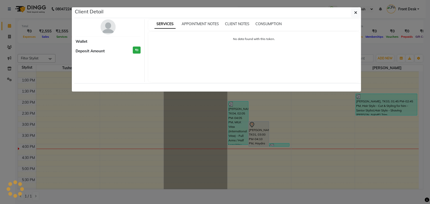
select select "3"
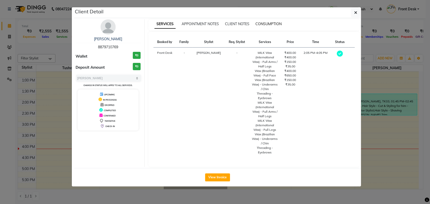
click at [273, 25] on span "CONSUMPTION" at bounding box center [268, 24] width 26 height 5
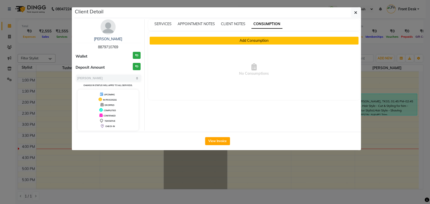
click at [227, 41] on button "Add Consumption" at bounding box center [254, 41] width 209 height 8
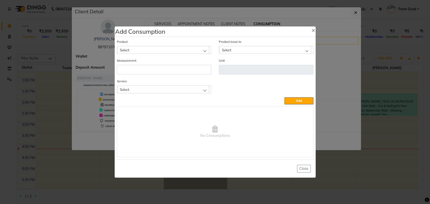
click at [186, 46] on div "Select" at bounding box center [163, 50] width 92 height 8
type input "milk"
click at [155, 72] on li "MILK RICA WAX" at bounding box center [164, 71] width 94 height 10
type input "gms"
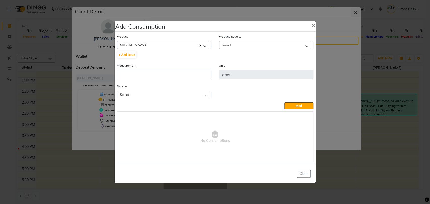
click at [241, 43] on div "Select" at bounding box center [265, 45] width 92 height 8
click at [249, 65] on label "[DATE], Issued to: Front Desk, Balance: 800" at bounding box center [255, 66] width 66 height 5
click at [149, 71] on input "number" at bounding box center [164, 75] width 94 height 10
type input "15"
click at [204, 93] on div "Select" at bounding box center [163, 95] width 92 height 8
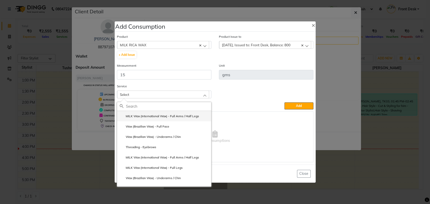
click at [166, 116] on label "MILK Wax (International Wax) - Full Arms / Half Legs" at bounding box center [159, 116] width 79 height 5
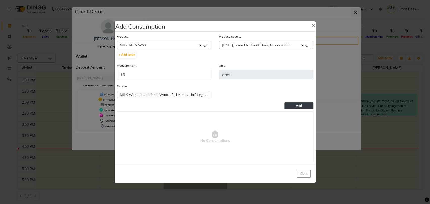
click at [300, 102] on button "Add" at bounding box center [298, 105] width 29 height 7
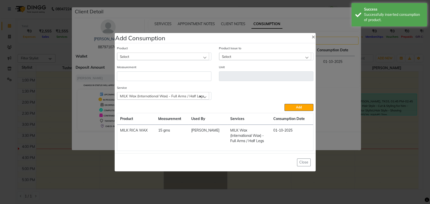
click at [201, 54] on div "Select" at bounding box center [163, 57] width 92 height 8
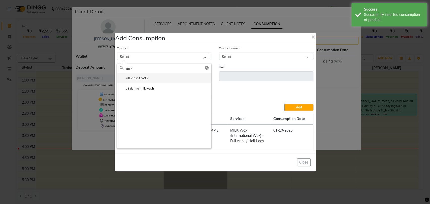
type input "milk"
click at [169, 79] on li "MILK RICA WAX" at bounding box center [164, 78] width 94 height 10
type input "gms"
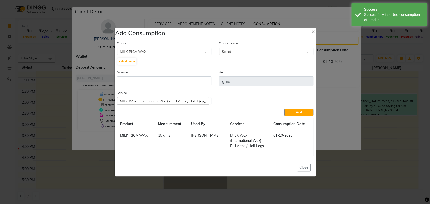
click at [249, 53] on div "Select" at bounding box center [265, 52] width 92 height 8
click at [238, 71] on label "[DATE], Issued to: Front Desk, Balance: 785" at bounding box center [255, 73] width 66 height 5
click at [140, 81] on input "number" at bounding box center [164, 82] width 94 height 10
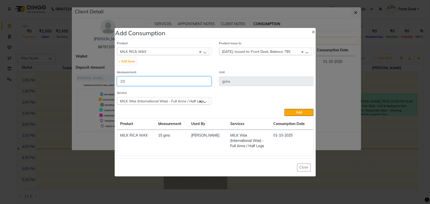
type input "20"
click at [191, 99] on span "MILK Wax (International Wax) - Full Arms / Half Legs" at bounding box center [162, 101] width 84 height 4
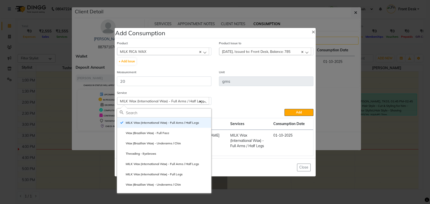
click at [203, 52] on div "MILK RICA WAX" at bounding box center [163, 52] width 92 height 8
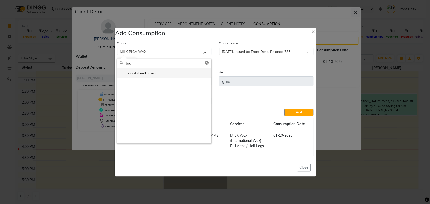
type input "bra"
click at [141, 73] on label "avocada brazilian wax" at bounding box center [138, 73] width 37 height 5
type input "g"
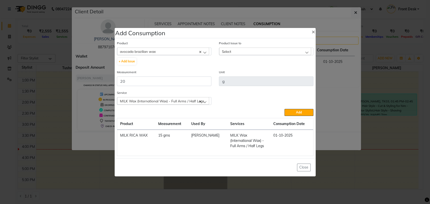
click at [204, 100] on div "MILK Wax (International Wax) - Full Arms / Half Legs" at bounding box center [163, 101] width 92 height 8
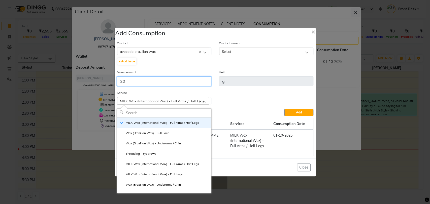
click at [165, 79] on input "20" at bounding box center [164, 82] width 94 height 10
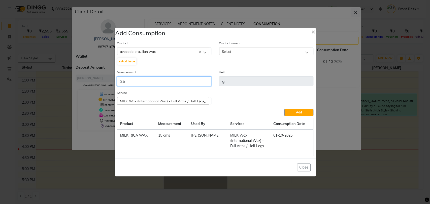
type input "25"
click at [203, 101] on div "MILK Wax (International Wax) - Full Arms / Half Legs" at bounding box center [163, 101] width 92 height 8
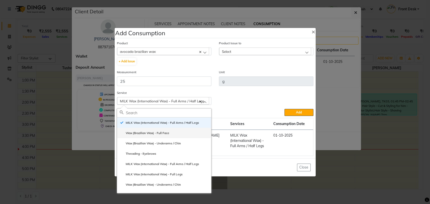
click at [182, 136] on li "Wax (Brazilian Wax) - Full Face" at bounding box center [164, 133] width 94 height 10
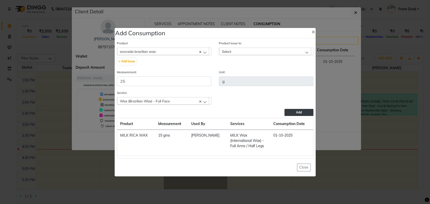
click at [299, 109] on button "Add" at bounding box center [298, 112] width 29 height 7
click at [302, 112] on button "Add" at bounding box center [298, 112] width 29 height 7
click at [292, 112] on button "Add" at bounding box center [298, 112] width 29 height 7
click at [298, 111] on span "Add" at bounding box center [299, 113] width 6 height 4
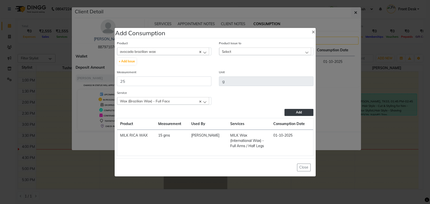
click at [298, 111] on span "Add" at bounding box center [299, 113] width 6 height 4
click at [204, 51] on div "avocada brazilian wax" at bounding box center [163, 52] width 92 height 8
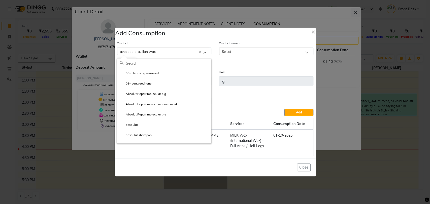
click at [204, 51] on div "avocada brazilian wax" at bounding box center [163, 52] width 92 height 8
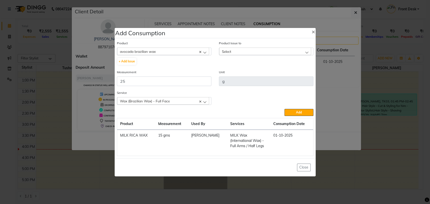
click at [250, 50] on div "Select" at bounding box center [265, 52] width 92 height 8
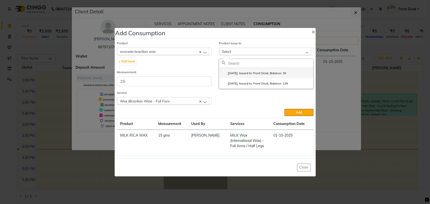
click at [246, 71] on label "[DATE], Issued to: Front Desk, Balance: 30" at bounding box center [254, 73] width 64 height 5
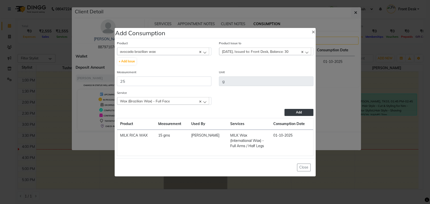
click at [295, 114] on button "Add" at bounding box center [298, 112] width 29 height 7
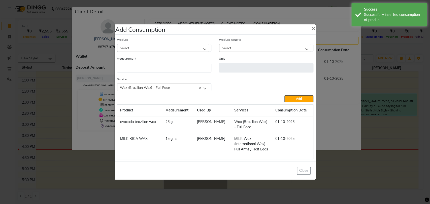
click at [187, 51] on div "Select" at bounding box center [163, 48] width 92 height 8
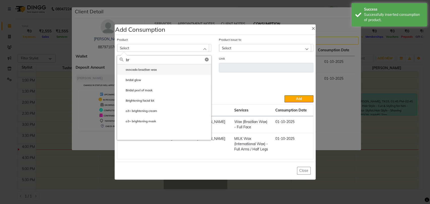
type input "br"
click at [159, 73] on li "avocada brazilian wax" at bounding box center [164, 69] width 94 height 10
type input "g"
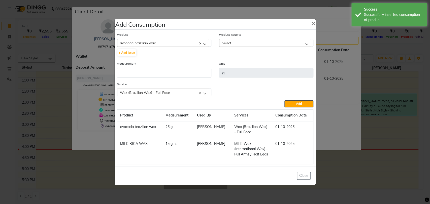
click at [264, 47] on div "Select" at bounding box center [265, 43] width 92 height 8
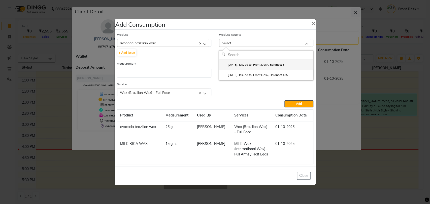
click at [260, 65] on label "[DATE], Issued to: Front Desk, Balance: 5" at bounding box center [253, 64] width 63 height 5
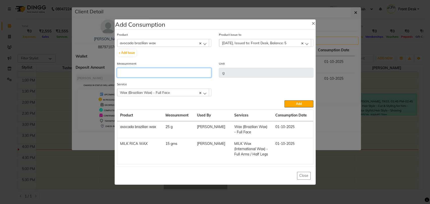
click at [142, 75] on input "number" at bounding box center [164, 73] width 94 height 10
click at [202, 92] on div "Wax (Brazilian Wax) - Full Face" at bounding box center [163, 93] width 92 height 8
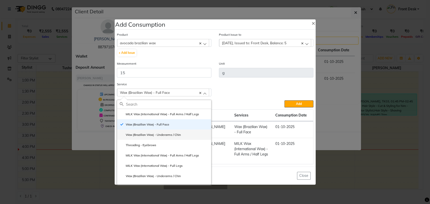
click at [174, 137] on label "Wax (Brazilian Wax) - Underarms / Chin" at bounding box center [150, 135] width 61 height 5
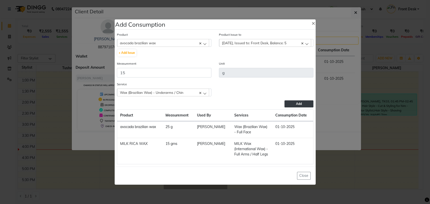
click at [295, 105] on button "Add" at bounding box center [298, 103] width 29 height 7
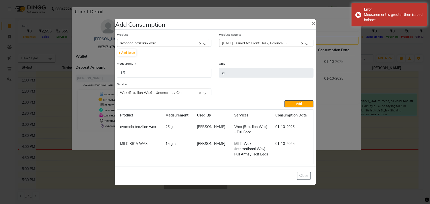
click at [202, 94] on div "Wax (Brazilian Wax) - Underarms / Chin" at bounding box center [163, 93] width 92 height 8
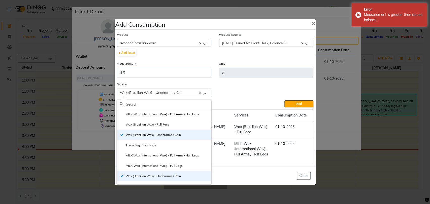
click at [202, 94] on div "Wax (Brazilian Wax) - Underarms / Chin" at bounding box center [163, 93] width 92 height 8
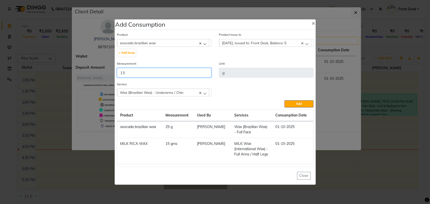
click at [134, 72] on input "15" at bounding box center [164, 73] width 94 height 10
type input "10"
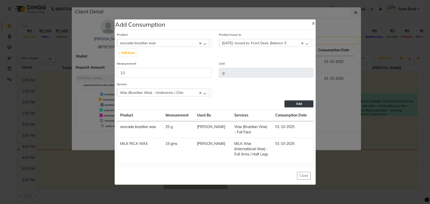
click at [302, 103] on button "Add" at bounding box center [298, 103] width 29 height 7
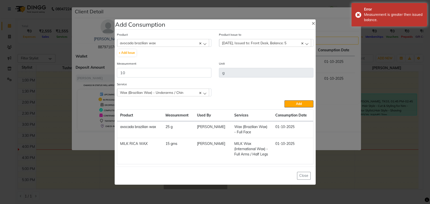
click at [205, 43] on div "avocada brazilian wax" at bounding box center [163, 43] width 92 height 8
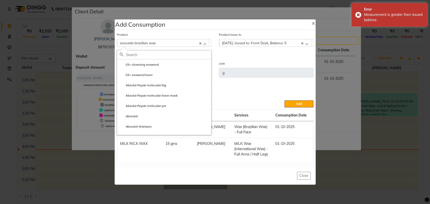
click at [205, 43] on div "avocada brazilian wax" at bounding box center [163, 43] width 92 height 8
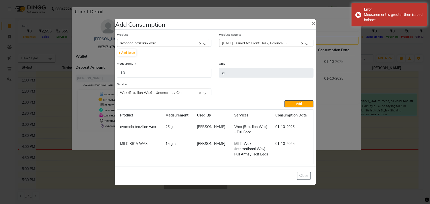
click at [205, 43] on div "avocada brazilian wax" at bounding box center [163, 43] width 92 height 8
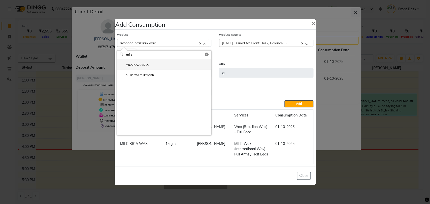
type input "milk"
click at [138, 65] on label "MILK RICA WAX" at bounding box center [134, 64] width 29 height 5
type input "gms"
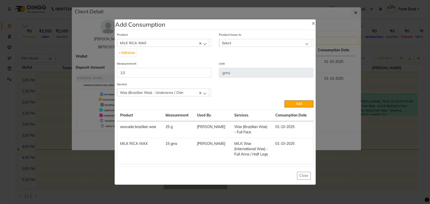
click at [262, 43] on div "Select" at bounding box center [265, 43] width 92 height 8
click at [240, 64] on label "[DATE], Issued to: Front Desk, Balance: 785" at bounding box center [255, 64] width 66 height 5
click at [139, 74] on input "10" at bounding box center [164, 73] width 94 height 10
type input "15"
click at [204, 93] on div "Wax (Brazilian Wax) - Underarms / Chin" at bounding box center [163, 93] width 92 height 8
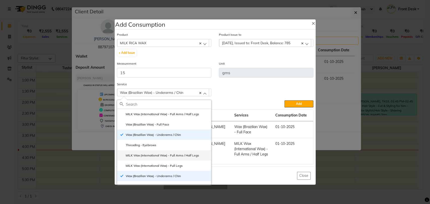
click at [168, 156] on label "MILK Wax (International Wax) - Full Arms / Half Legs" at bounding box center [159, 155] width 79 height 5
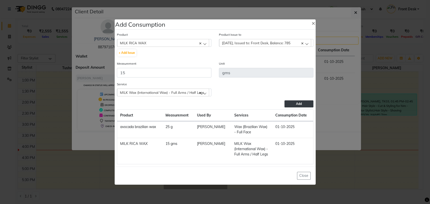
click at [298, 103] on span "Add" at bounding box center [299, 104] width 6 height 4
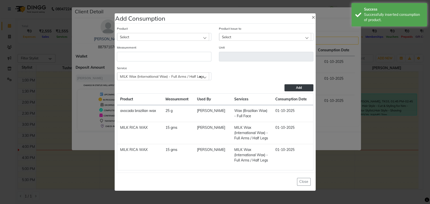
click at [198, 37] on div "Select" at bounding box center [163, 37] width 92 height 8
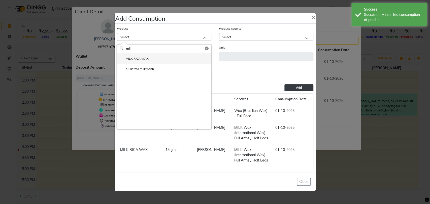
type input "mil"
click at [154, 60] on li "MILK RICA WAX" at bounding box center [164, 58] width 94 height 10
type input "gms"
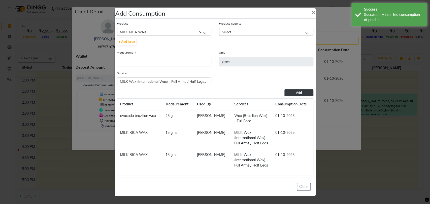
click at [238, 30] on div "Select" at bounding box center [265, 32] width 92 height 8
click at [246, 55] on label "[DATE], Issued to: Front Desk, Balance: 770" at bounding box center [255, 53] width 66 height 5
click at [152, 62] on input "number" at bounding box center [164, 62] width 94 height 10
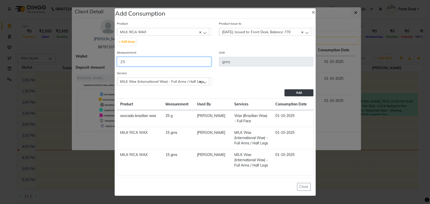
type input "25"
click at [204, 83] on div "MILK Wax (International Wax) - Full Arms / Half Legs" at bounding box center [163, 82] width 92 height 8
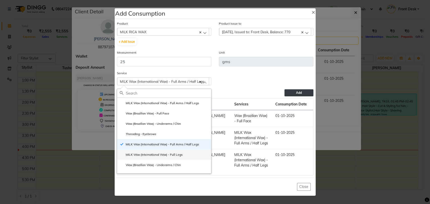
click at [176, 156] on label "MILK Wax (International Wax) - Full Legs" at bounding box center [151, 155] width 63 height 5
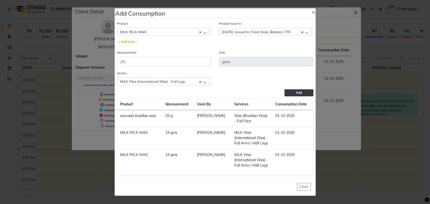
click at [298, 90] on button "Add" at bounding box center [298, 92] width 29 height 7
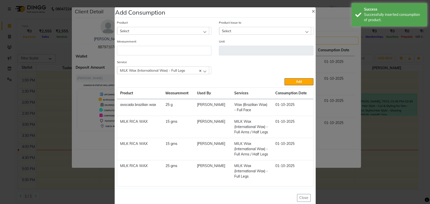
click at [188, 30] on div "Select" at bounding box center [163, 31] width 92 height 8
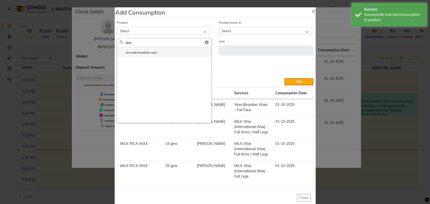
type input "bra"
click at [144, 50] on li "avocada brazilian wax" at bounding box center [164, 52] width 94 height 10
type input "g"
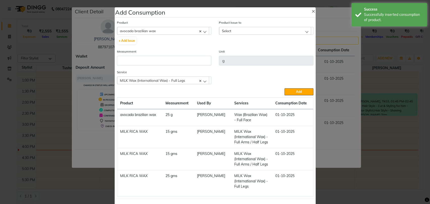
click at [240, 33] on div "Select" at bounding box center [265, 31] width 92 height 8
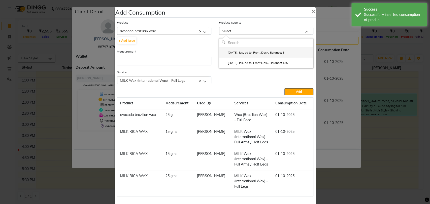
click at [239, 55] on li "[DATE], Issued to: Front Desk, Balance: 5" at bounding box center [266, 52] width 94 height 10
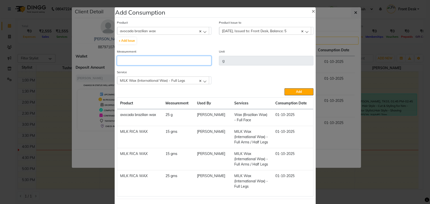
click at [161, 64] on input "number" at bounding box center [164, 61] width 94 height 10
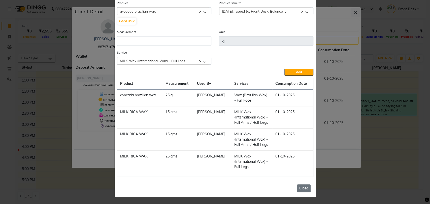
click at [303, 188] on button "Close" at bounding box center [304, 189] width 14 height 8
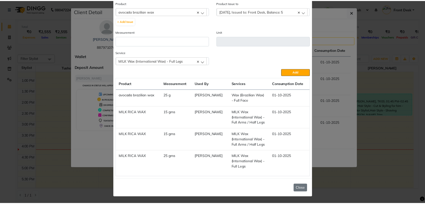
scroll to position [10, 0]
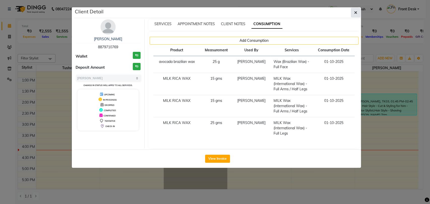
click at [352, 12] on button "button" at bounding box center [356, 13] width 10 height 10
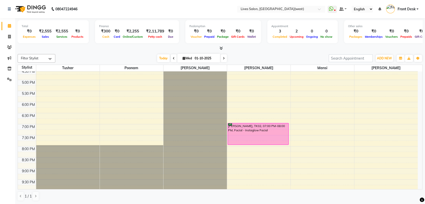
scroll to position [70, 0]
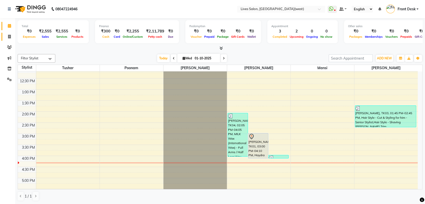
click at [10, 37] on icon at bounding box center [9, 37] width 3 height 4
select select "service"
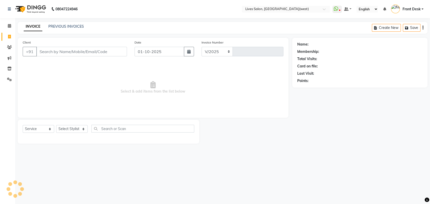
select select "4342"
type input "1191"
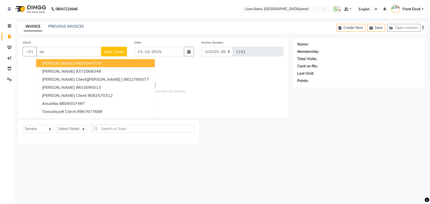
type input "a"
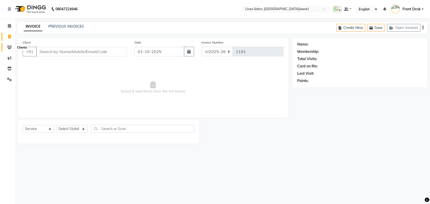
click at [8, 48] on icon at bounding box center [9, 47] width 5 height 4
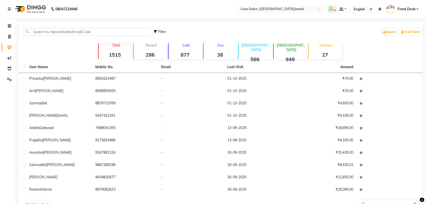
drag, startPoint x: 60, startPoint y: 36, endPoint x: 63, endPoint y: 34, distance: 2.7
click at [63, 34] on div "Filter Import Add Client" at bounding box center [221, 32] width 402 height 16
click at [63, 34] on input "text" at bounding box center [86, 32] width 127 height 8
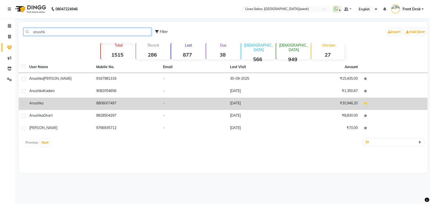
type input "anushk"
click at [78, 103] on div "anushka" at bounding box center [59, 103] width 61 height 5
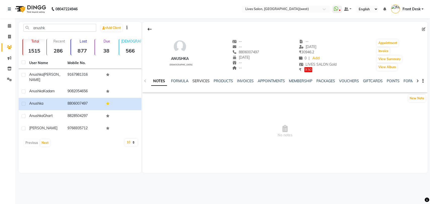
click at [203, 82] on link "SERVICES" at bounding box center [200, 81] width 17 height 5
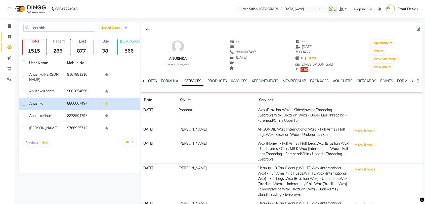
click at [10, 35] on icon at bounding box center [9, 37] width 3 height 4
select select "service"
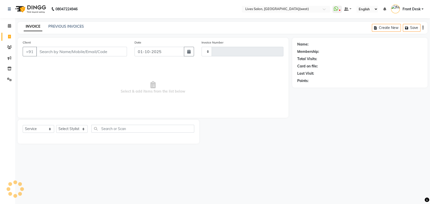
type input "1191"
select select "4342"
click at [70, 26] on link "PREVIOUS INVOICES" at bounding box center [65, 26] width 35 height 5
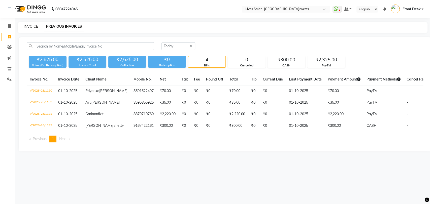
click at [36, 28] on link "INVOICE" at bounding box center [31, 26] width 14 height 5
select select "service"
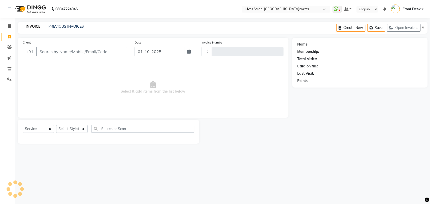
type input "1191"
select select "4342"
click at [9, 67] on icon at bounding box center [9, 69] width 4 height 4
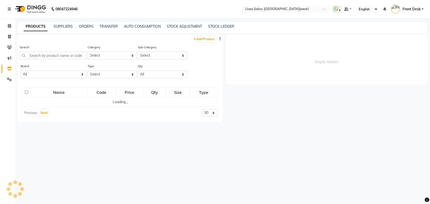
select select
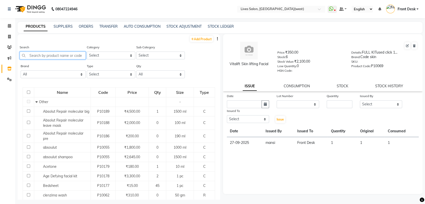
click at [42, 56] on input "text" at bounding box center [53, 56] width 66 height 8
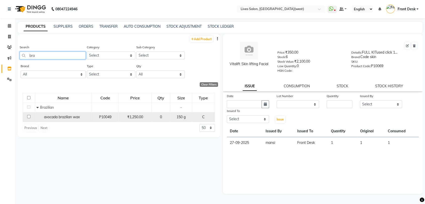
type input "bra"
click at [28, 116] on input "checkbox" at bounding box center [28, 116] width 3 height 3
checkbox input "true"
select select
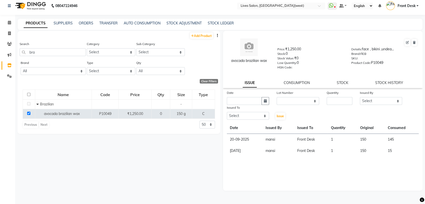
scroll to position [3, 0]
click at [296, 81] on link "CONSUMPTION" at bounding box center [297, 83] width 26 height 5
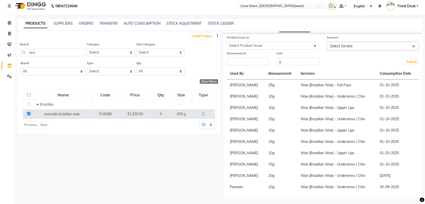
scroll to position [66, 0]
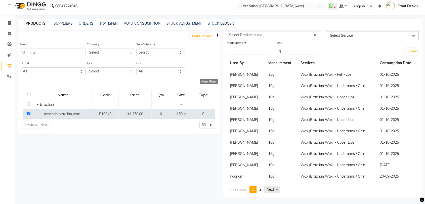
click at [272, 189] on link "Next page" at bounding box center [272, 189] width 16 height 7
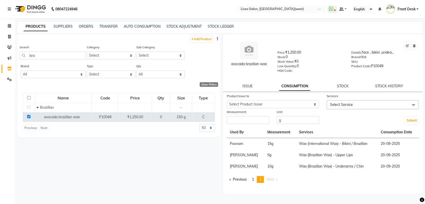
scroll to position [3, 0]
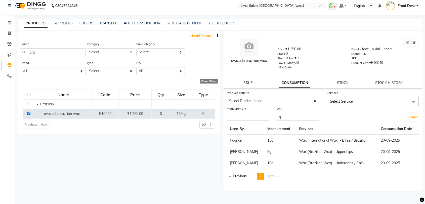
click at [249, 80] on div "avocada brazilian wax Price: ₹1,250.00 Stock: 0 Stock Value: ₹0 Low Quantity: 0…" at bounding box center [323, 59] width 200 height 57
click at [246, 82] on link "ISSUE" at bounding box center [248, 83] width 10 height 5
select select
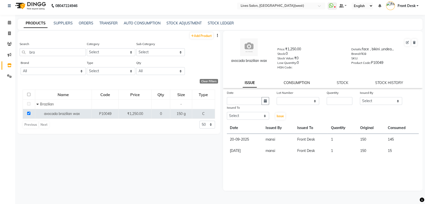
click at [296, 83] on link "CONSUMPTION" at bounding box center [297, 83] width 26 height 5
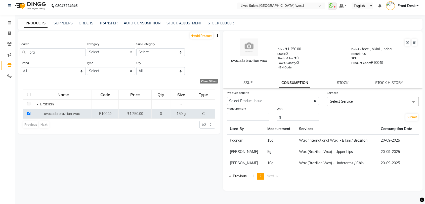
scroll to position [0, 0]
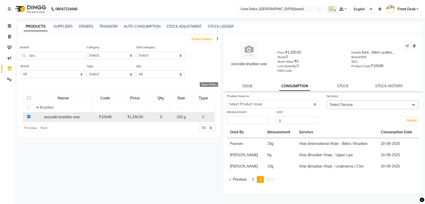
click at [28, 115] on input "checkbox" at bounding box center [28, 116] width 3 height 3
checkbox input "false"
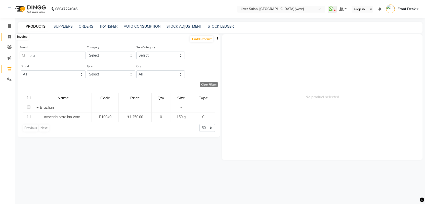
click at [10, 37] on icon at bounding box center [9, 37] width 3 height 4
select select "service"
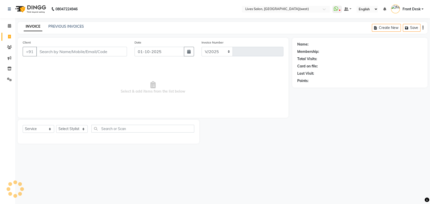
select select "4342"
type input "1191"
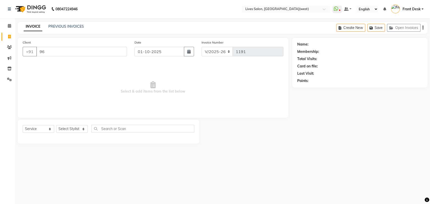
type input "9"
click at [10, 47] on icon at bounding box center [9, 47] width 5 height 4
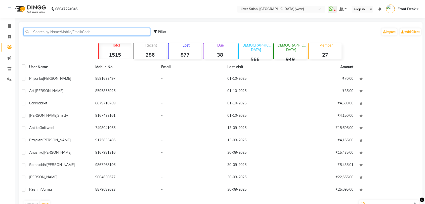
click at [60, 32] on input "text" at bounding box center [86, 32] width 127 height 8
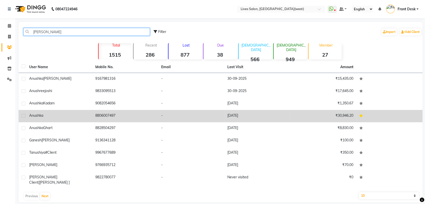
type input "[PERSON_NAME]"
click at [50, 115] on div "anushka" at bounding box center [59, 115] width 60 height 5
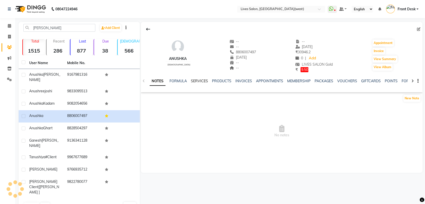
click at [197, 82] on link "SERVICES" at bounding box center [199, 81] width 17 height 5
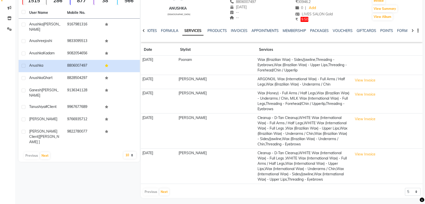
scroll to position [62, 0]
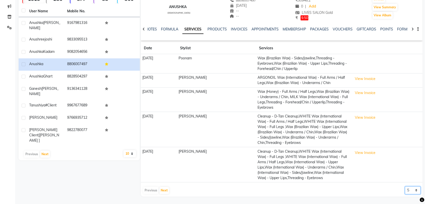
click at [411, 191] on select "5 10 50 100 500" at bounding box center [413, 191] width 16 height 8
select select "50"
click at [405, 187] on select "5 10 50 100 500" at bounding box center [413, 191] width 16 height 8
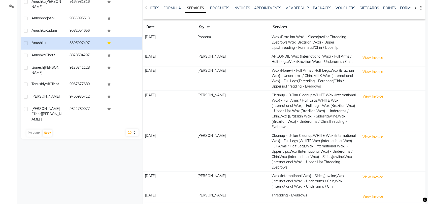
scroll to position [0, 0]
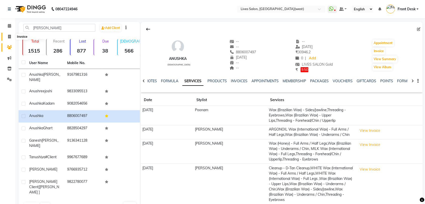
click at [10, 38] on icon at bounding box center [9, 37] width 3 height 4
select select "service"
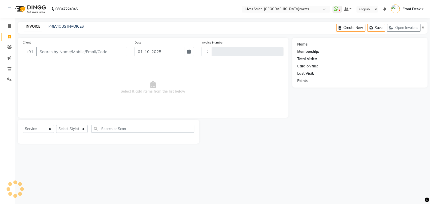
type input "1191"
select select "4342"
click at [149, 78] on span "Select & add items from the list below" at bounding box center [153, 87] width 261 height 50
